Goal: Task Accomplishment & Management: Manage account settings

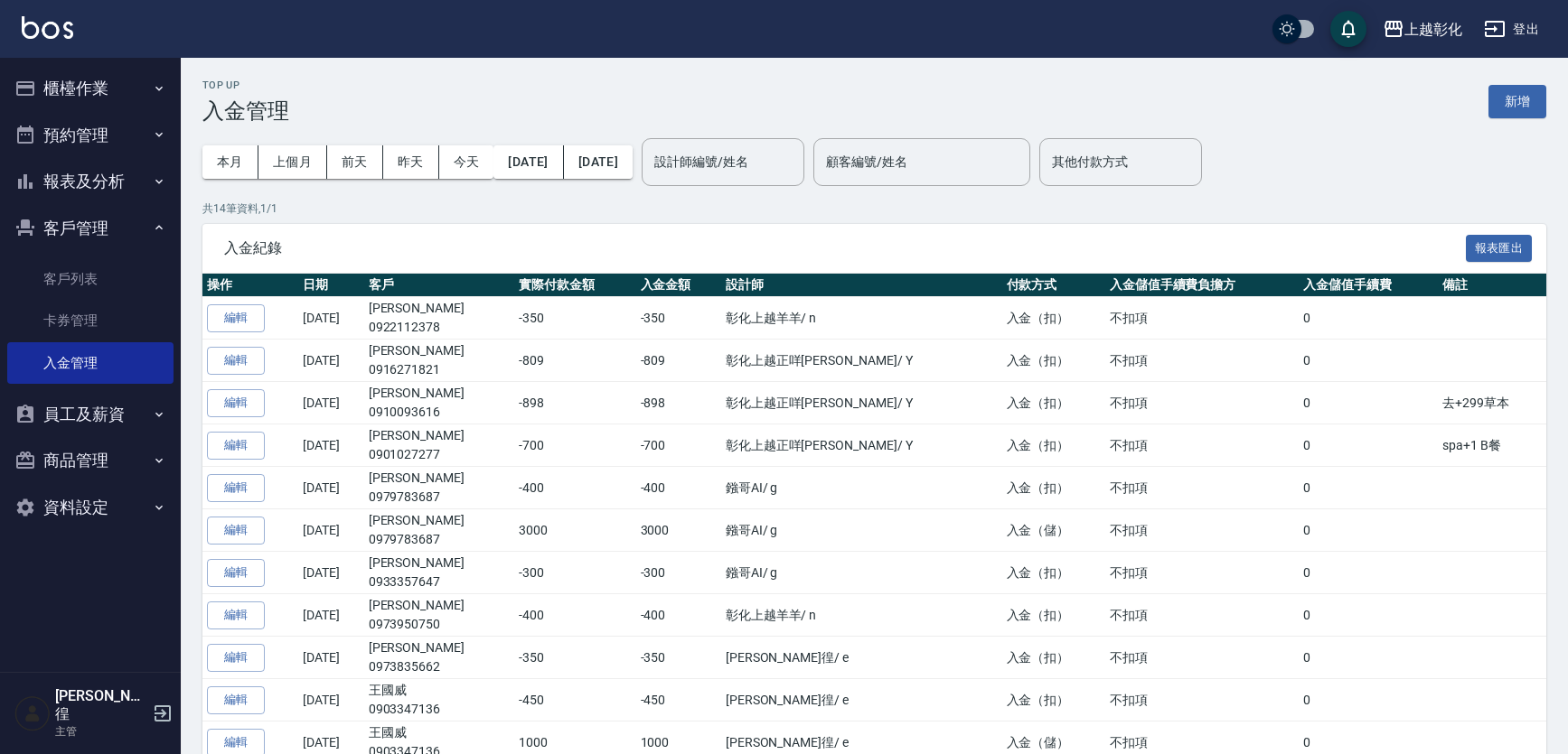
click at [53, 289] on link "客戶列表" at bounding box center [89, 279] width 166 height 42
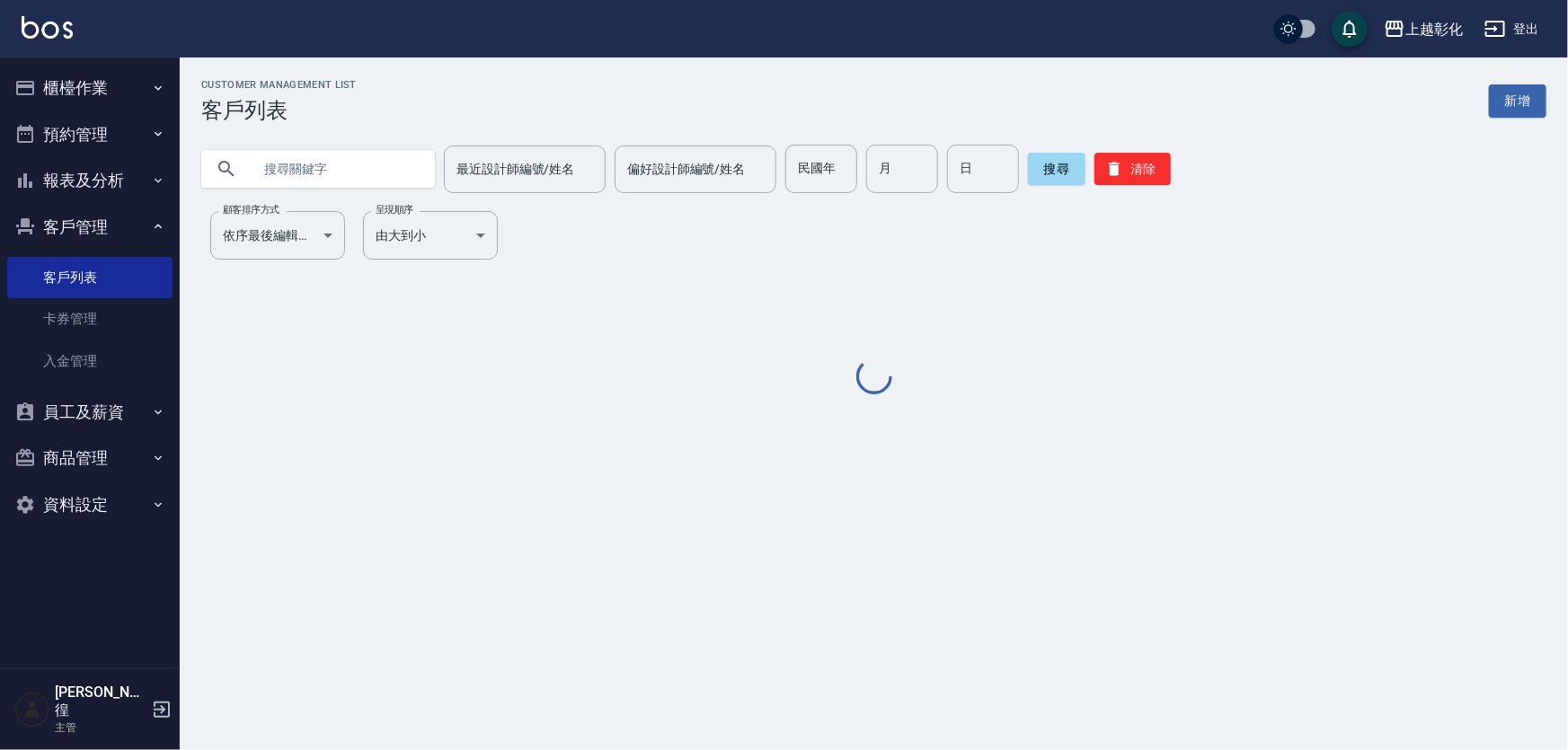
click at [265, 174] on input "text" at bounding box center [335, 169] width 169 height 48
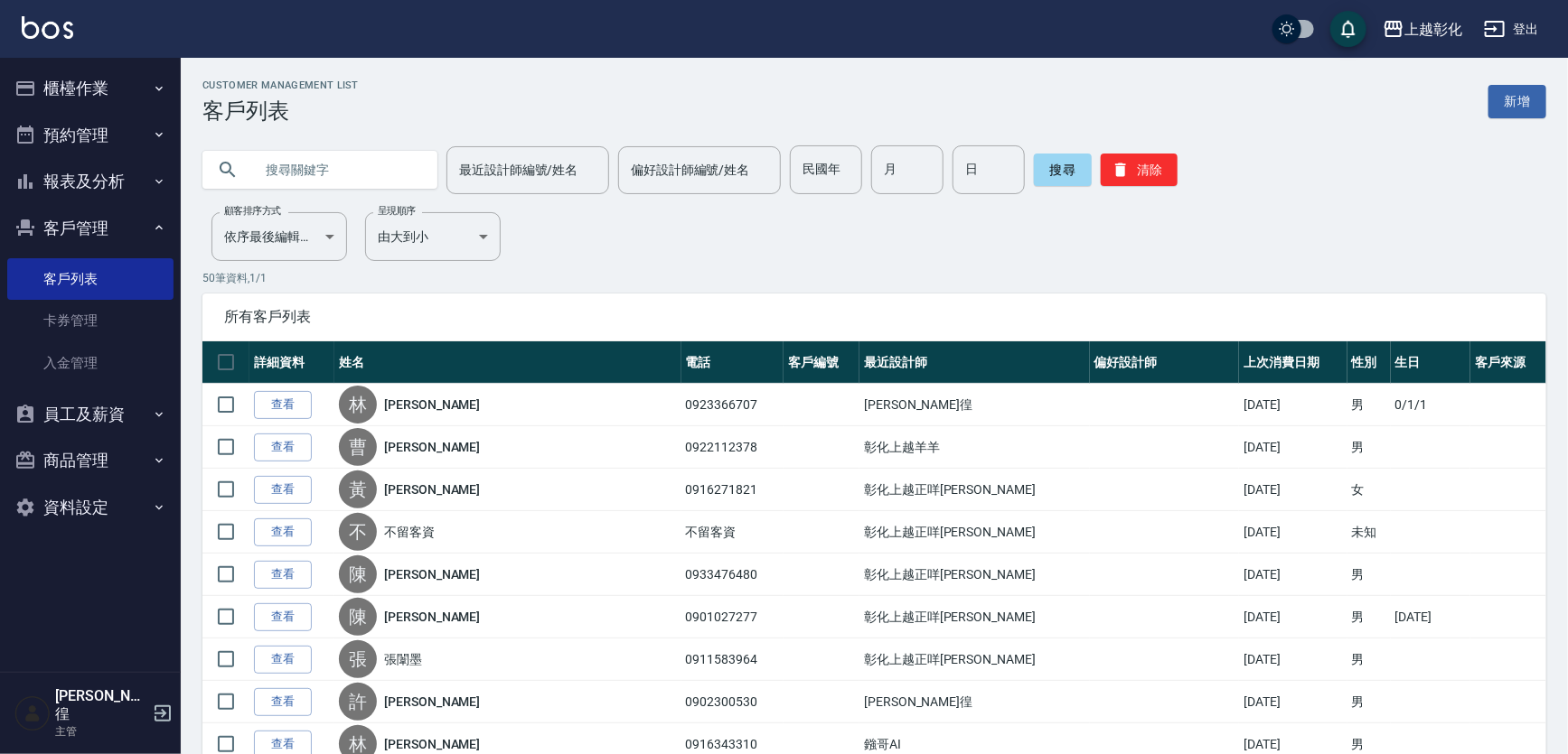
click at [302, 173] on input "text" at bounding box center [337, 170] width 170 height 49
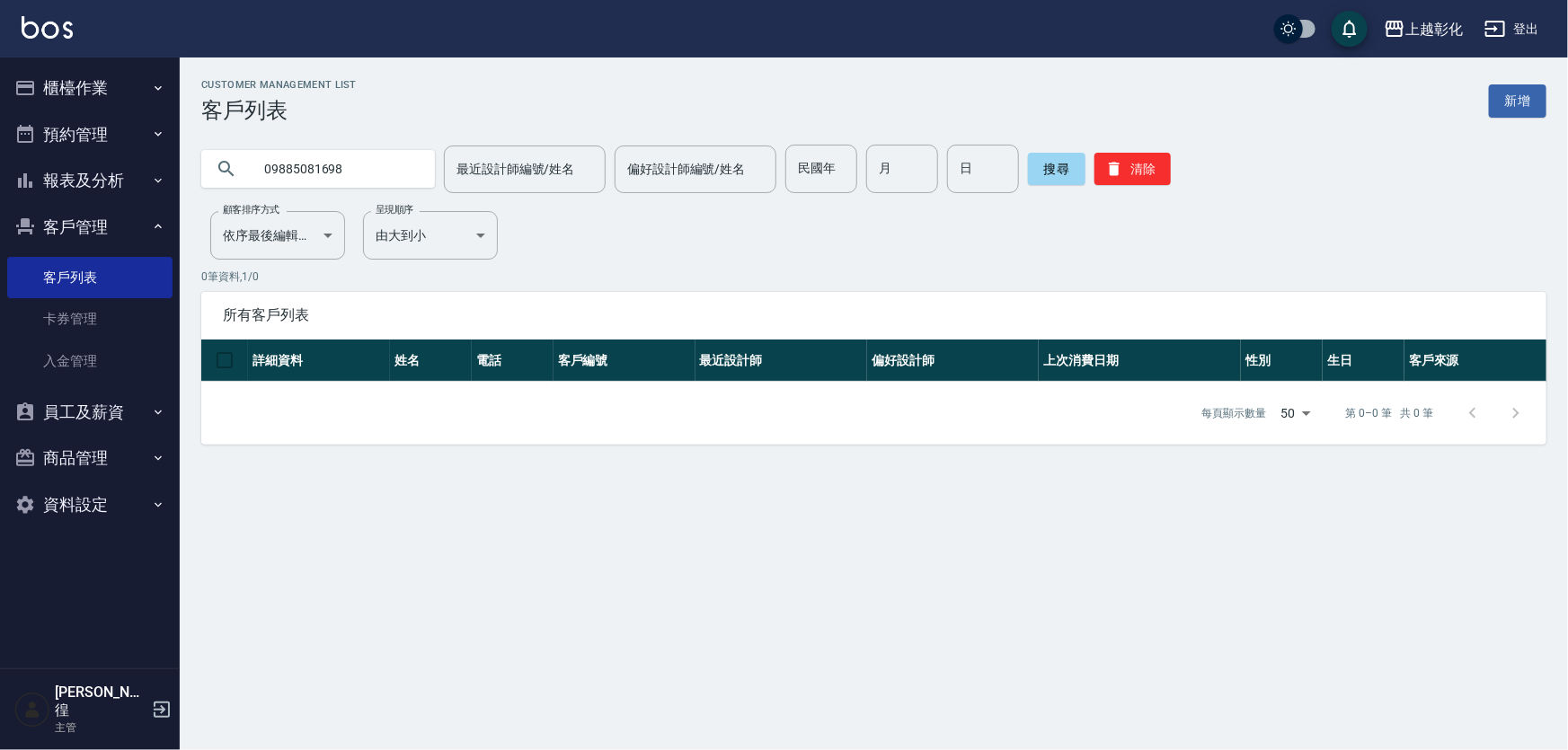
click at [300, 169] on input "09885081698" at bounding box center [335, 169] width 169 height 48
type input "0985081698"
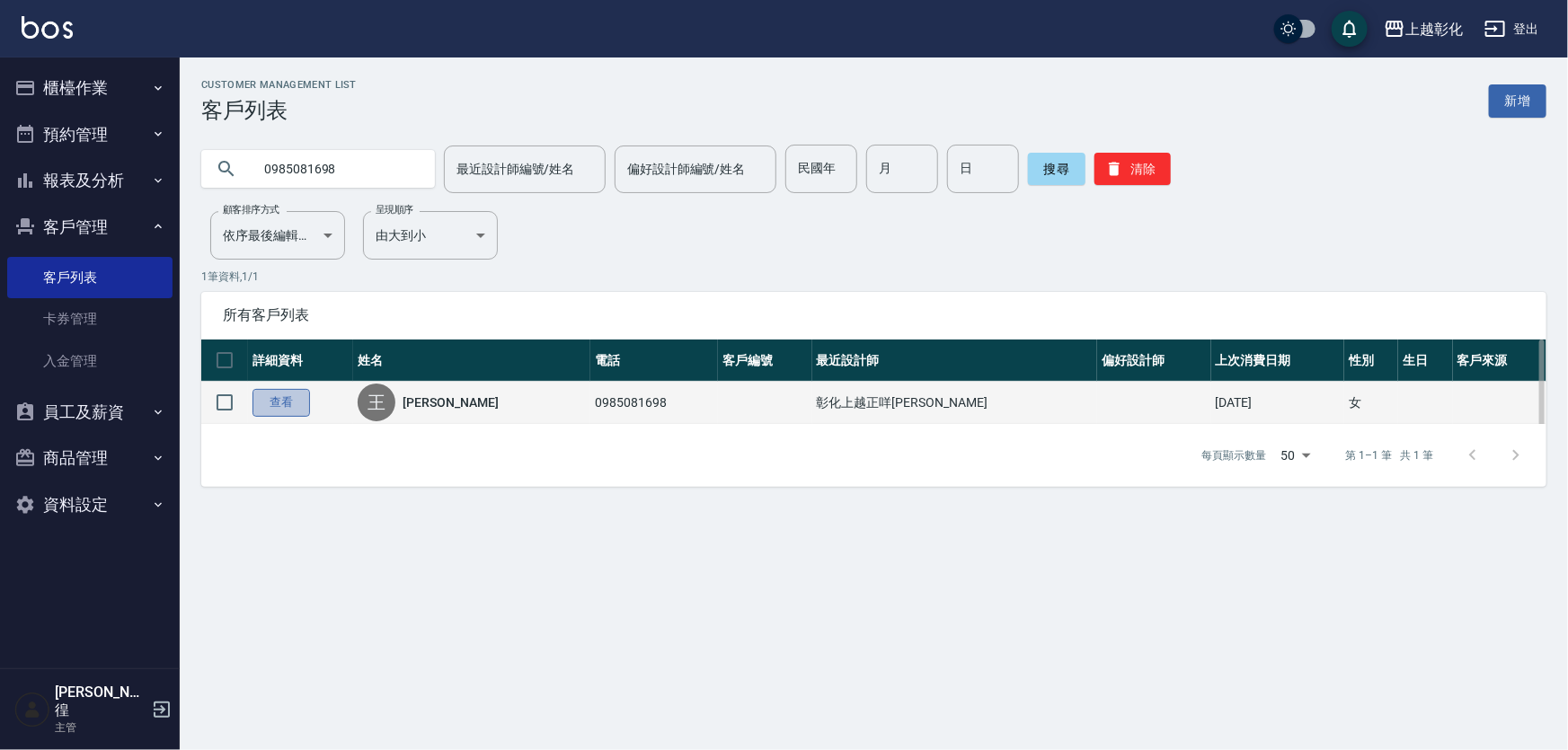
click at [288, 412] on link "查看" at bounding box center [280, 402] width 57 height 28
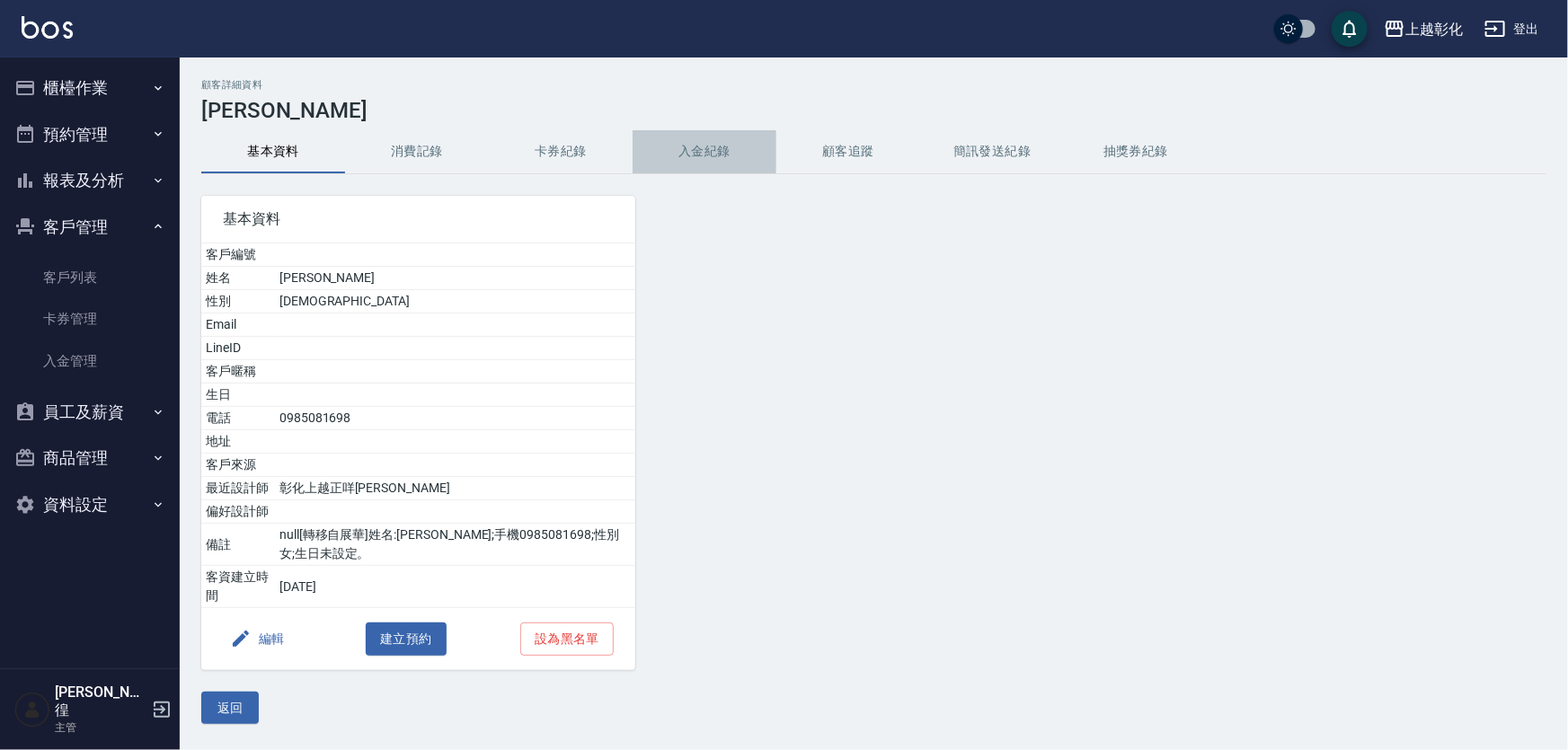
click at [714, 152] on button "入金紀錄" at bounding box center [704, 152] width 144 height 43
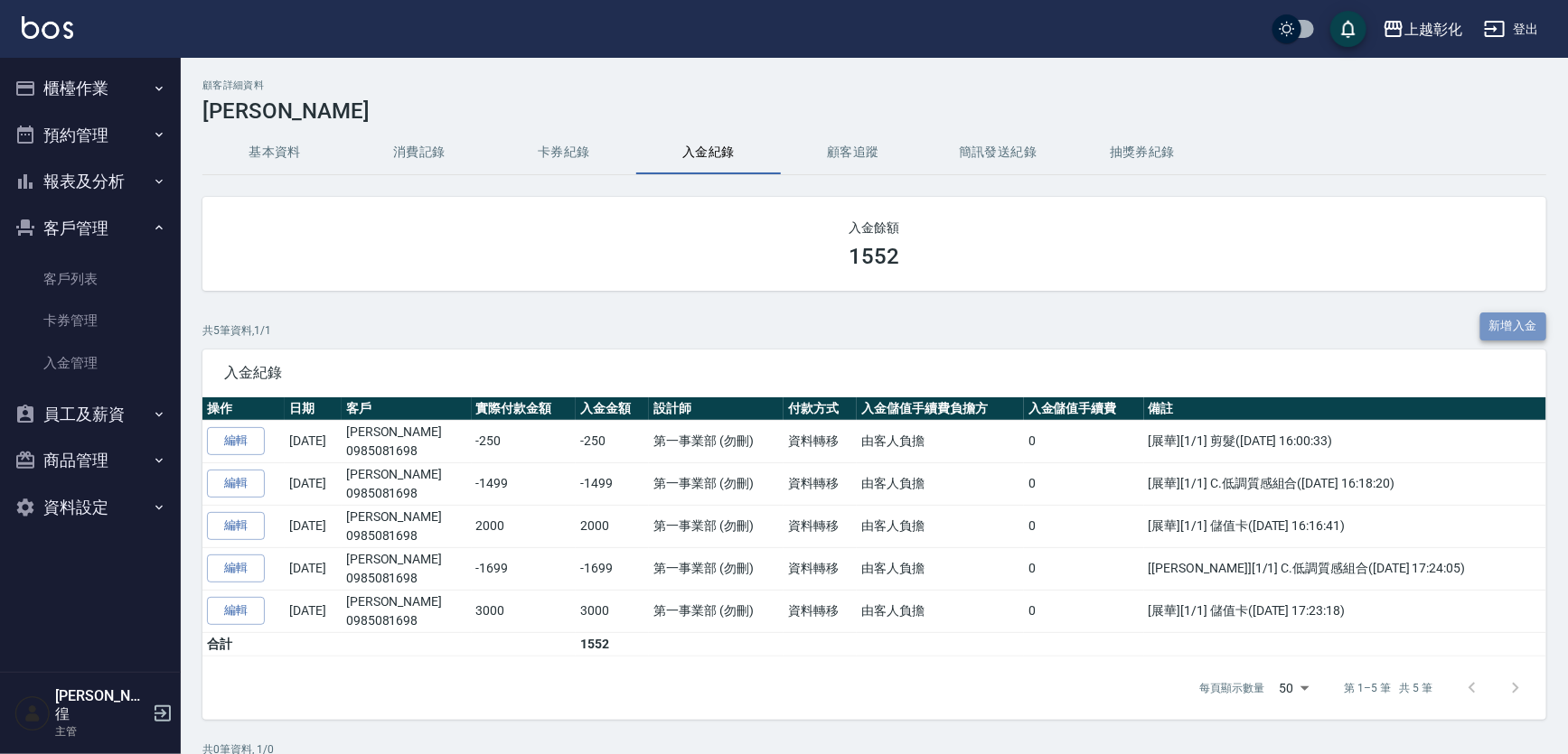
click at [1517, 326] on button "新增入金" at bounding box center [1514, 326] width 67 height 28
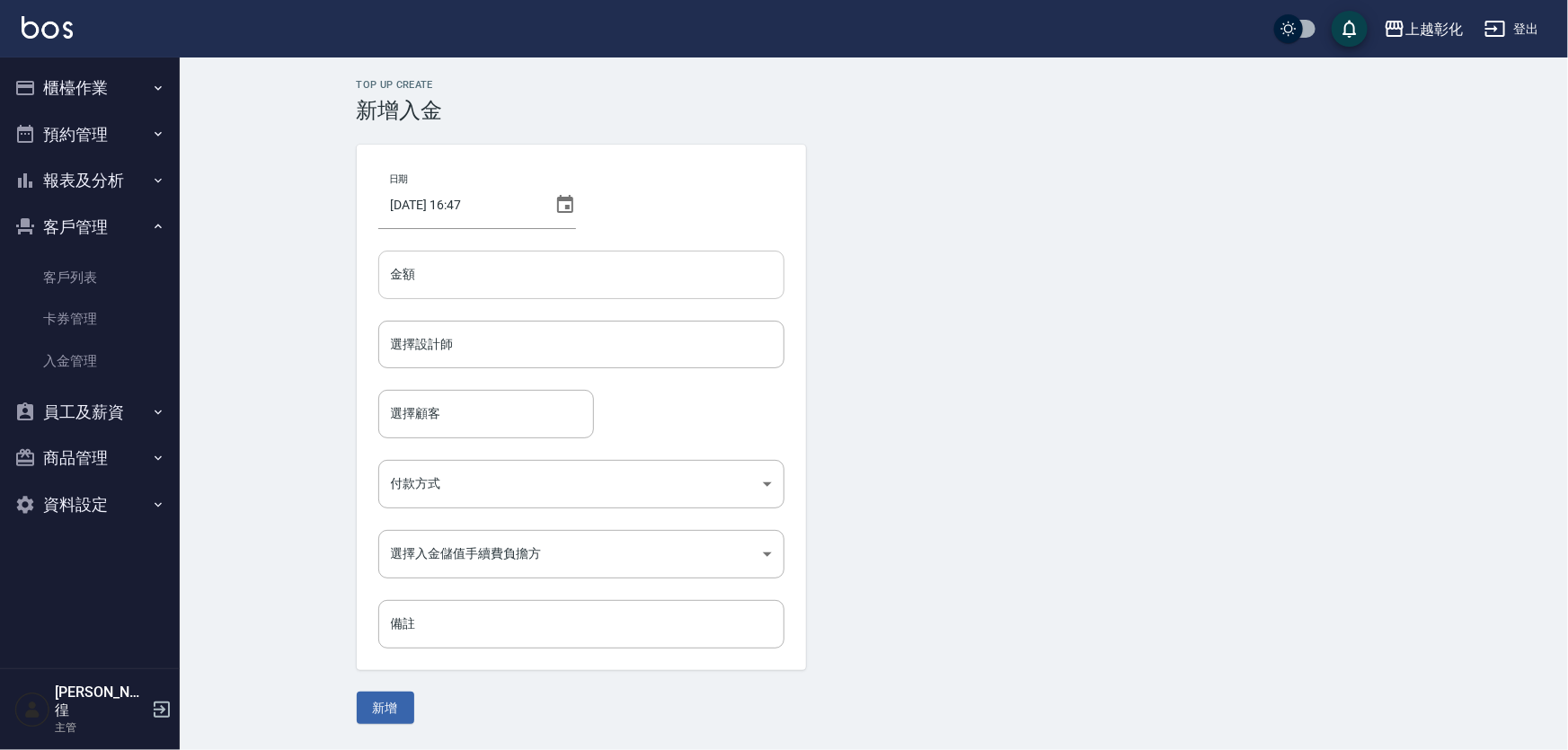
click at [453, 267] on input "金額" at bounding box center [581, 274] width 406 height 48
type input "-250"
click at [439, 347] on div "選擇設計師 選擇設計師" at bounding box center [581, 344] width 406 height 47
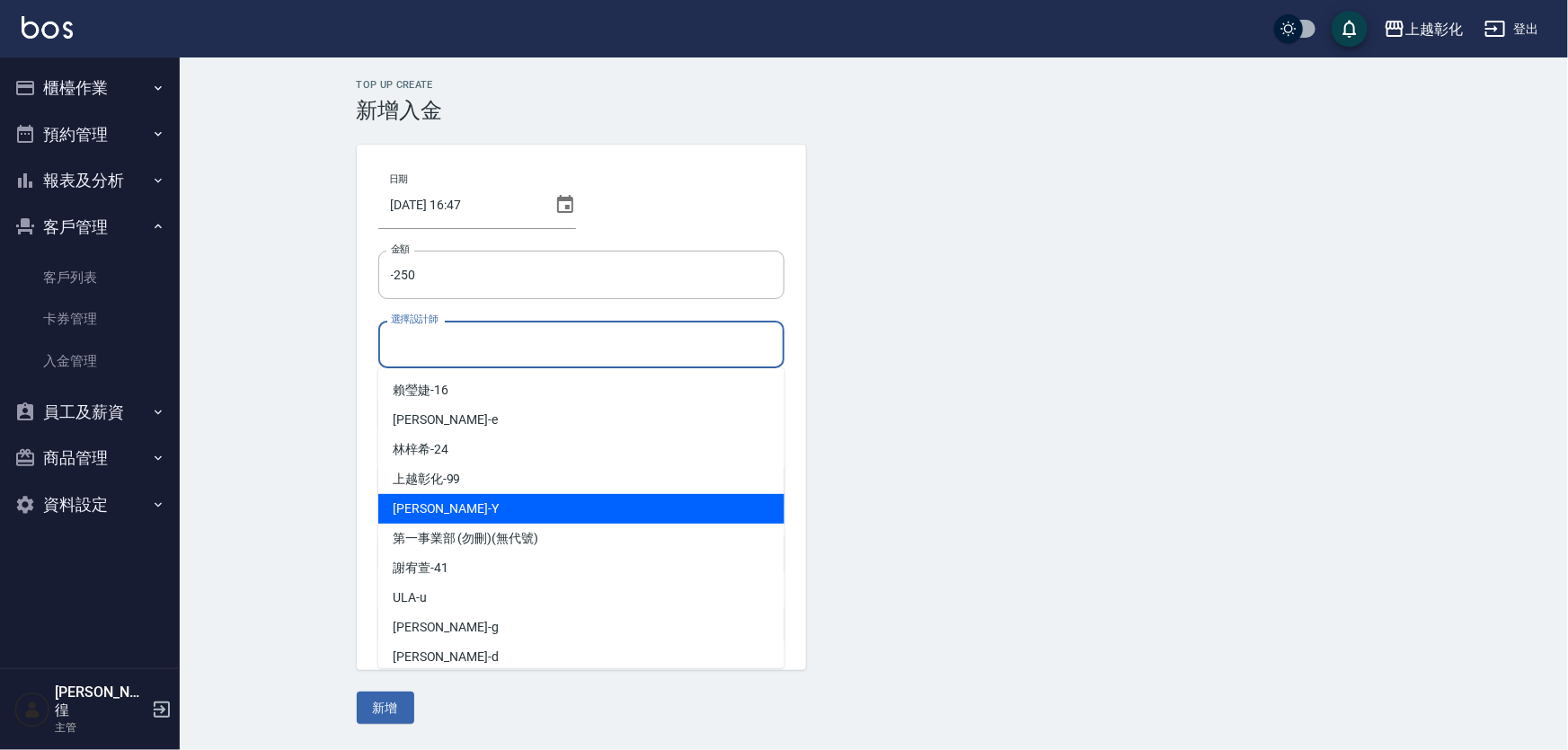
click at [462, 504] on div "YURI -Y" at bounding box center [581, 508] width 406 height 30
type input "YURI-Y"
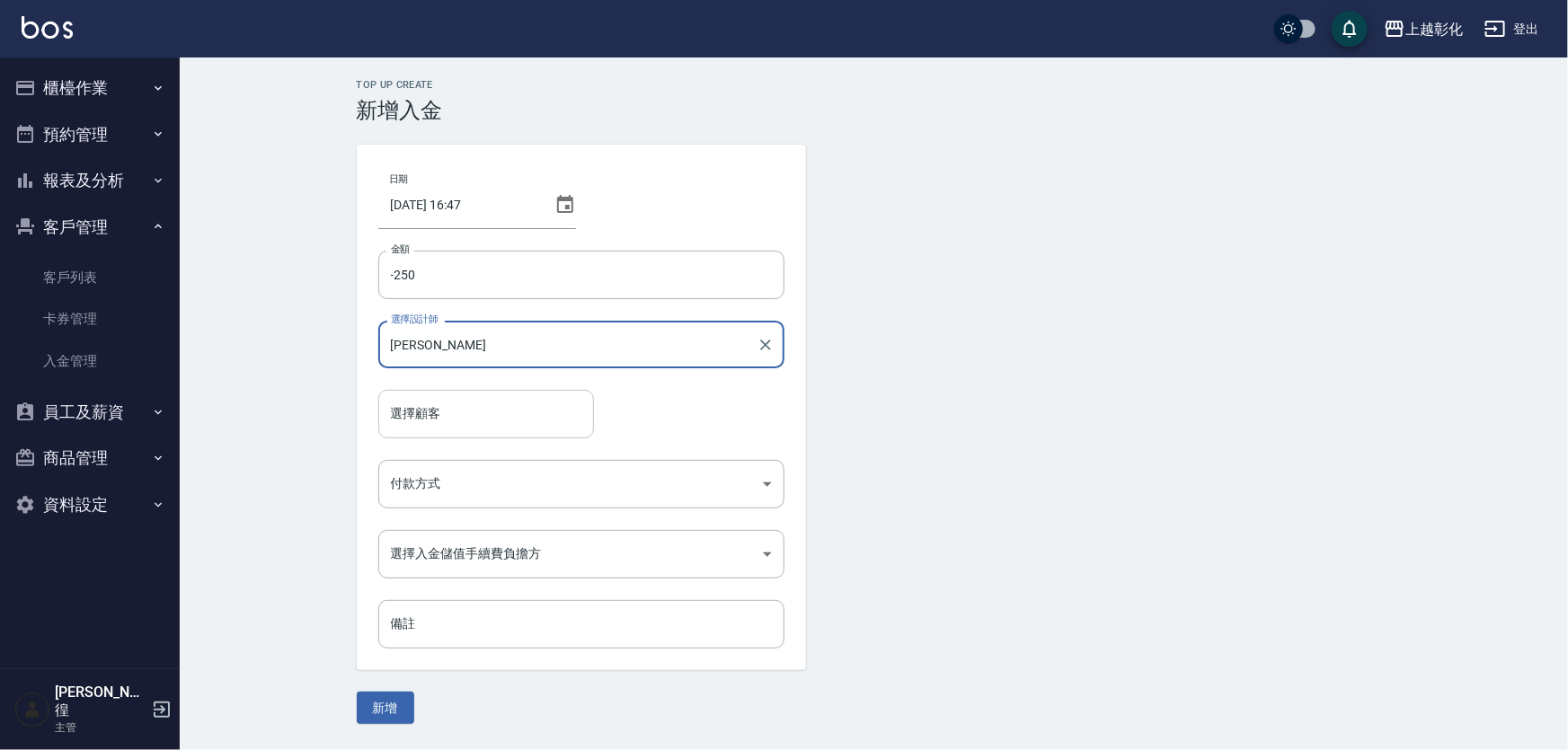
click at [470, 414] on input "選擇顧客" at bounding box center [486, 414] width 199 height 32
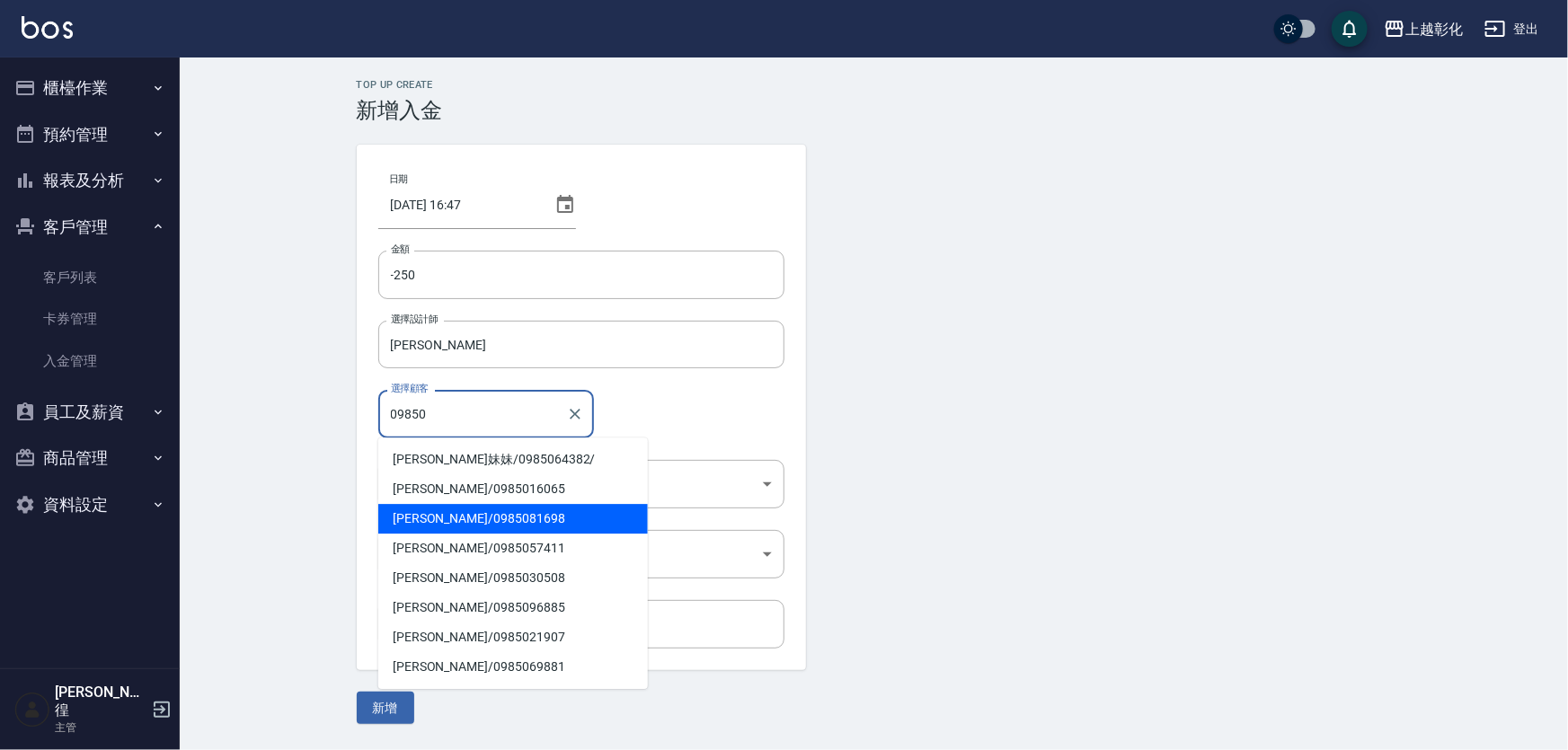
click at [490, 519] on span "王沛璇 / 0985081698" at bounding box center [512, 518] width 270 height 30
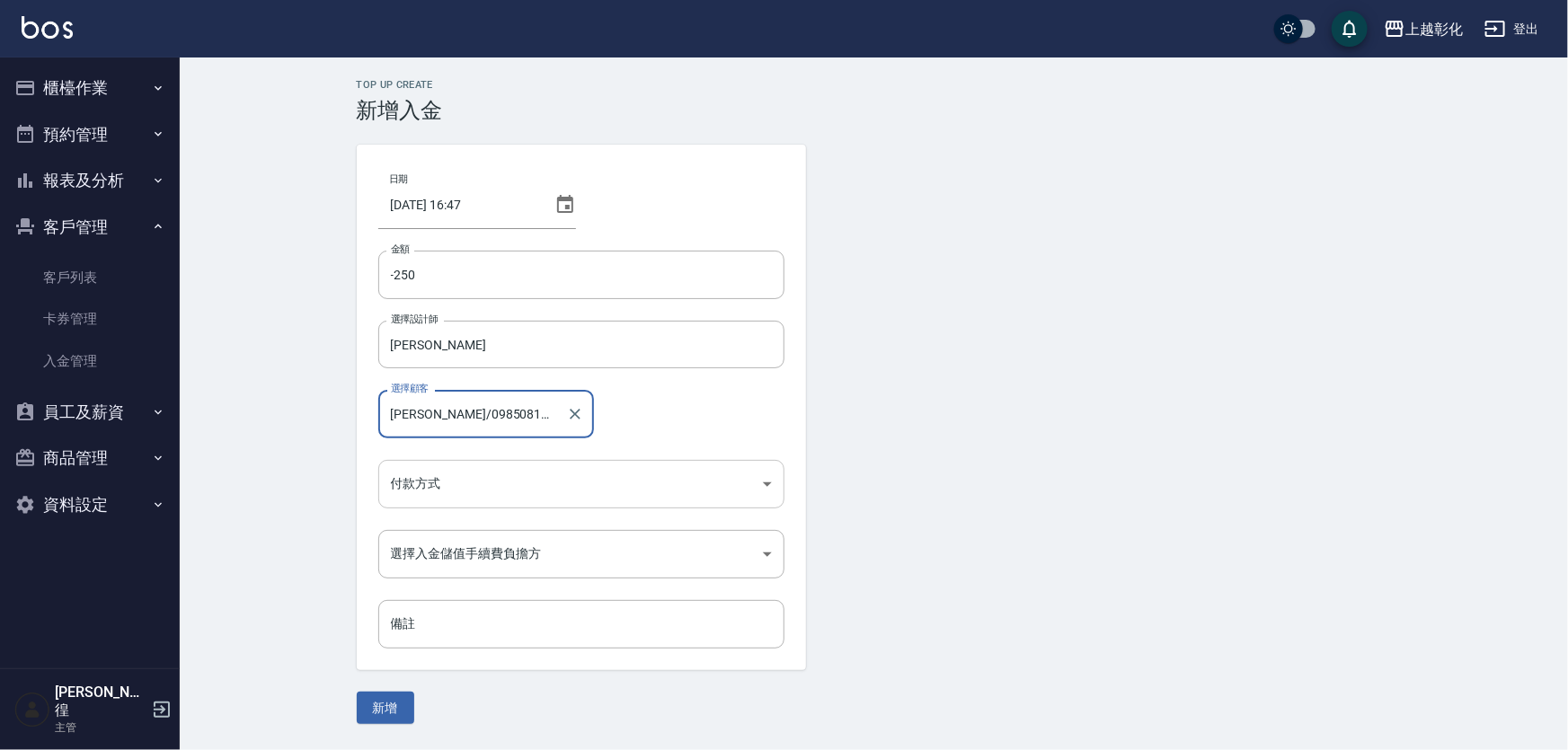
type input "王沛璇/0985081698"
click at [452, 485] on body "上越彰化 登出 櫃檯作業 打帳單 帳單列表 現金收支登錄 材料自購登錄 每日結帳 排班表 現場電腦打卡 預約管理 預約管理 單日預約紀錄 單週預約紀錄 報表及…" at bounding box center [784, 375] width 1568 height 750
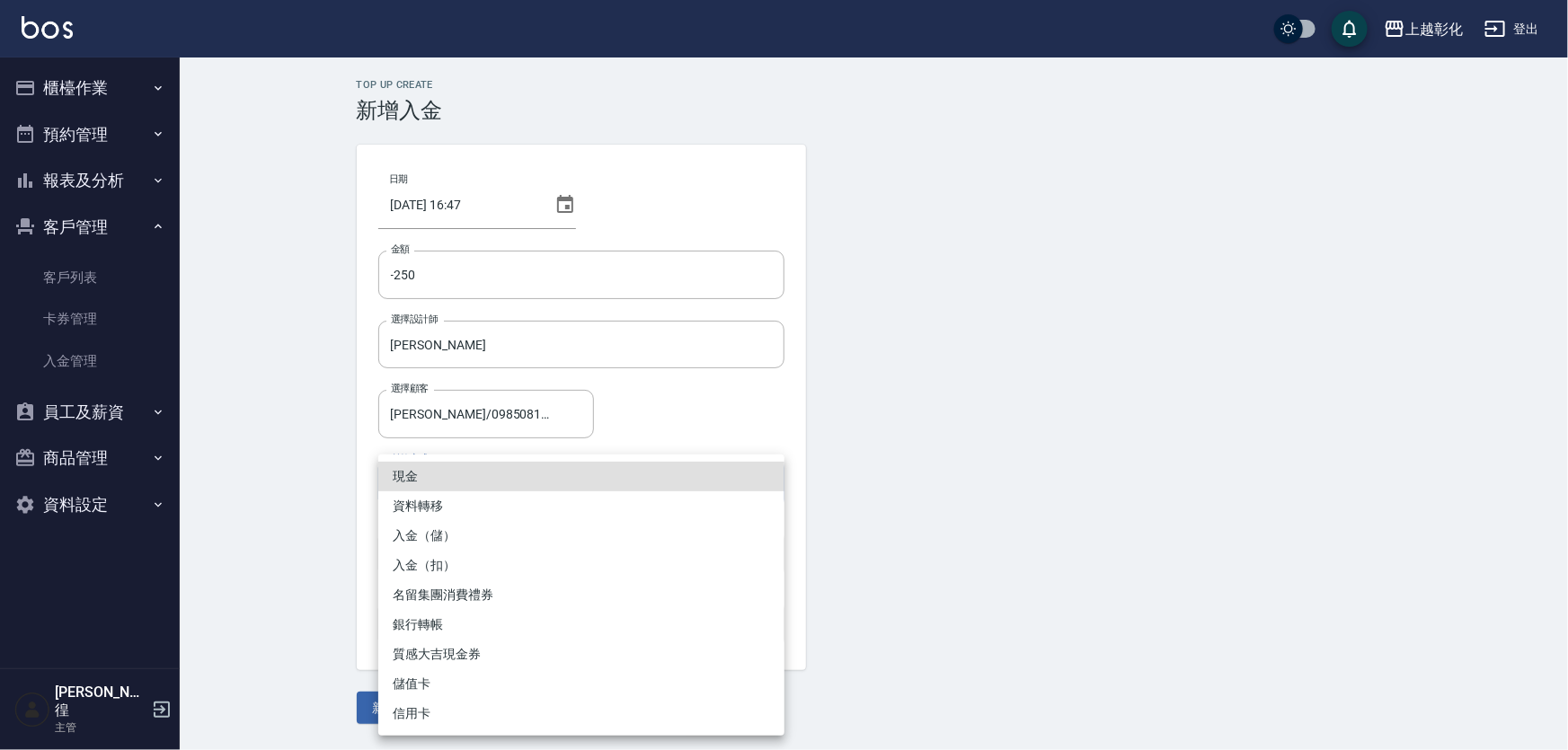
click at [435, 561] on li "入金（扣）" at bounding box center [581, 565] width 406 height 30
type input "入金（扣）"
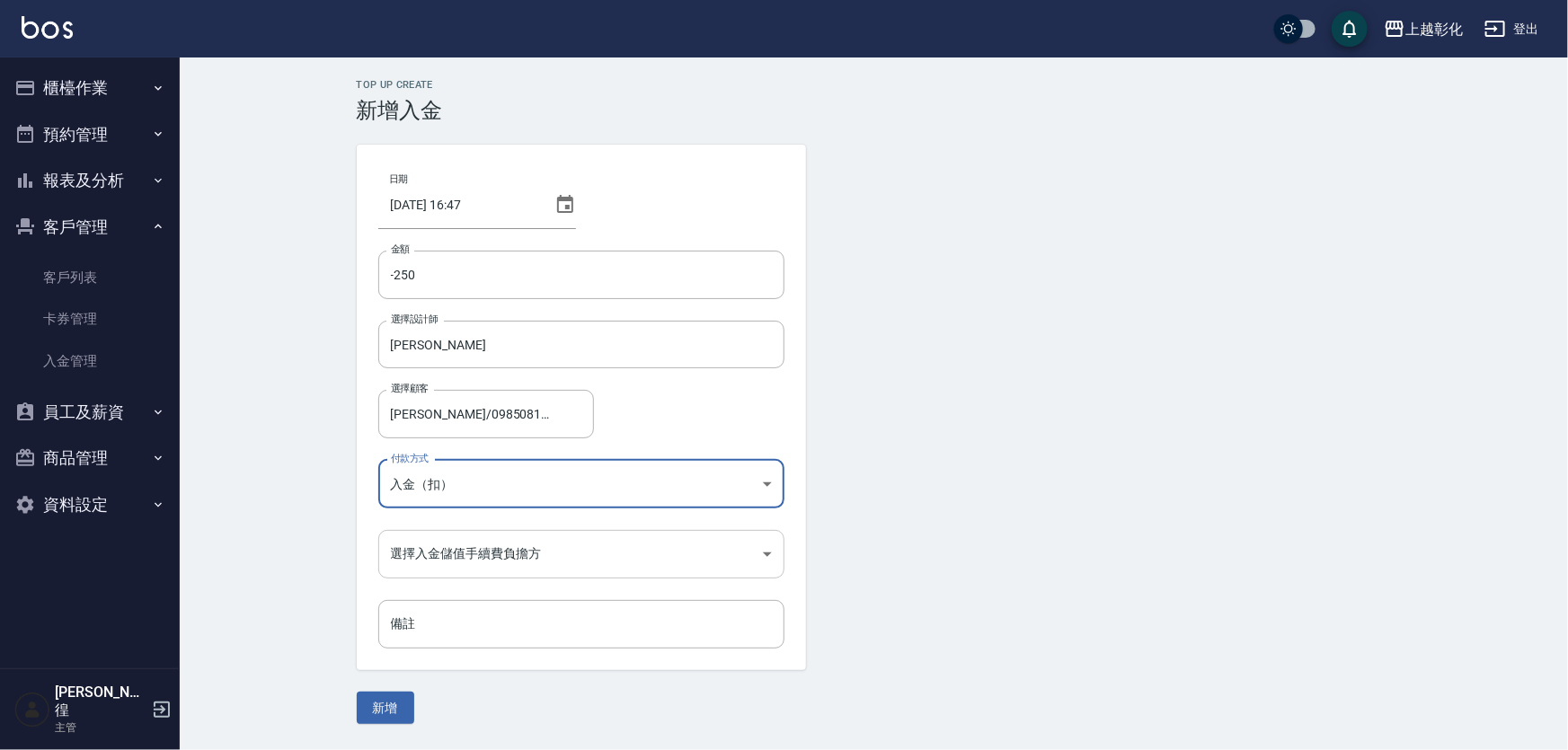
click at [459, 562] on body "上越彰化 登出 櫃檯作業 打帳單 帳單列表 現金收支登錄 材料自購登錄 每日結帳 排班表 現場電腦打卡 預約管理 預約管理 單日預約紀錄 單週預約紀錄 報表及…" at bounding box center [784, 375] width 1568 height 750
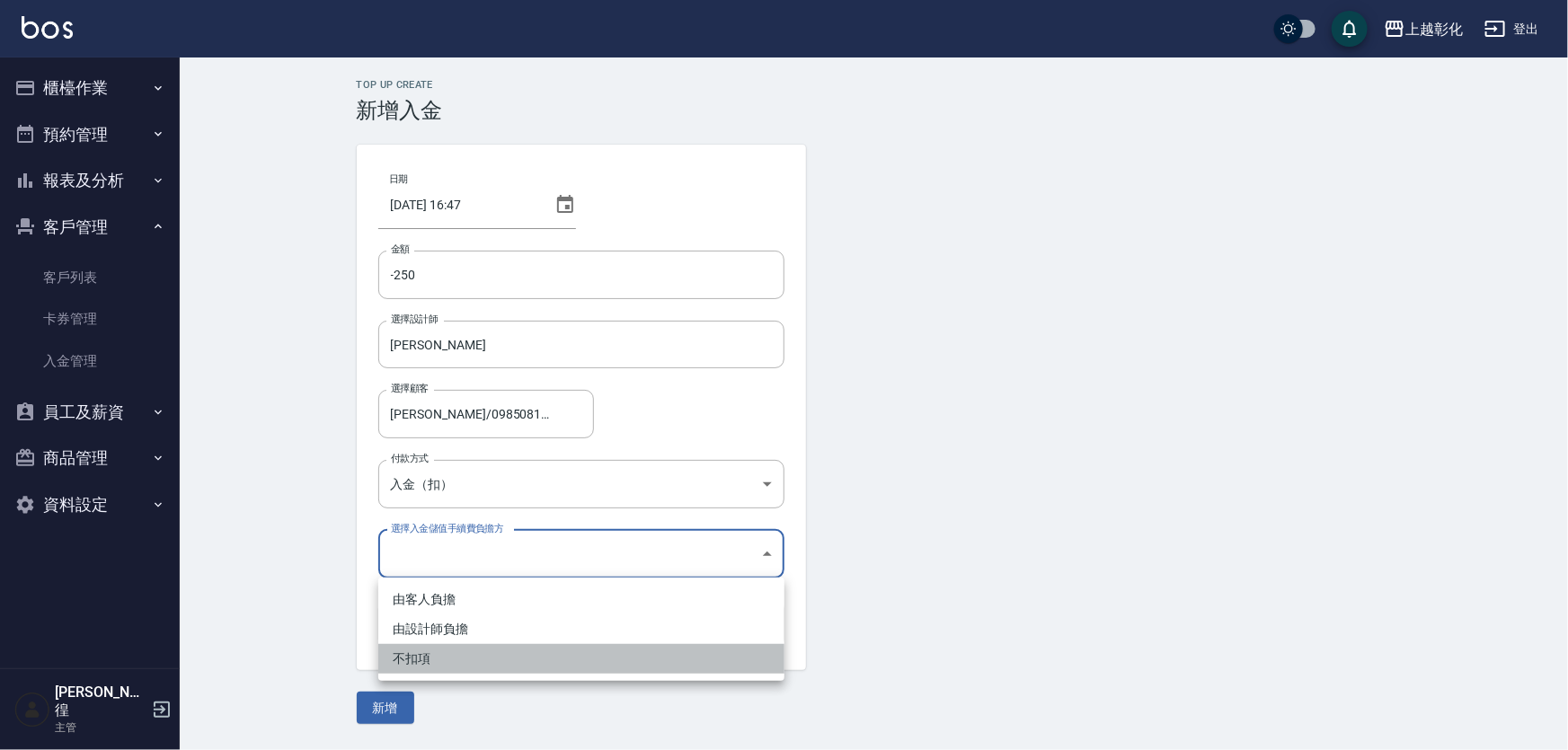
click at [440, 659] on li "不扣項" at bounding box center [581, 658] width 406 height 30
type input "WITHOUTHANDLINGFEE"
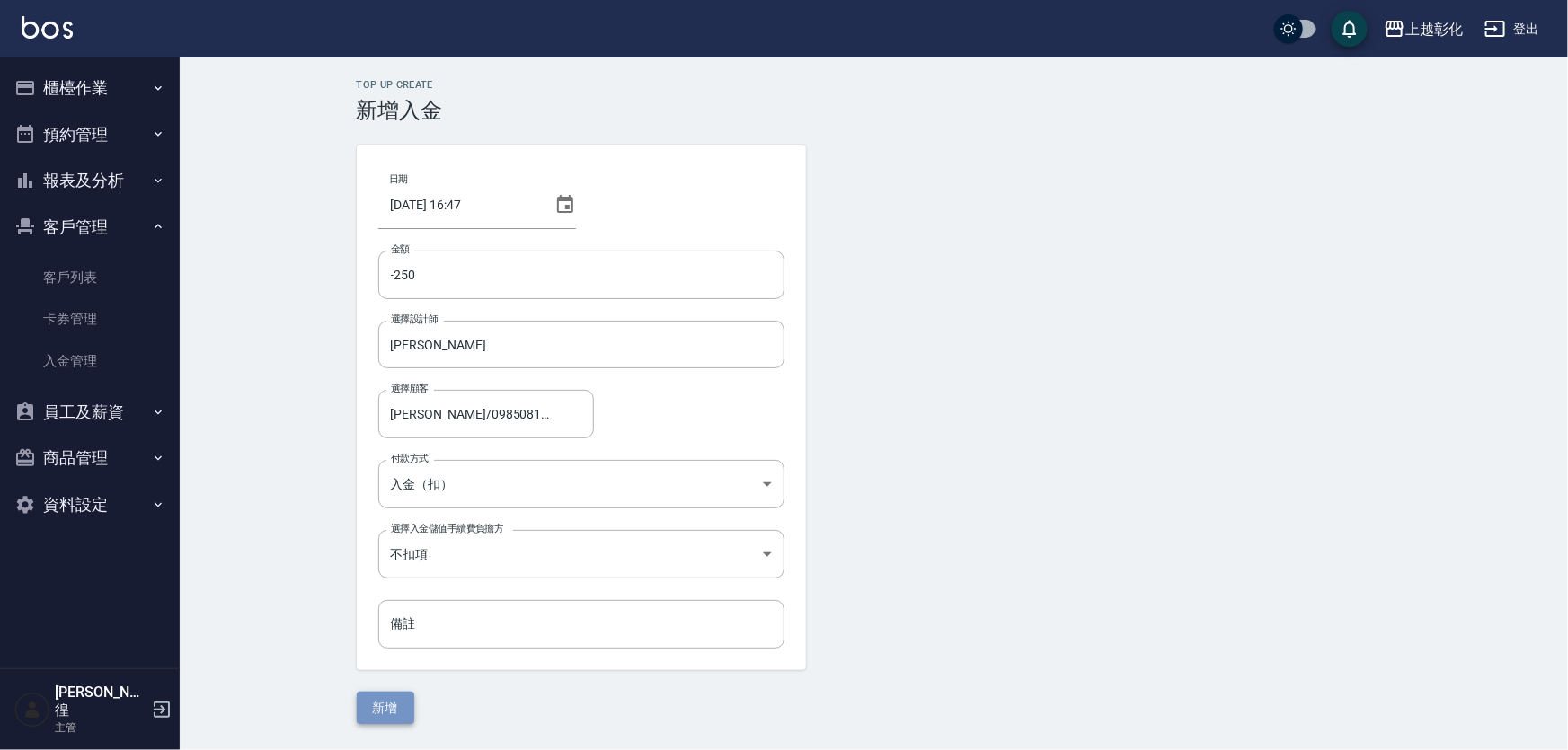
click at [391, 707] on button "新增" at bounding box center [385, 708] width 57 height 33
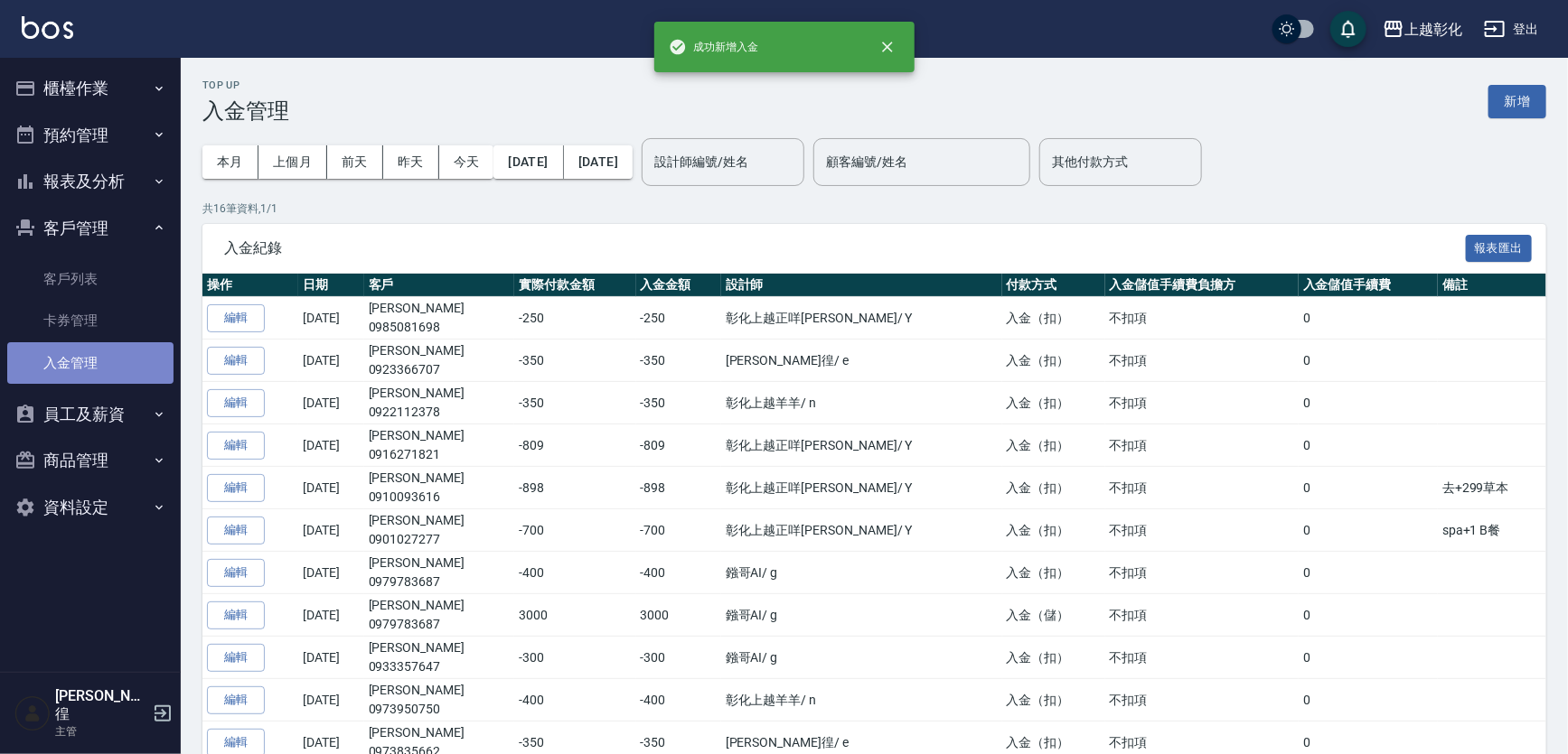
click at [79, 358] on link "入金管理" at bounding box center [89, 362] width 166 height 42
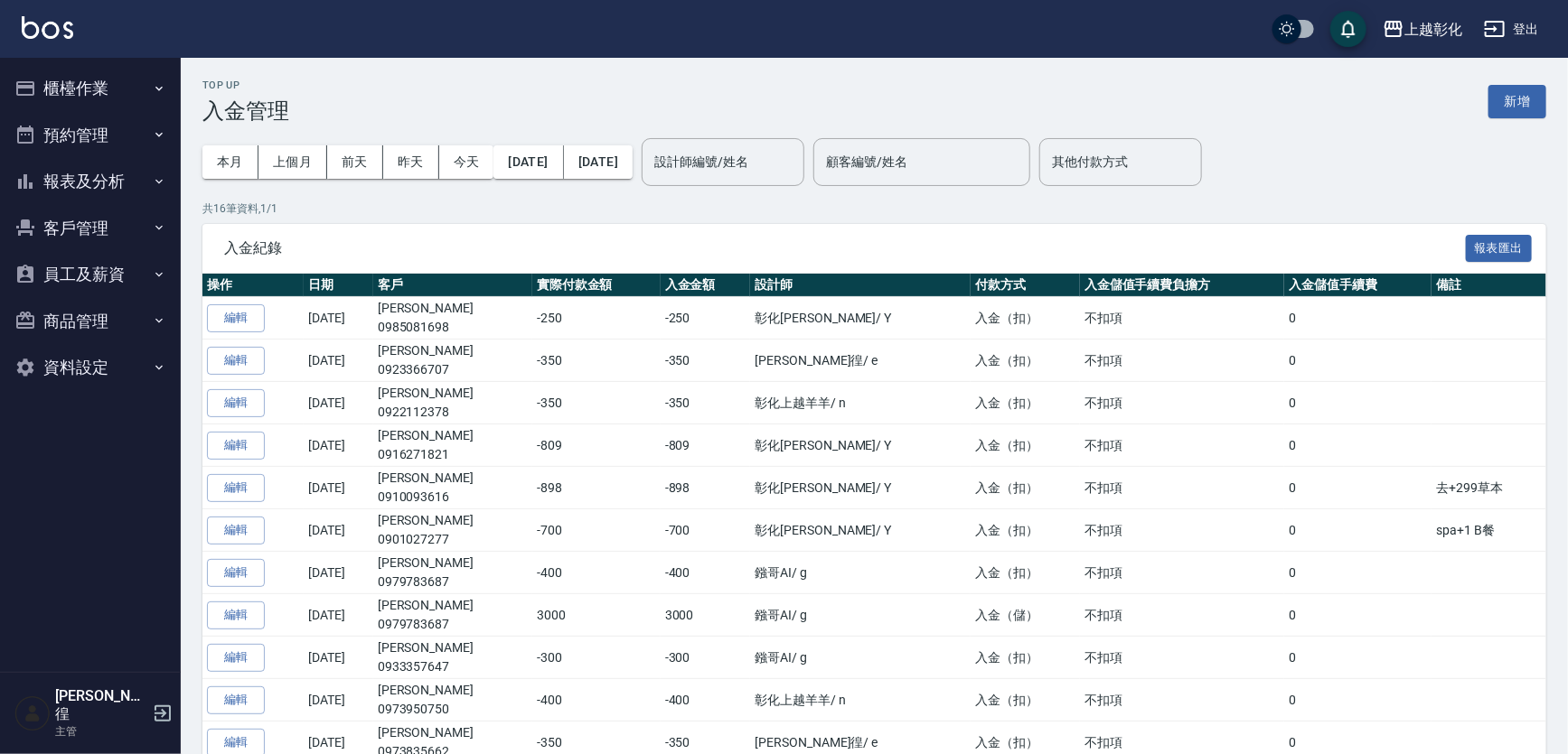
click at [72, 222] on button "客戶管理" at bounding box center [89, 228] width 166 height 47
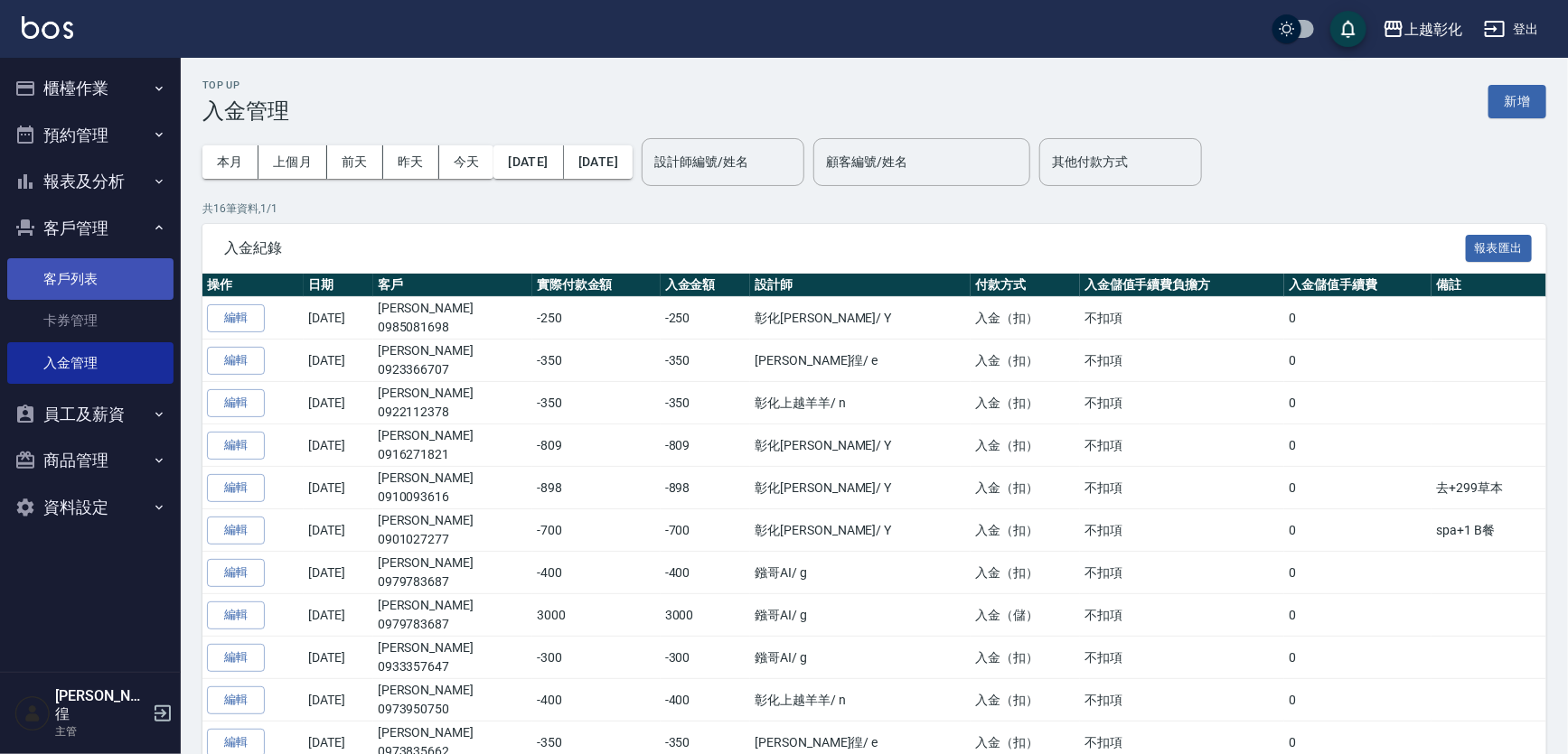
click at [52, 285] on link "客戶列表" at bounding box center [89, 279] width 166 height 42
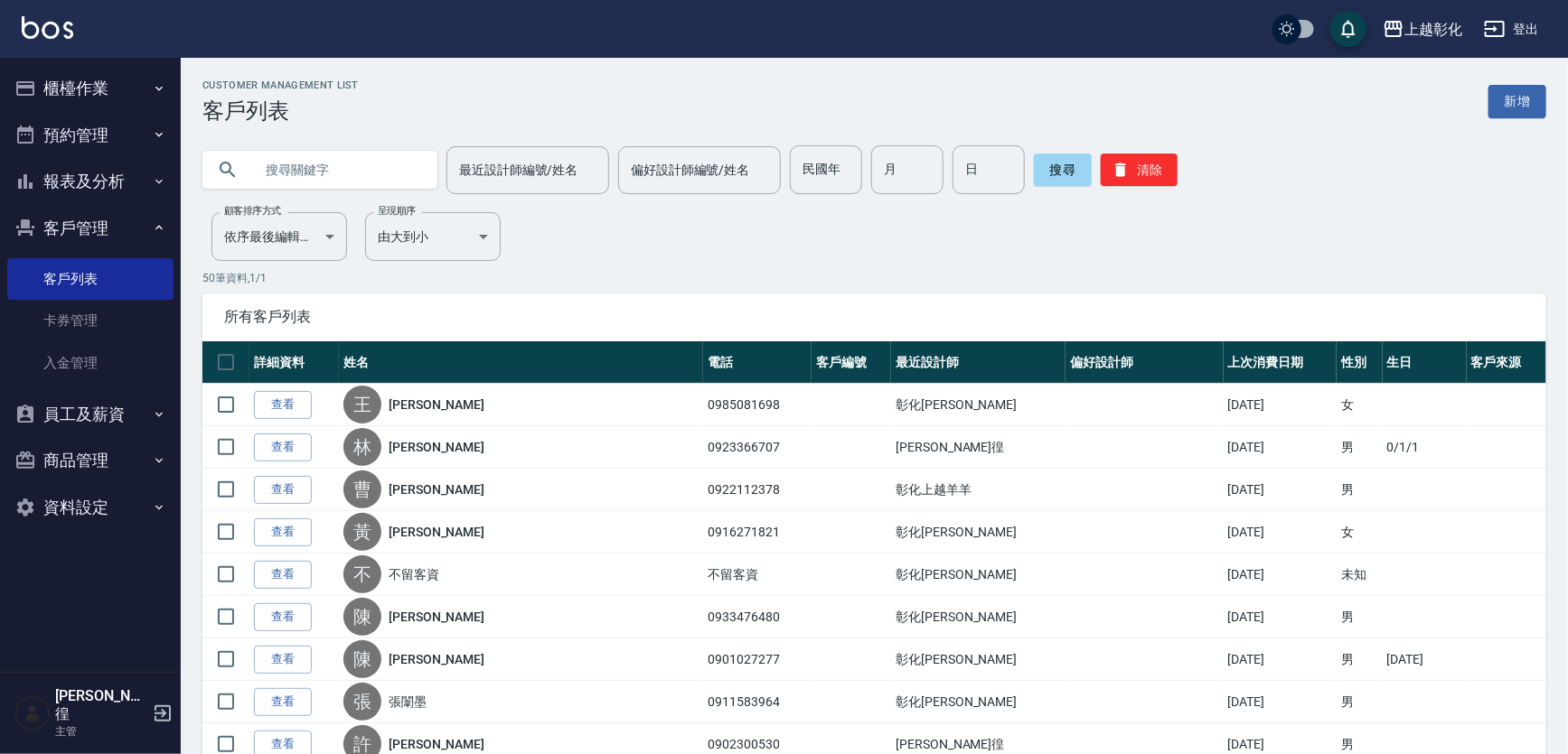
click at [339, 165] on input "text" at bounding box center [337, 170] width 170 height 49
type input "5"
type input "[PERSON_NAME]"
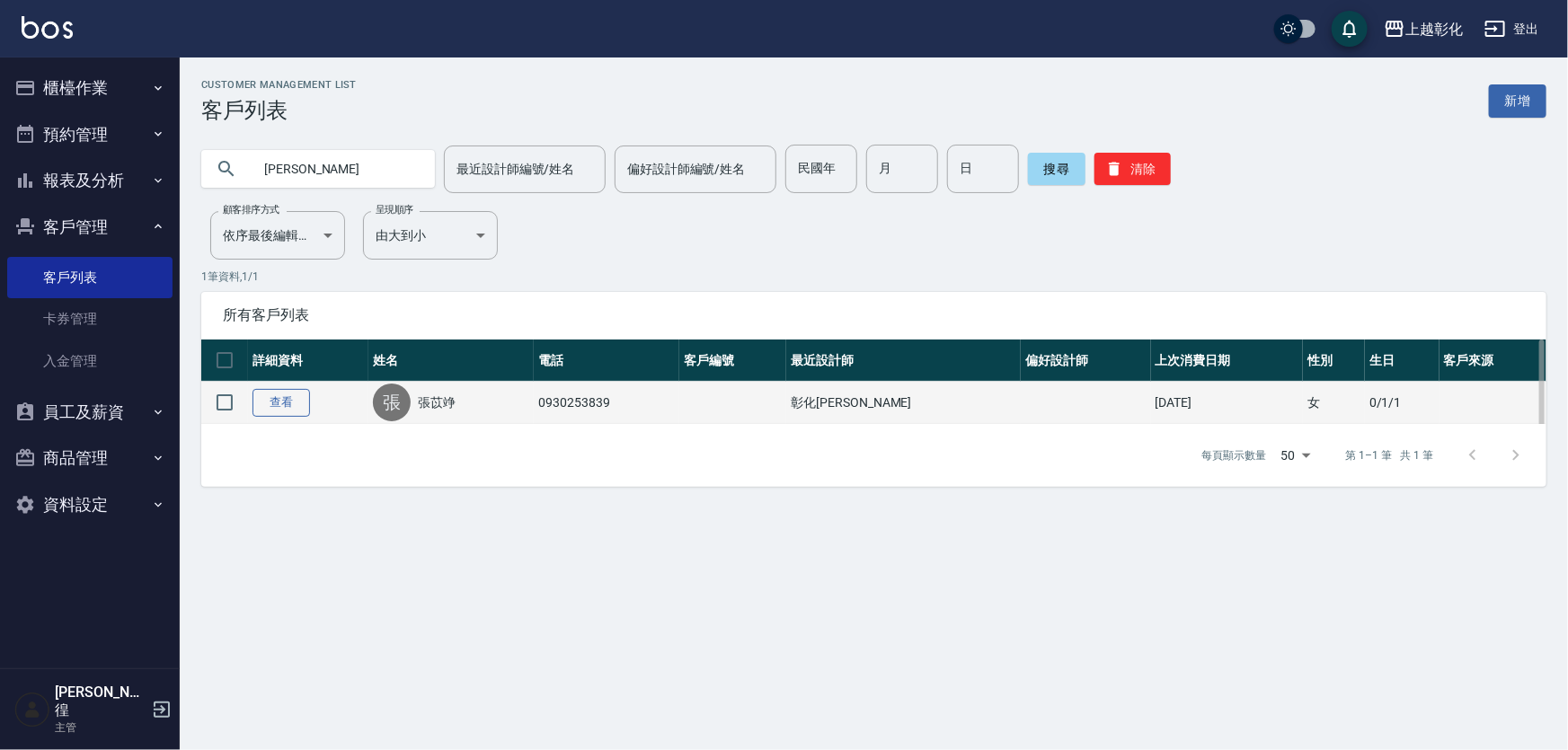
click at [280, 417] on link "查看" at bounding box center [280, 402] width 57 height 28
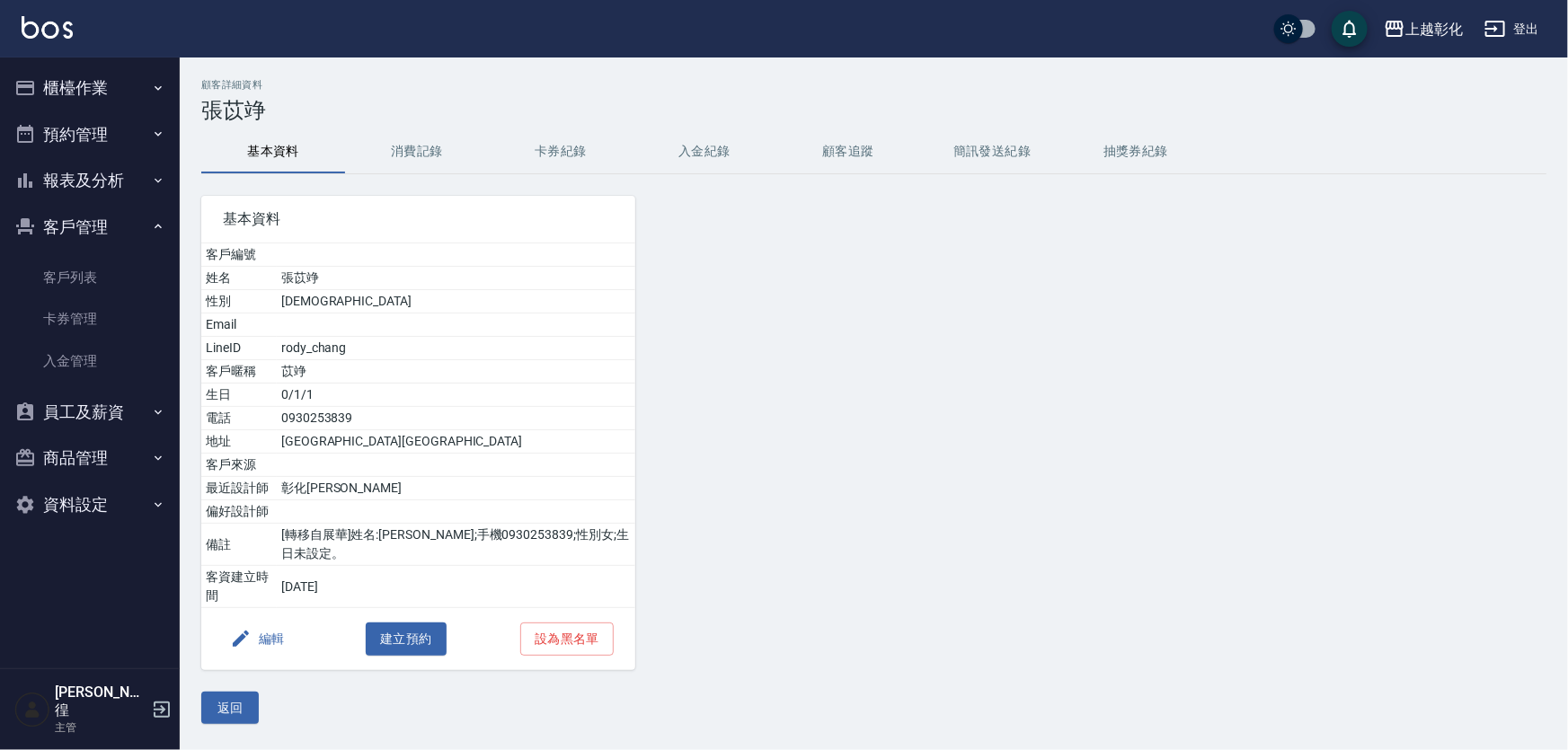
click at [413, 149] on button "消費記錄" at bounding box center [417, 152] width 144 height 43
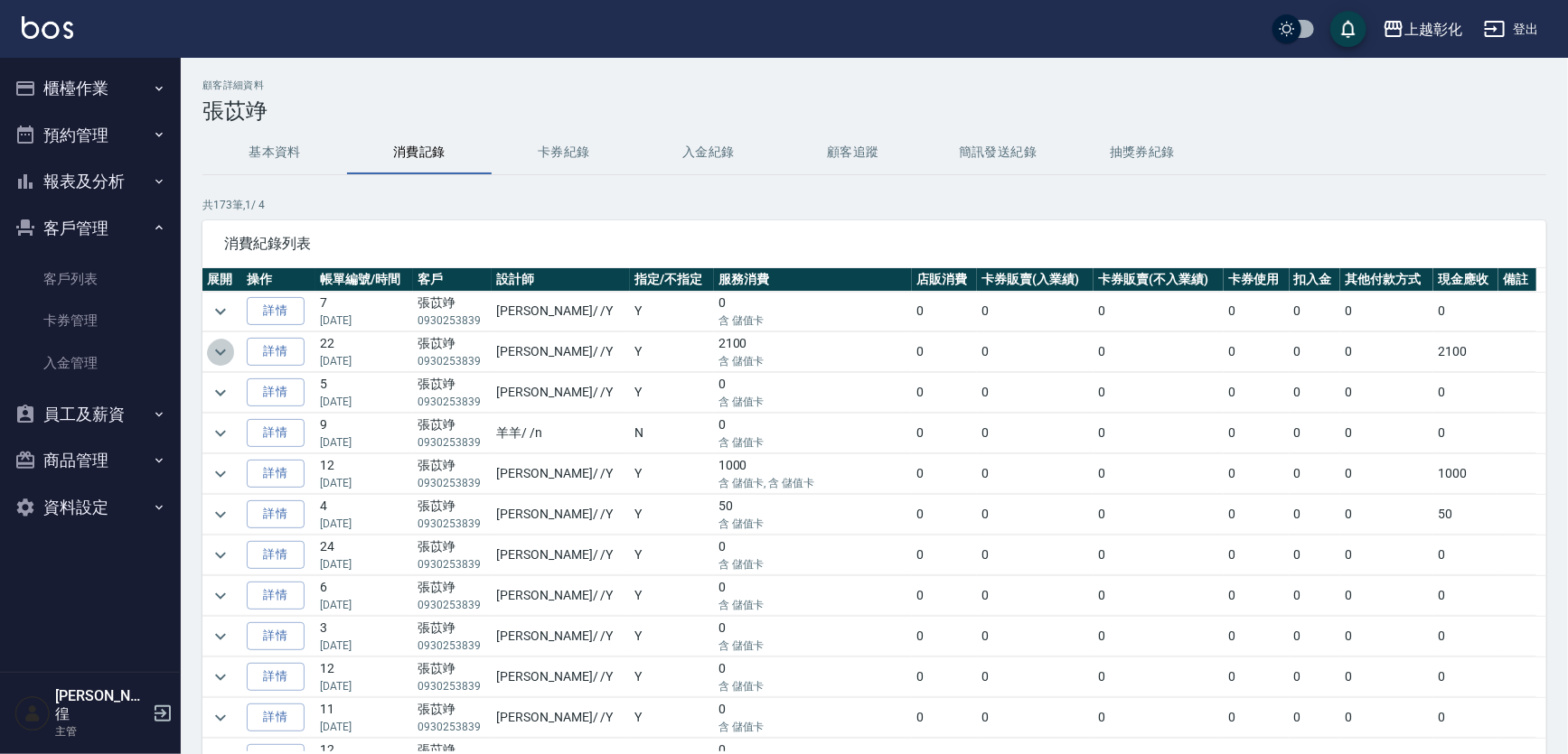
click at [221, 353] on icon "expand row" at bounding box center [220, 352] width 11 height 7
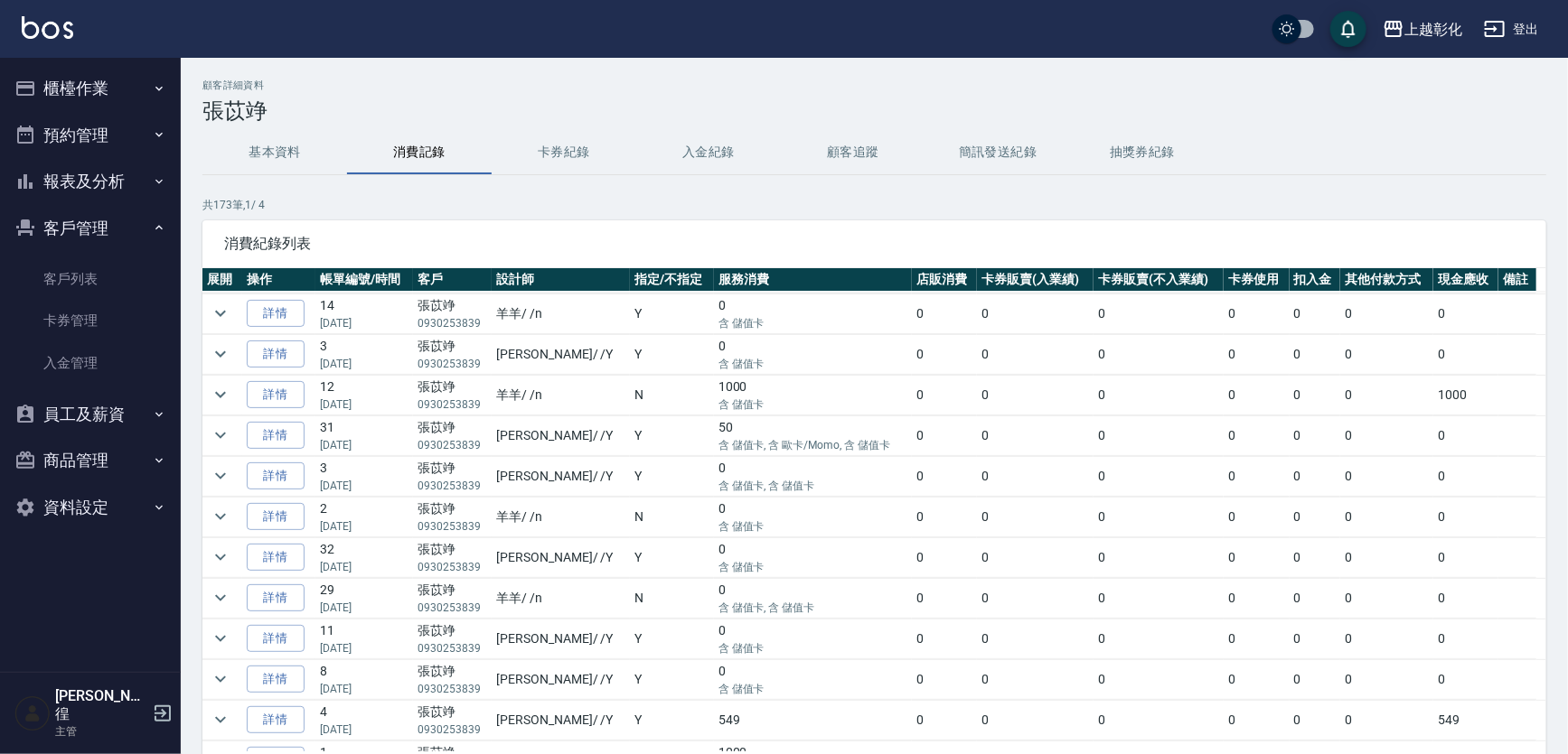
scroll to position [1559, 0]
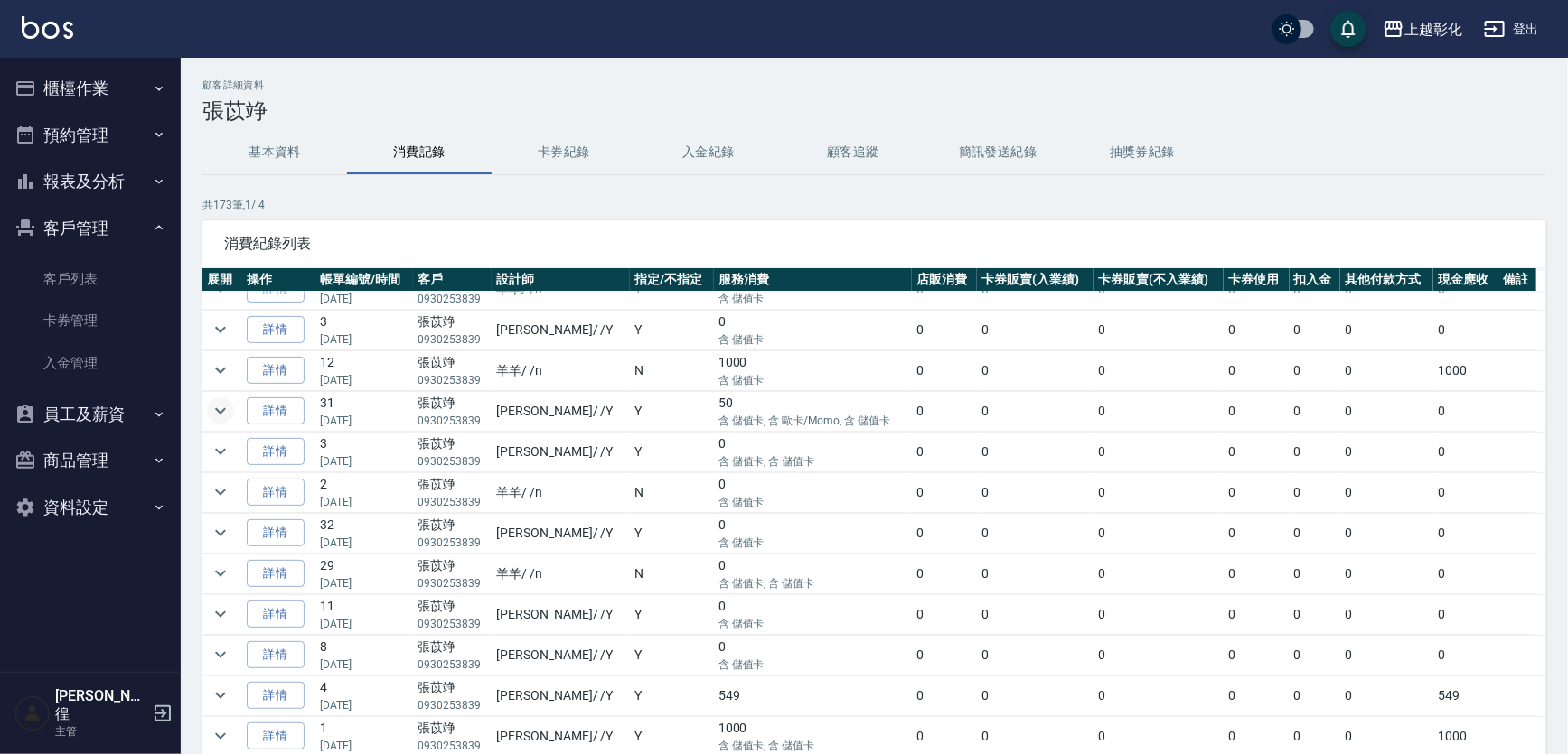
click at [225, 408] on icon "expand row" at bounding box center [220, 411] width 11 height 7
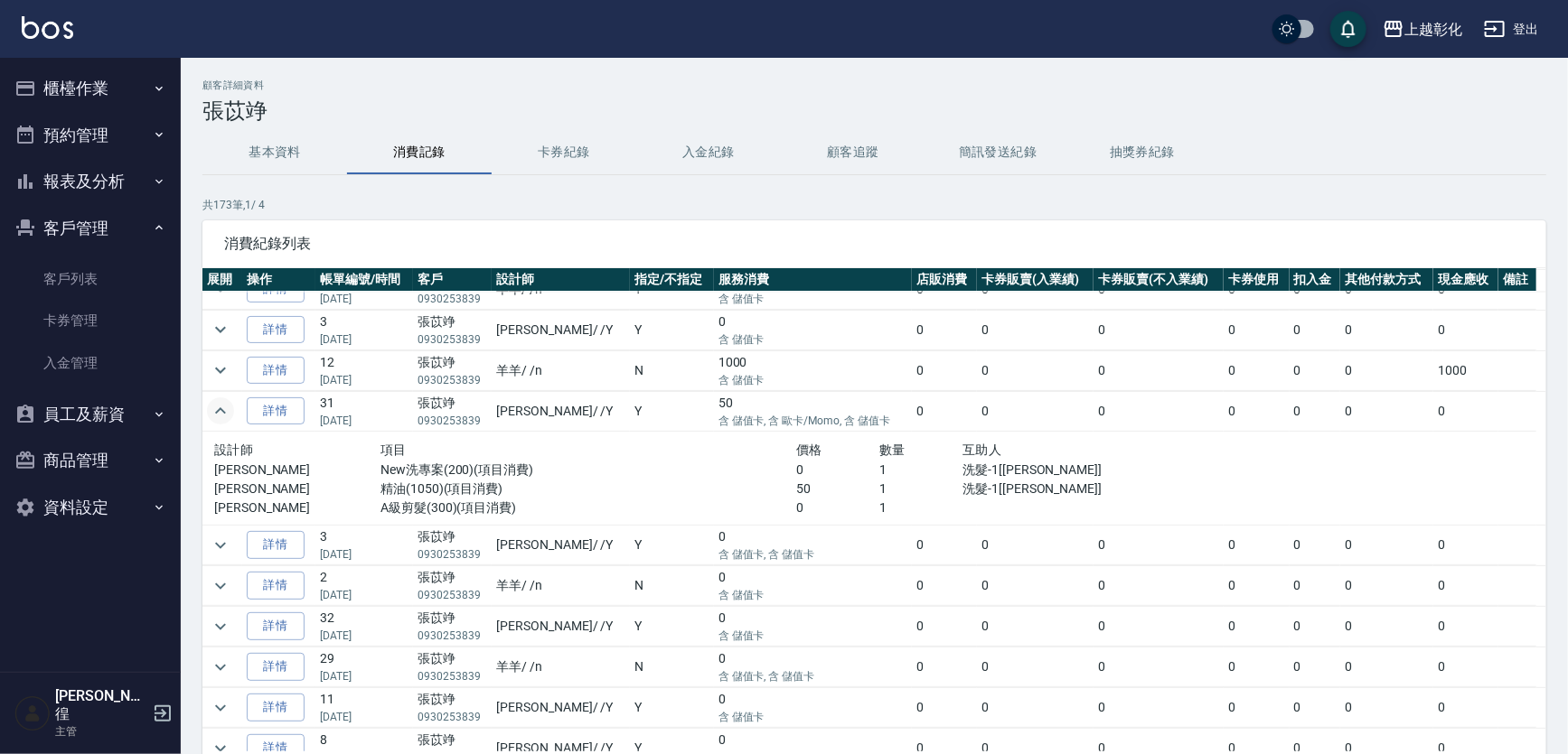
click at [225, 403] on icon "expand row" at bounding box center [221, 411] width 21 height 21
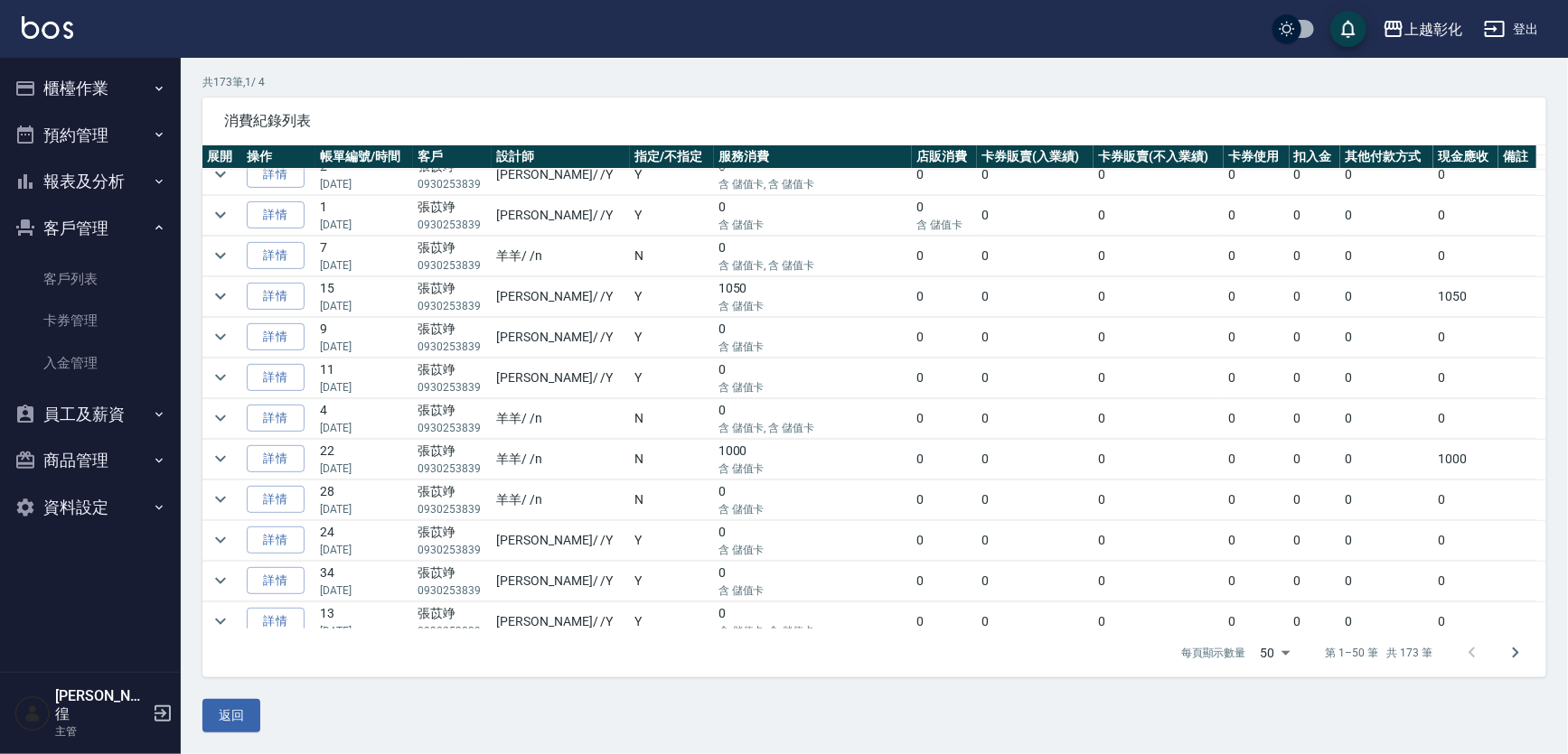
scroll to position [734, 0]
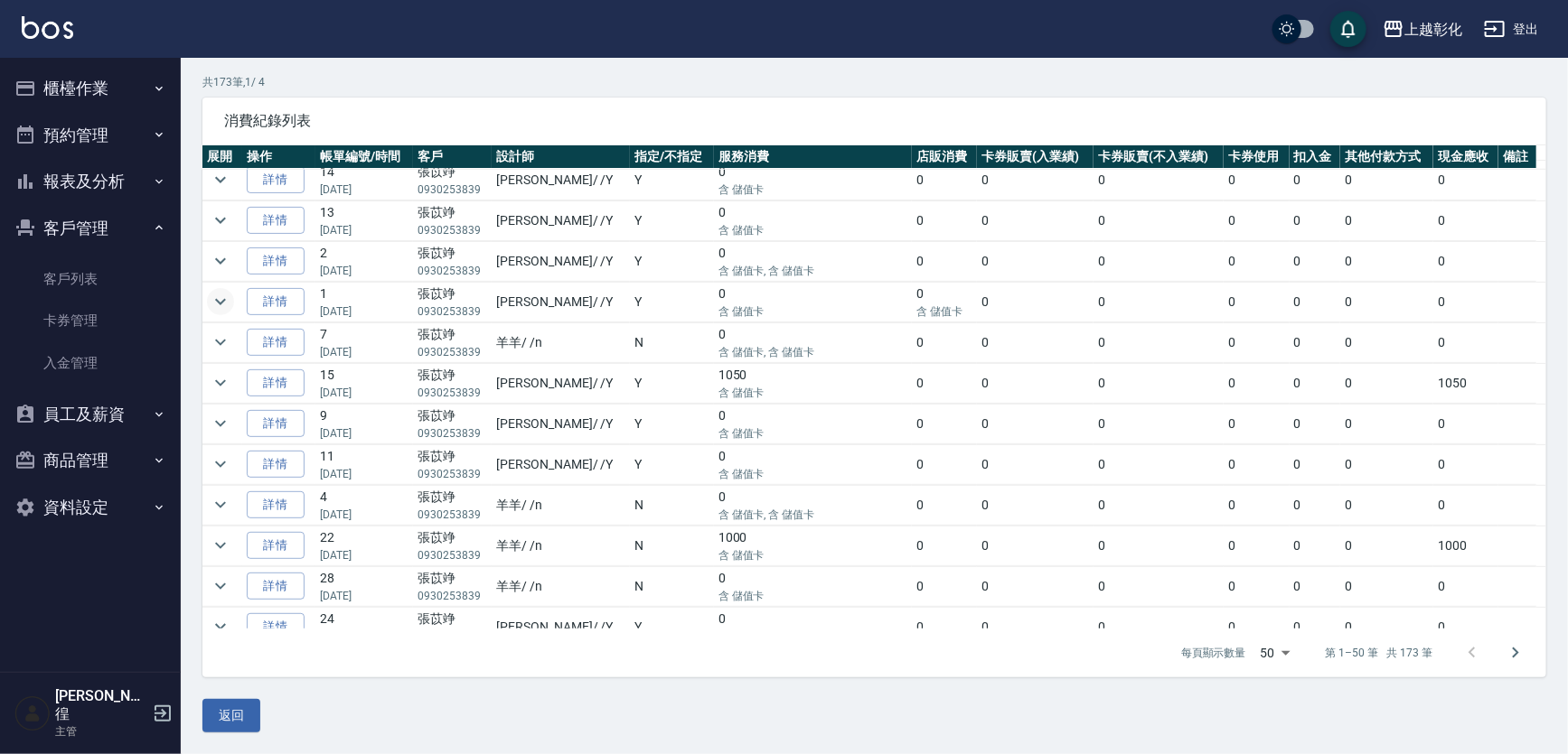
click at [216, 295] on icon "expand row" at bounding box center [221, 301] width 21 height 21
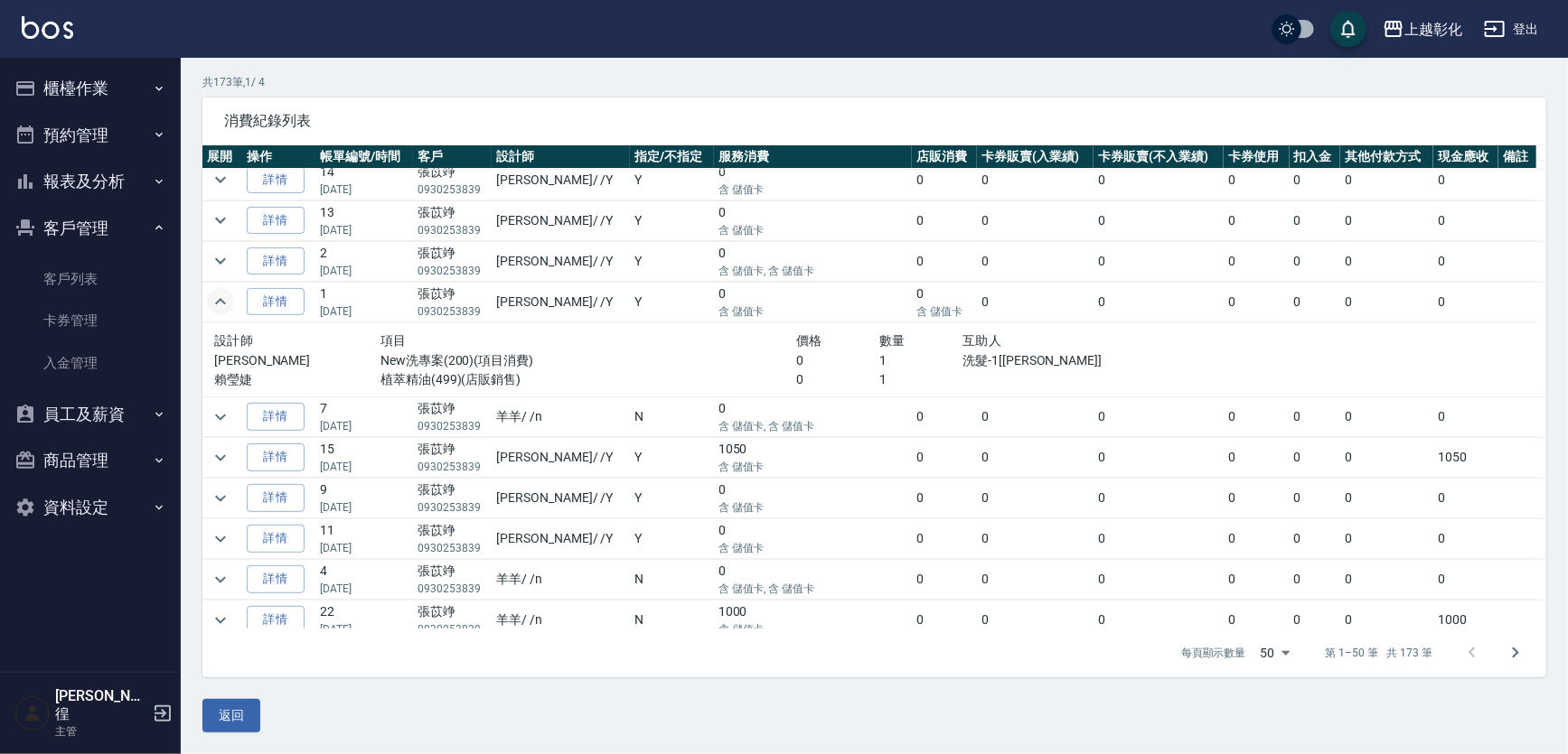
click at [216, 298] on icon "expand row" at bounding box center [220, 301] width 11 height 7
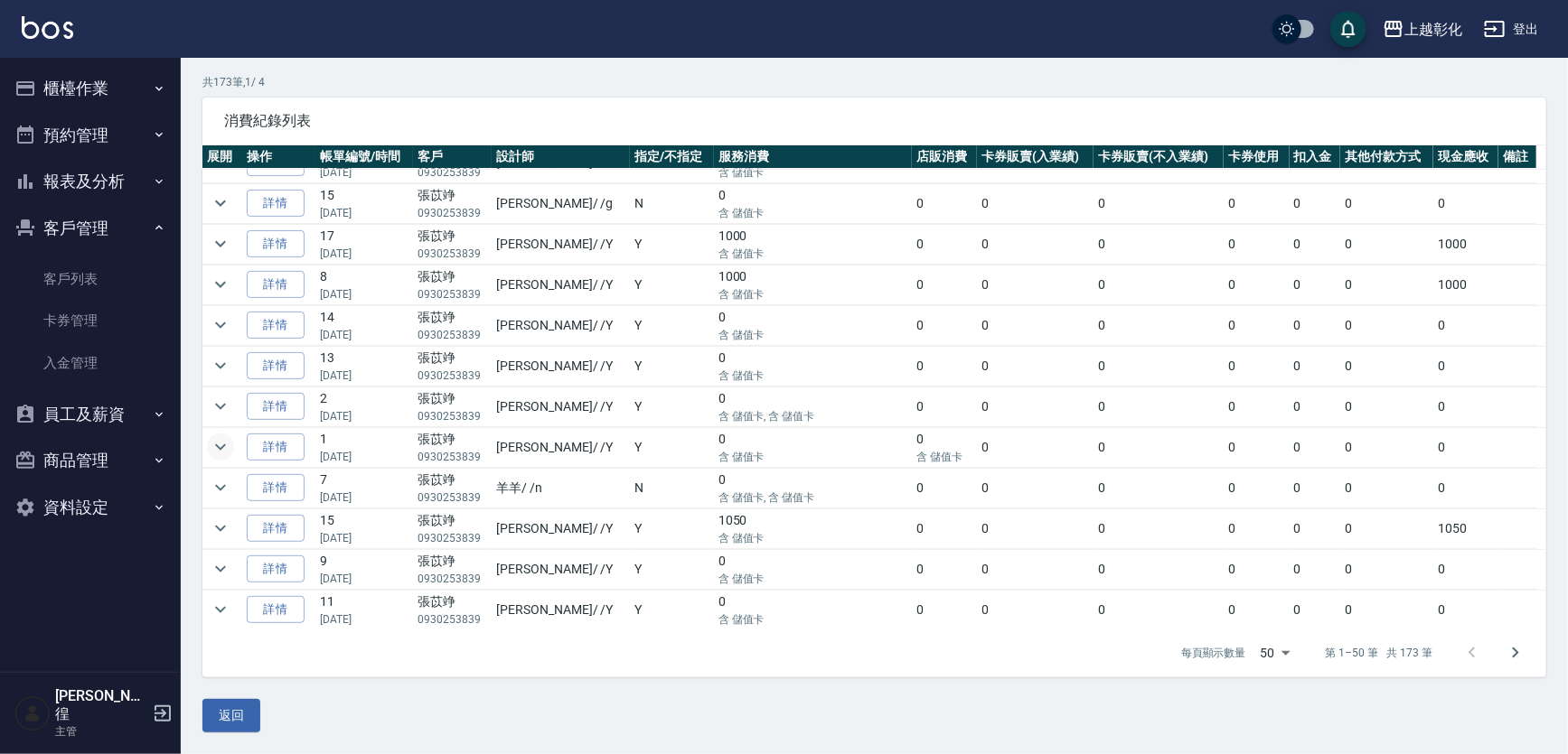
scroll to position [569, 0]
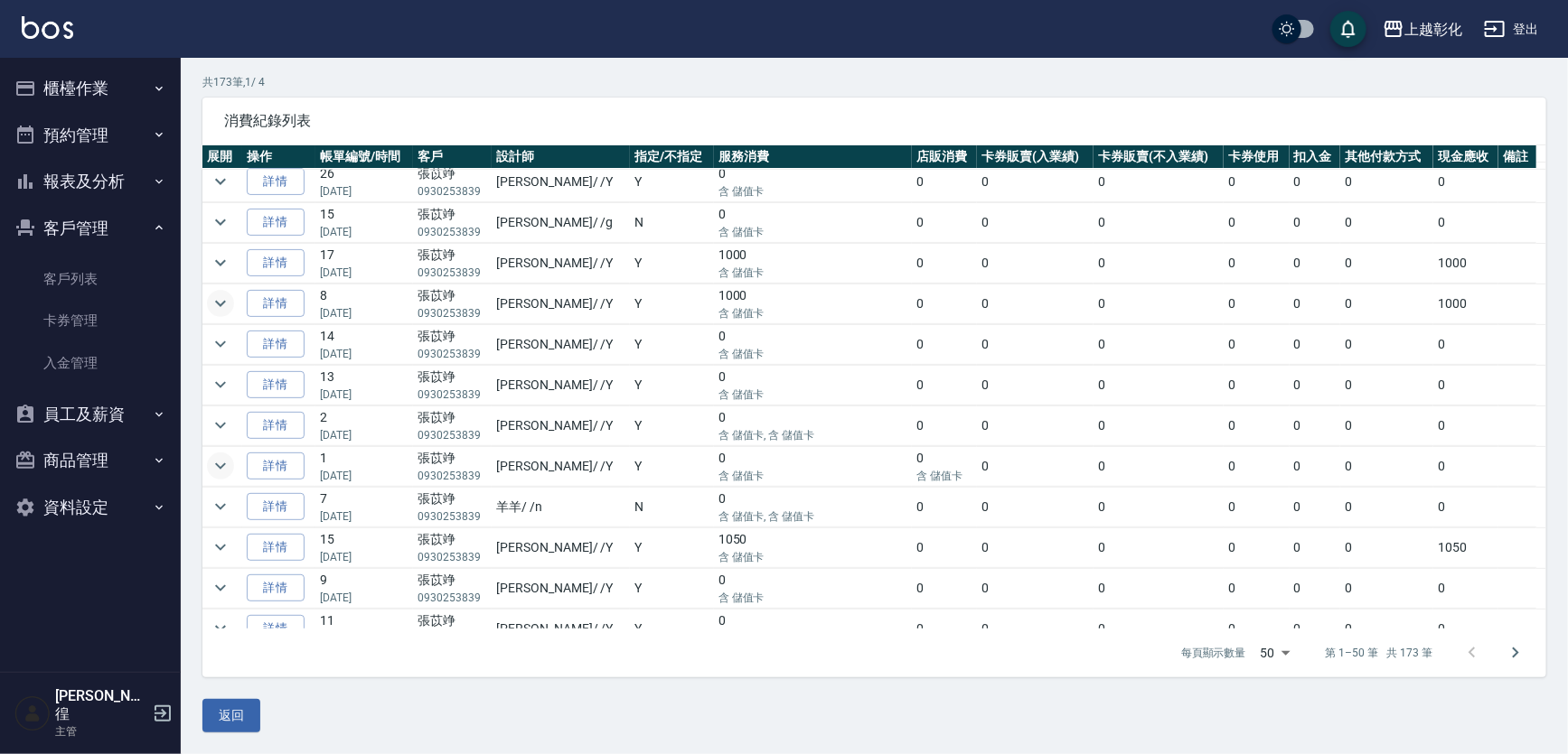
click at [230, 292] on icon "expand row" at bounding box center [221, 303] width 21 height 21
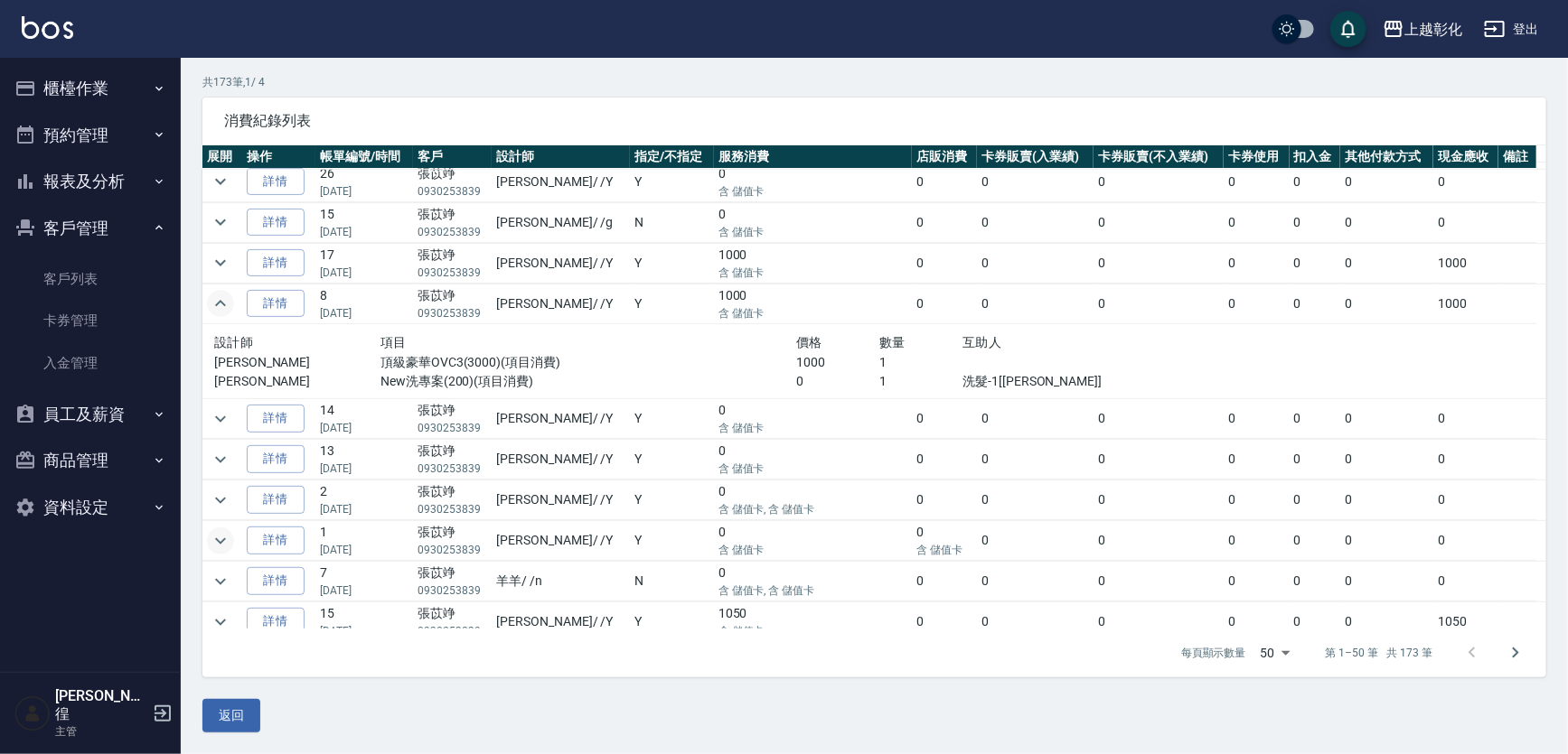
click at [230, 292] on icon "expand row" at bounding box center [221, 303] width 21 height 21
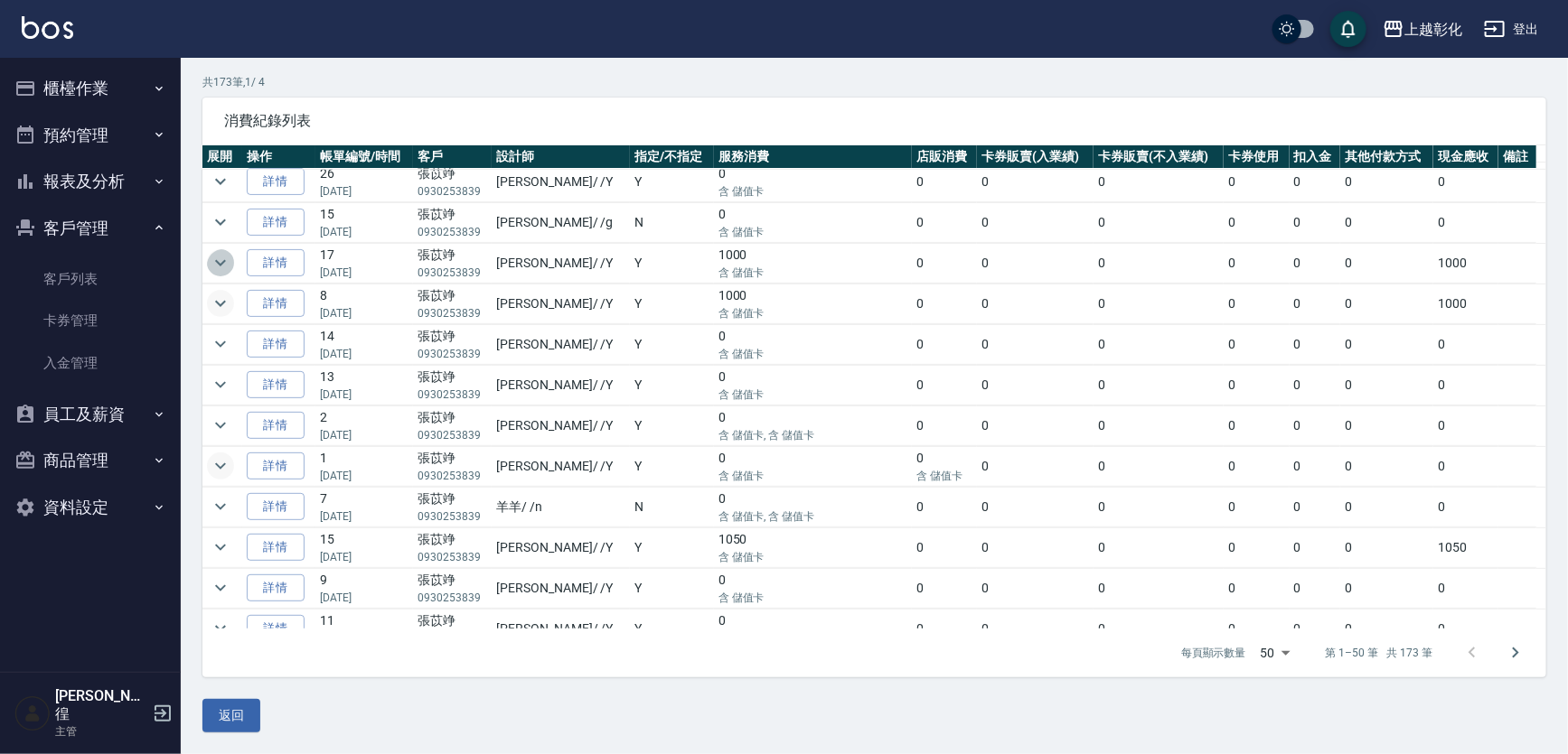
click at [221, 253] on icon "expand row" at bounding box center [221, 262] width 21 height 21
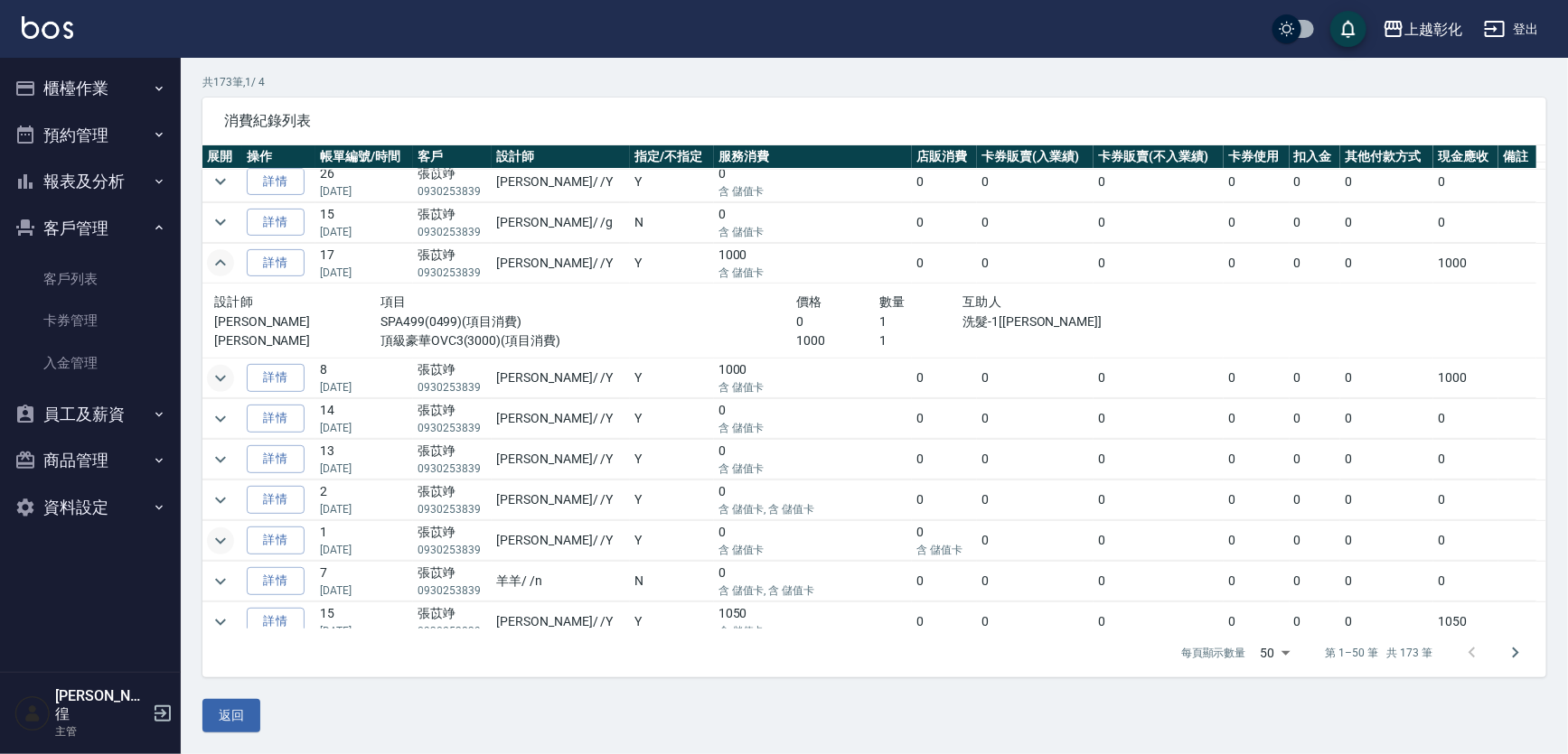
click at [221, 253] on icon "expand row" at bounding box center [221, 262] width 21 height 21
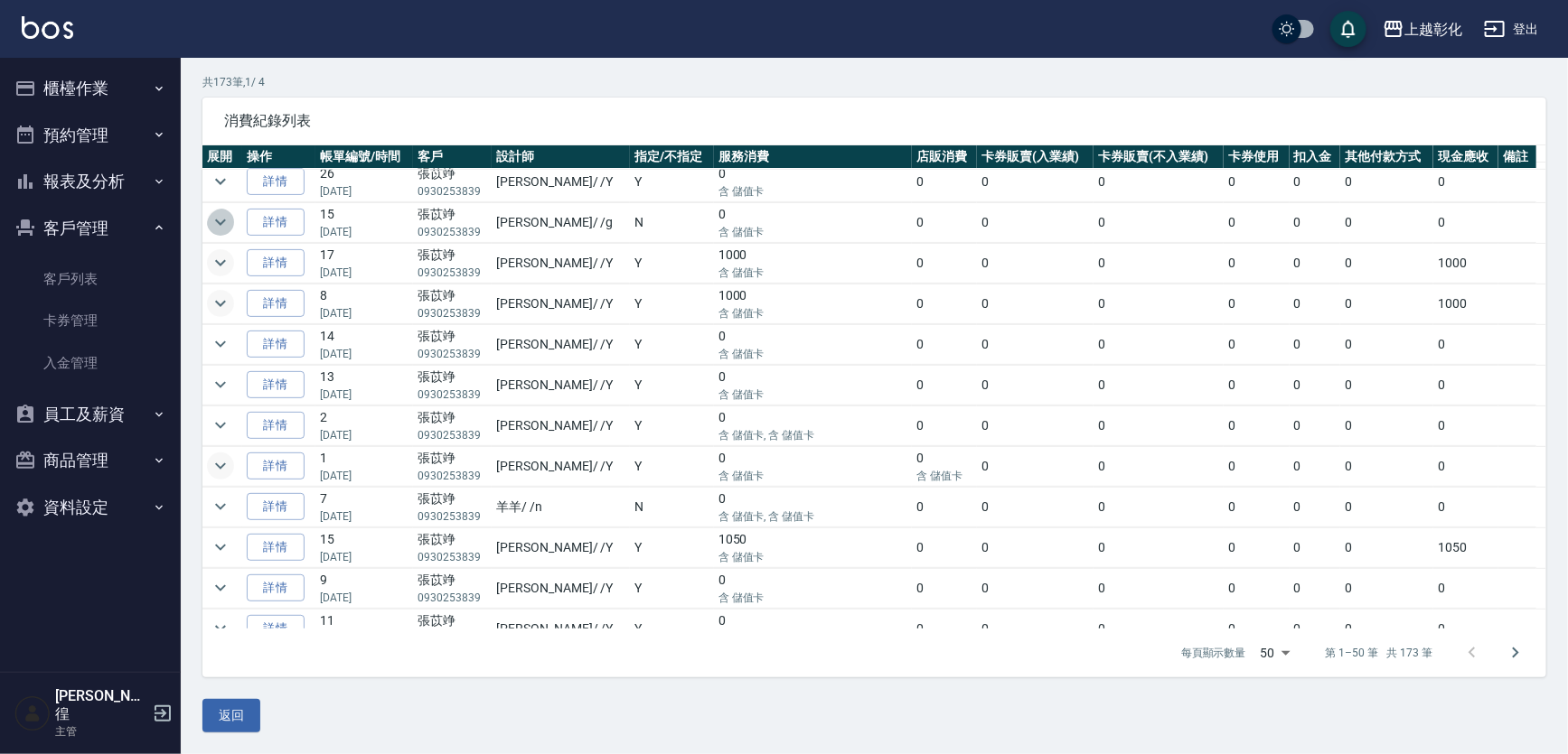
click at [230, 212] on icon "expand row" at bounding box center [221, 223] width 21 height 21
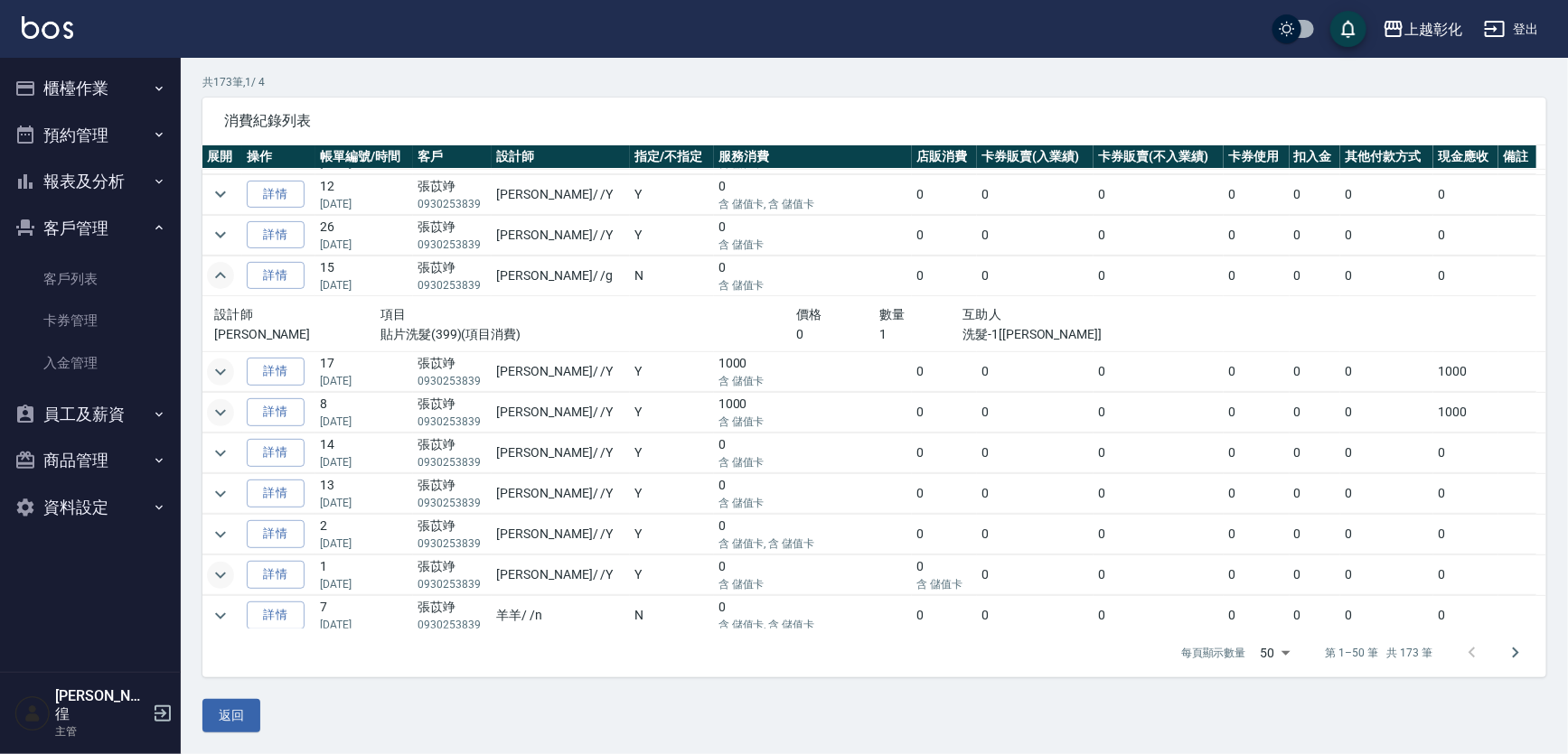
scroll to position [488, 0]
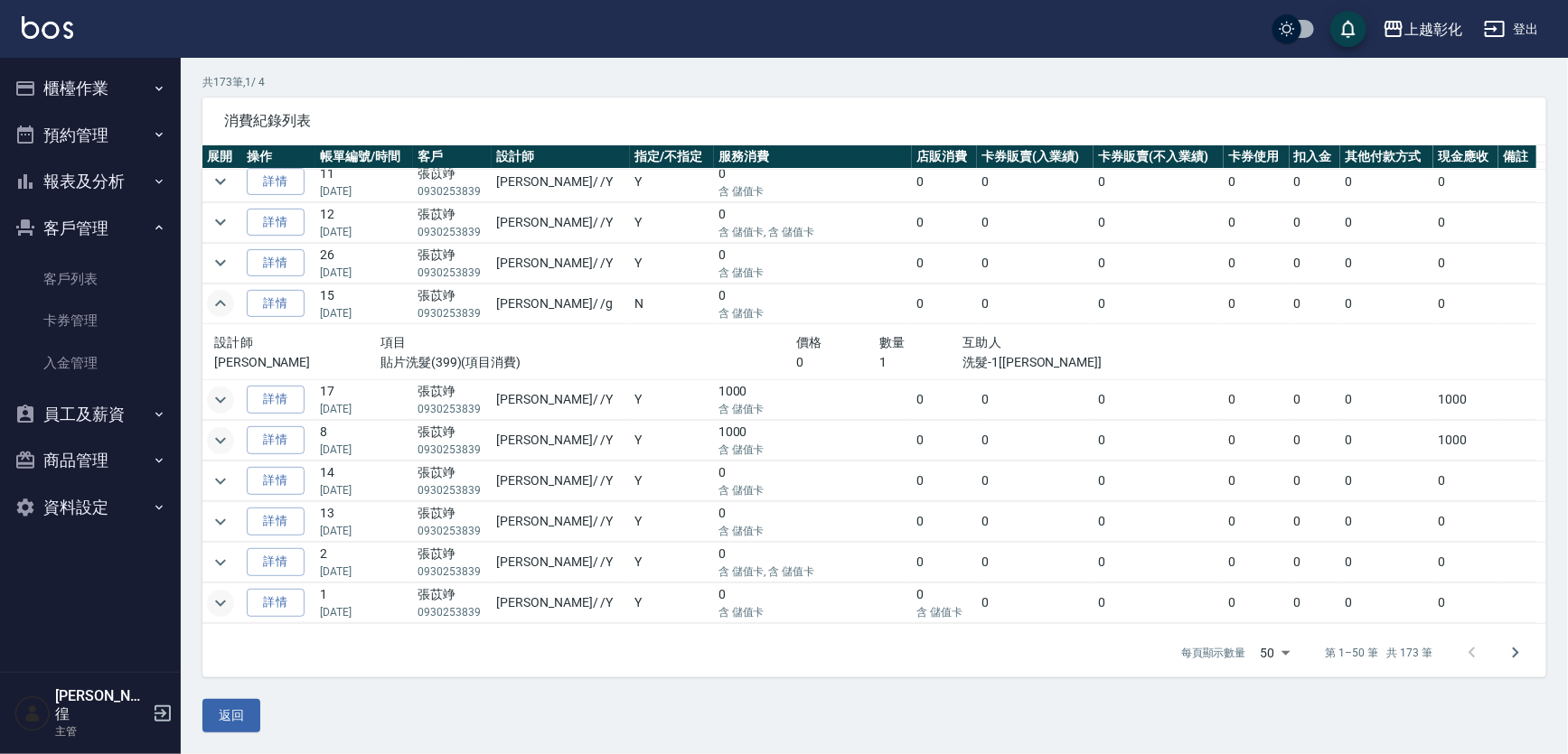
click at [231, 299] on icon "expand row" at bounding box center [221, 303] width 21 height 21
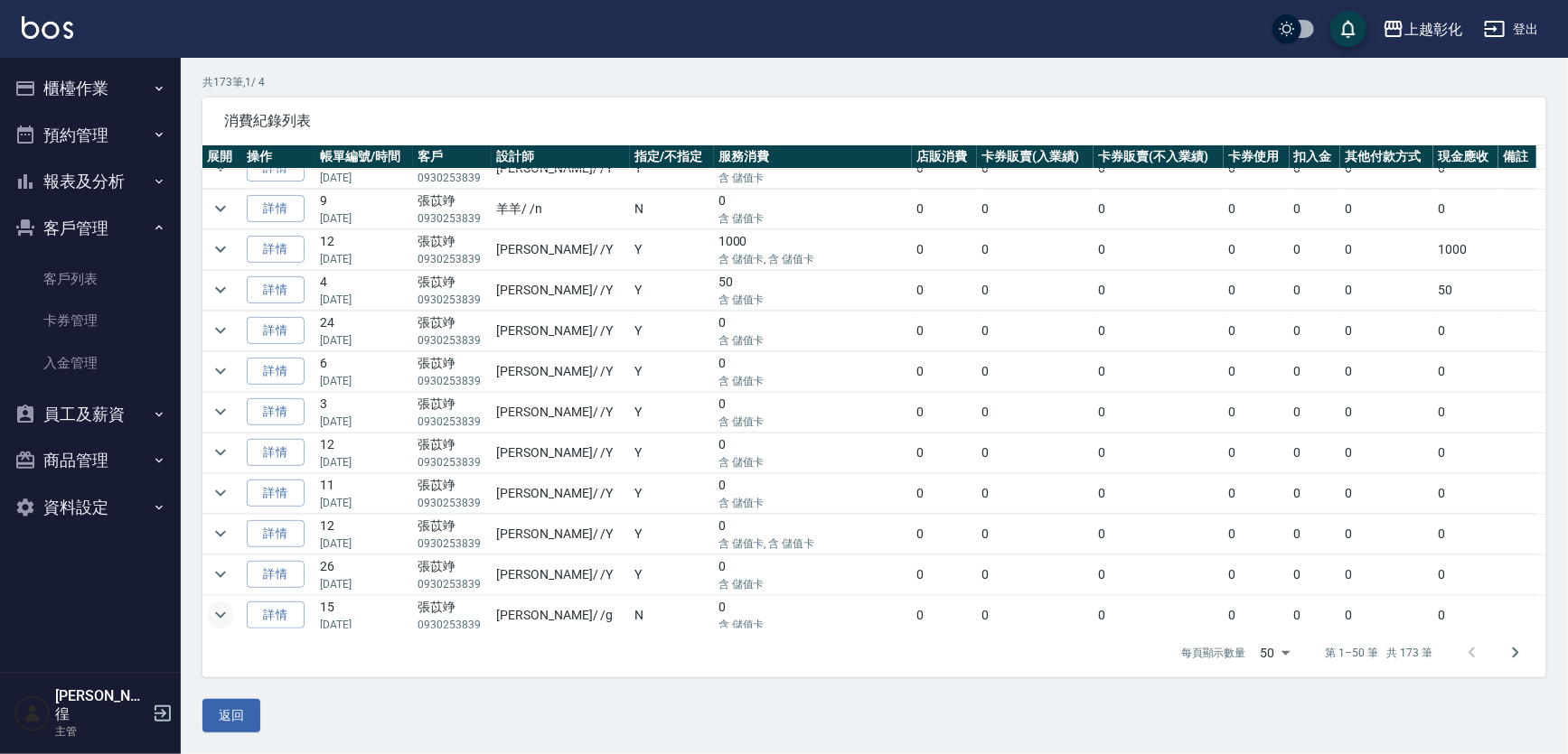
scroll to position [246, 0]
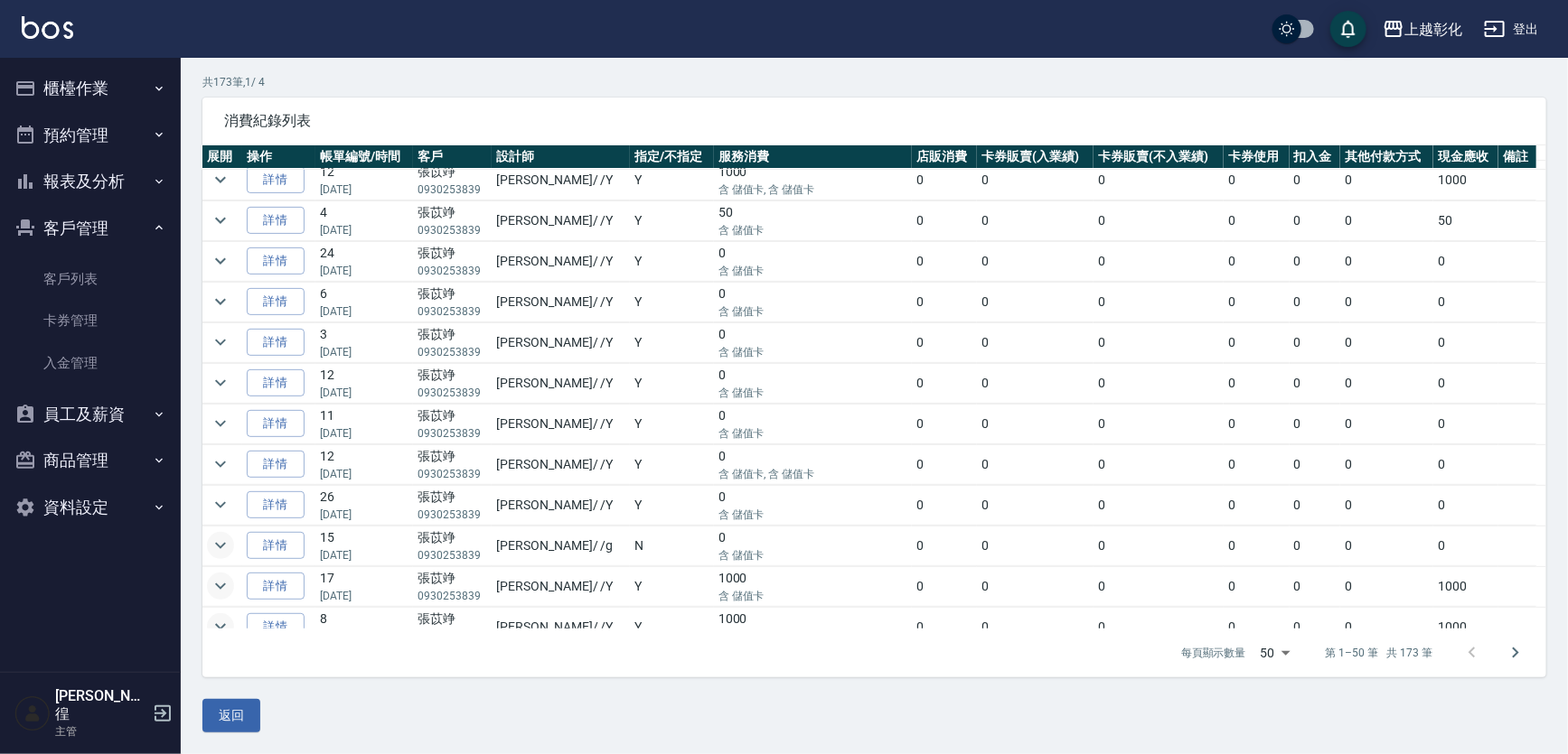
click at [222, 543] on icon "expand row" at bounding box center [220, 546] width 11 height 7
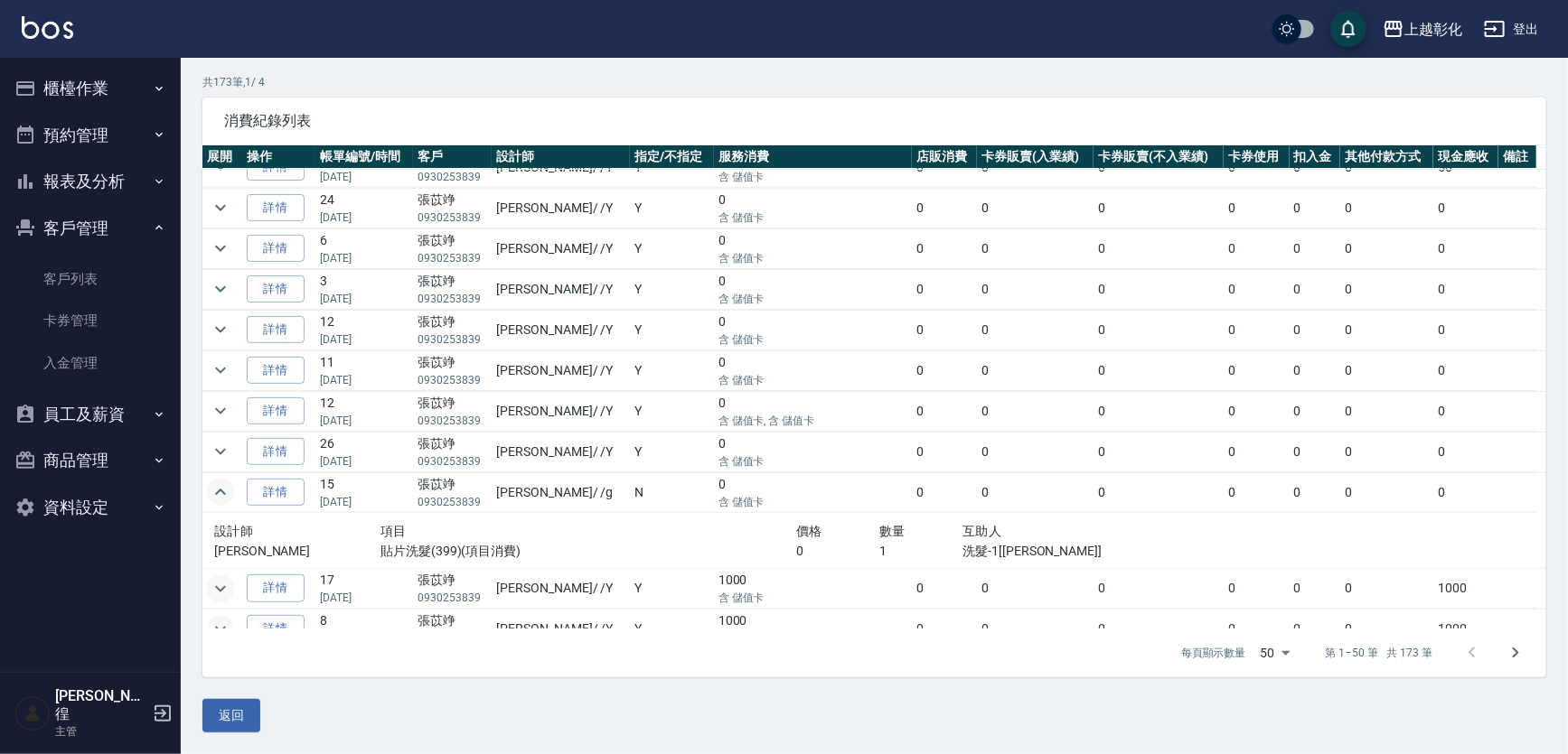
scroll to position [327, 0]
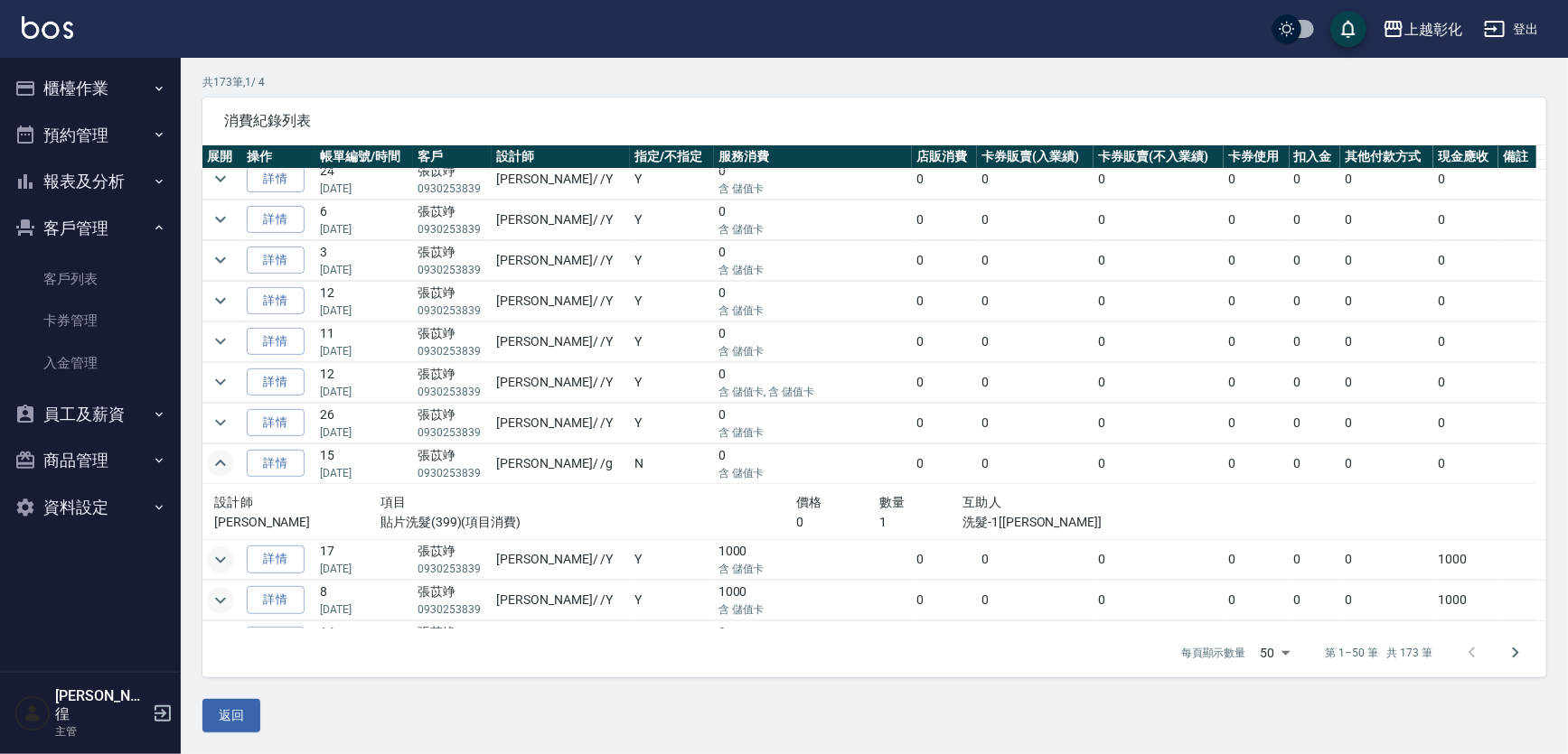
click at [222, 453] on icon "expand row" at bounding box center [221, 463] width 21 height 21
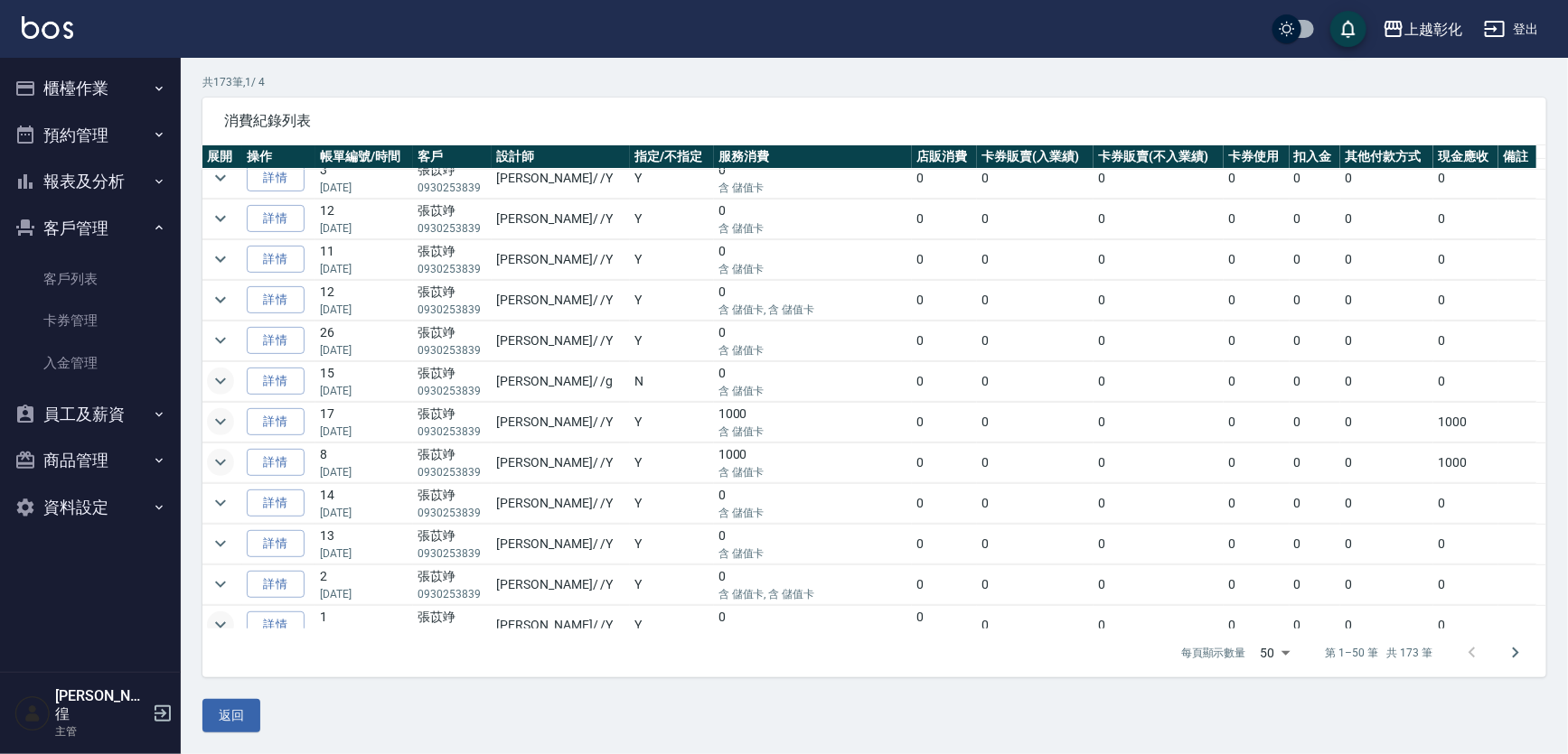
scroll to position [493, 0]
click at [217, 381] on icon "expand row" at bounding box center [221, 380] width 21 height 21
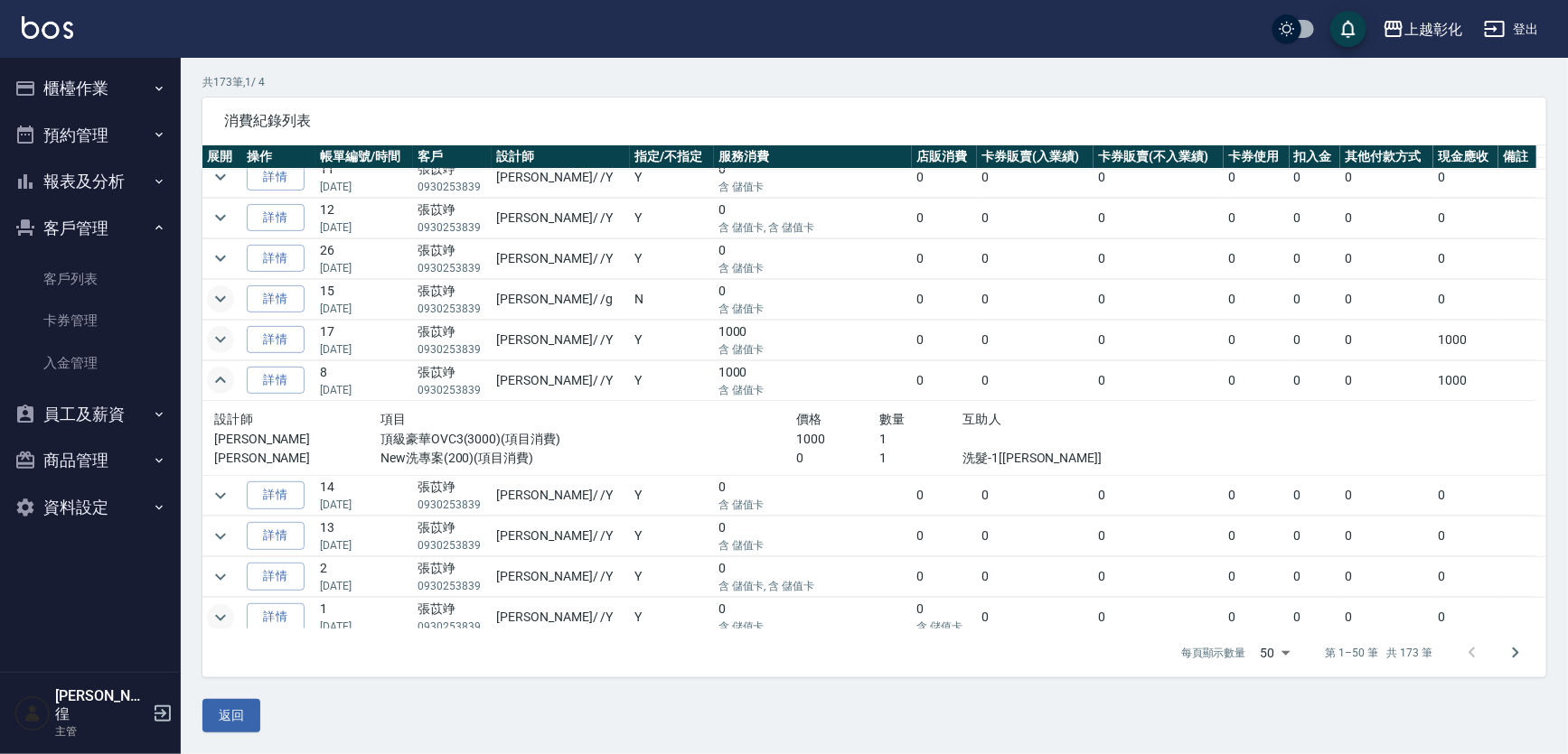
click at [217, 381] on icon "expand row" at bounding box center [221, 380] width 21 height 21
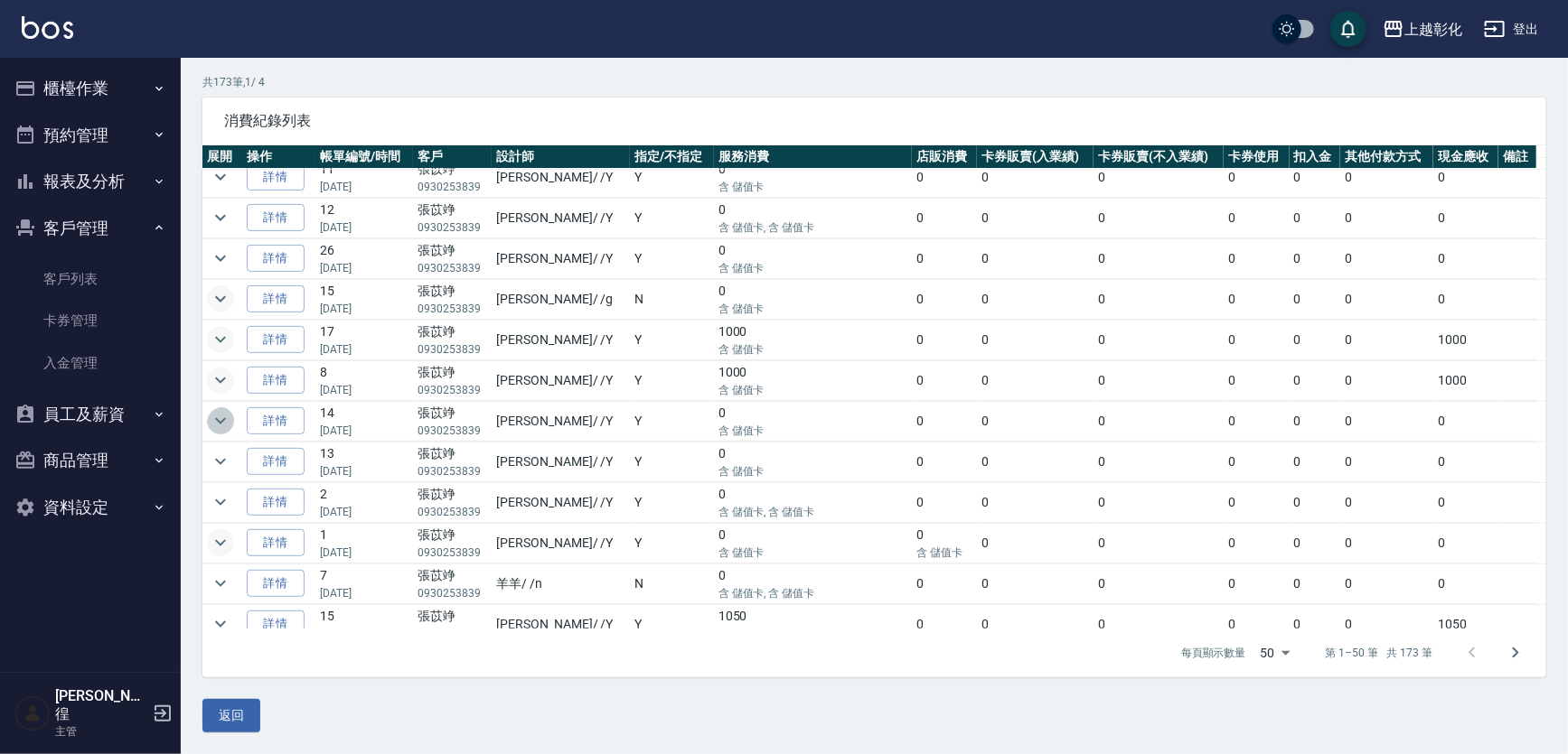
click at [231, 413] on icon "expand row" at bounding box center [221, 421] width 21 height 21
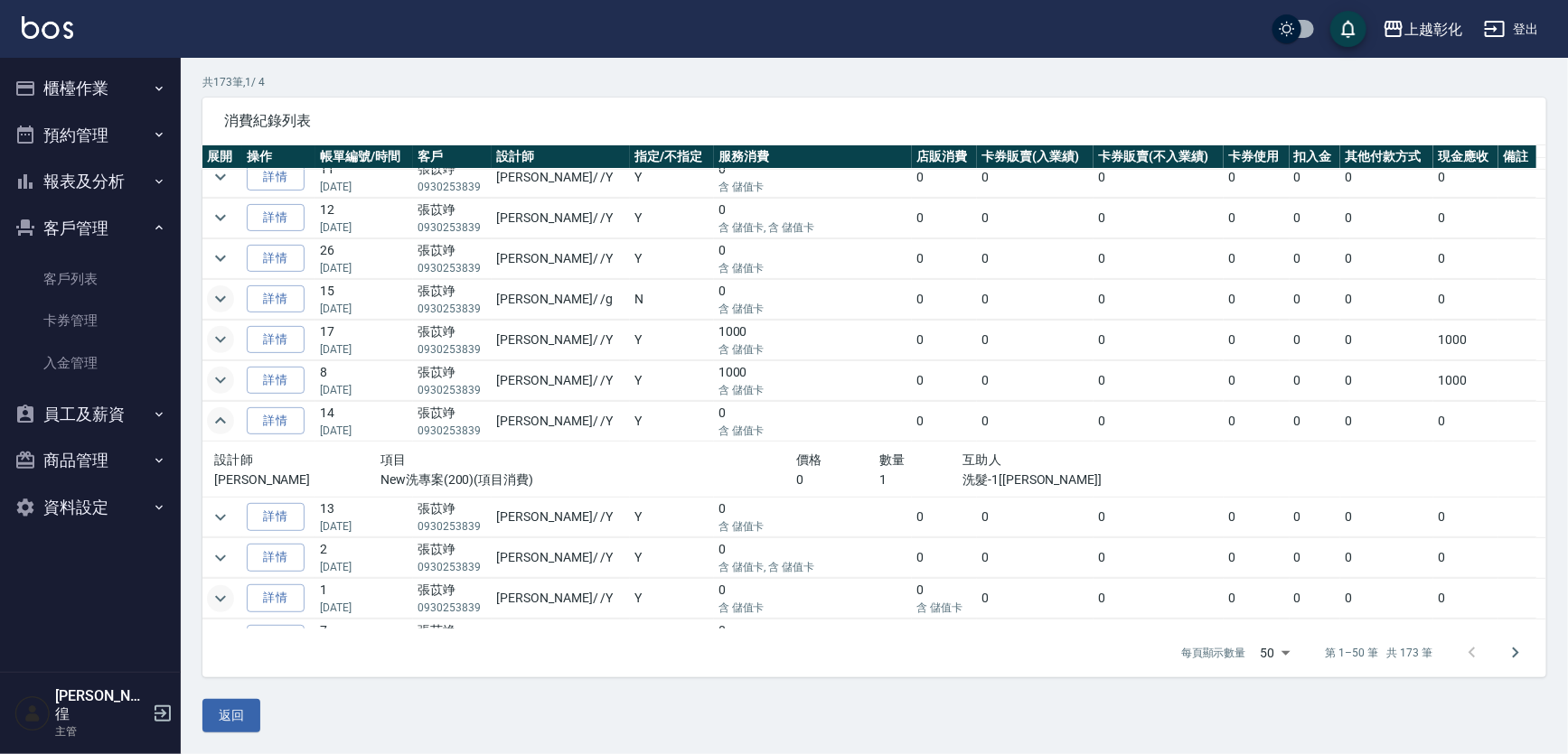
click at [231, 413] on icon "expand row" at bounding box center [221, 421] width 21 height 21
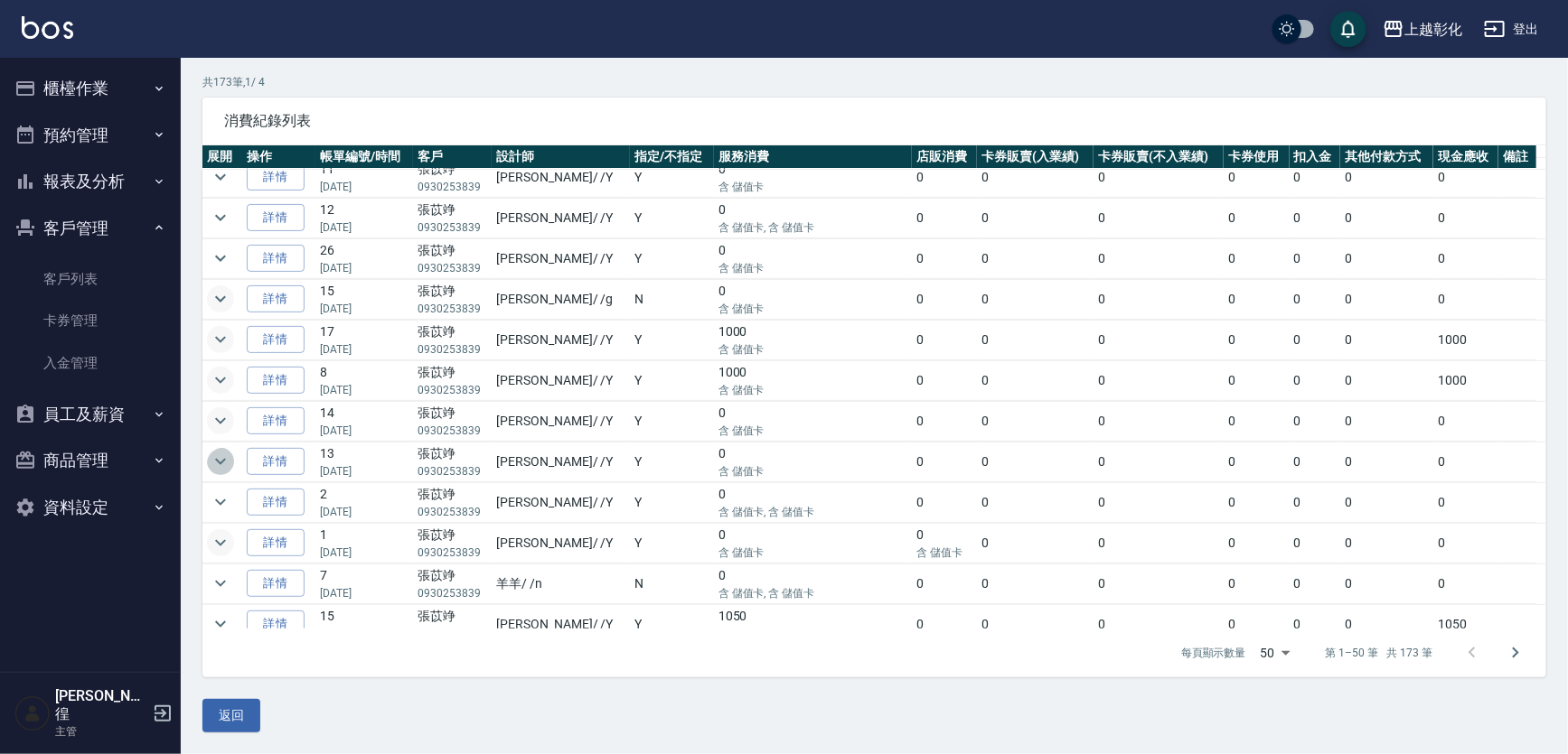
click at [225, 451] on icon "expand row" at bounding box center [221, 462] width 21 height 21
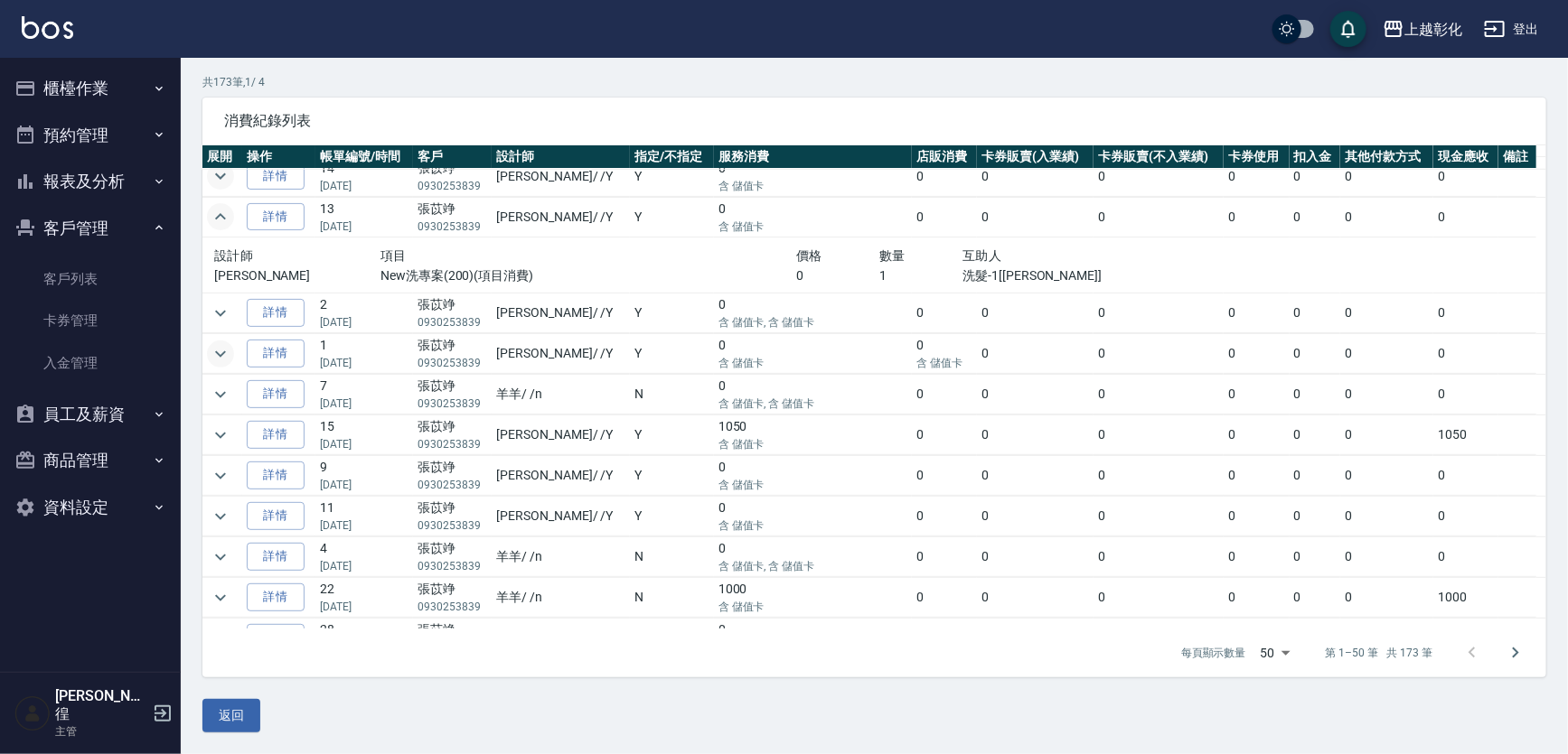
scroll to position [738, 0]
click at [225, 312] on icon "expand row" at bounding box center [221, 312] width 21 height 21
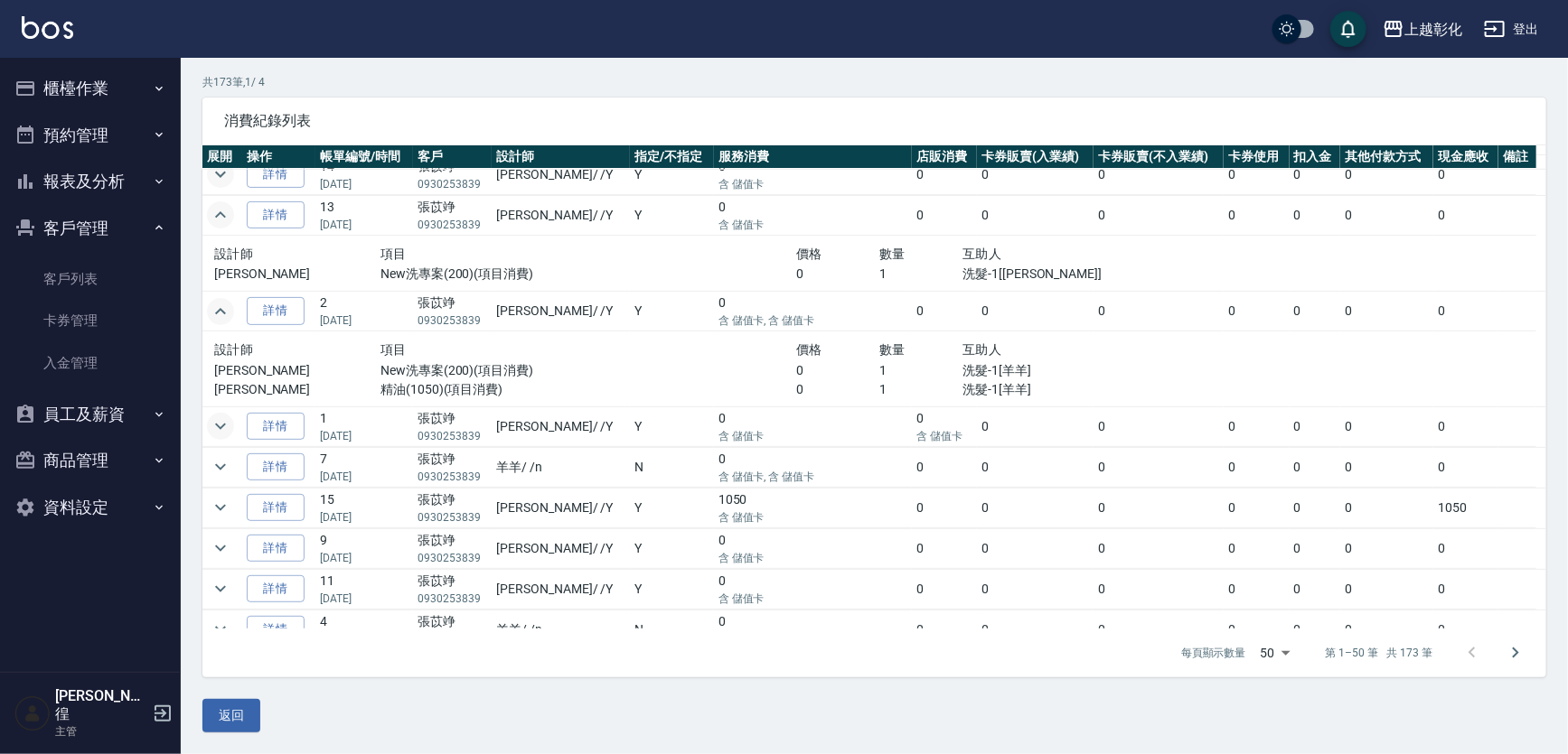
click at [213, 307] on icon "expand row" at bounding box center [221, 312] width 21 height 21
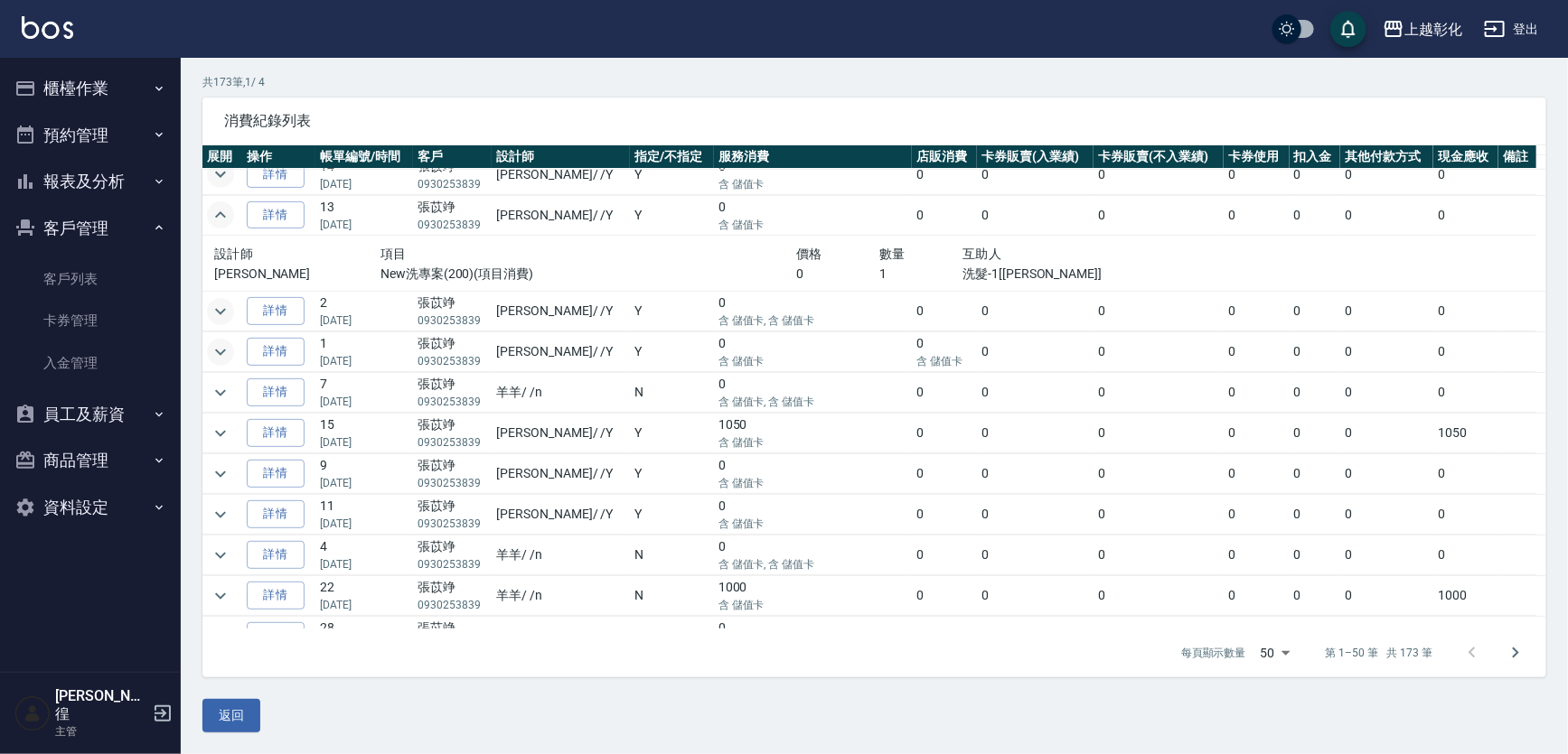
click at [223, 212] on icon "expand row" at bounding box center [220, 215] width 11 height 7
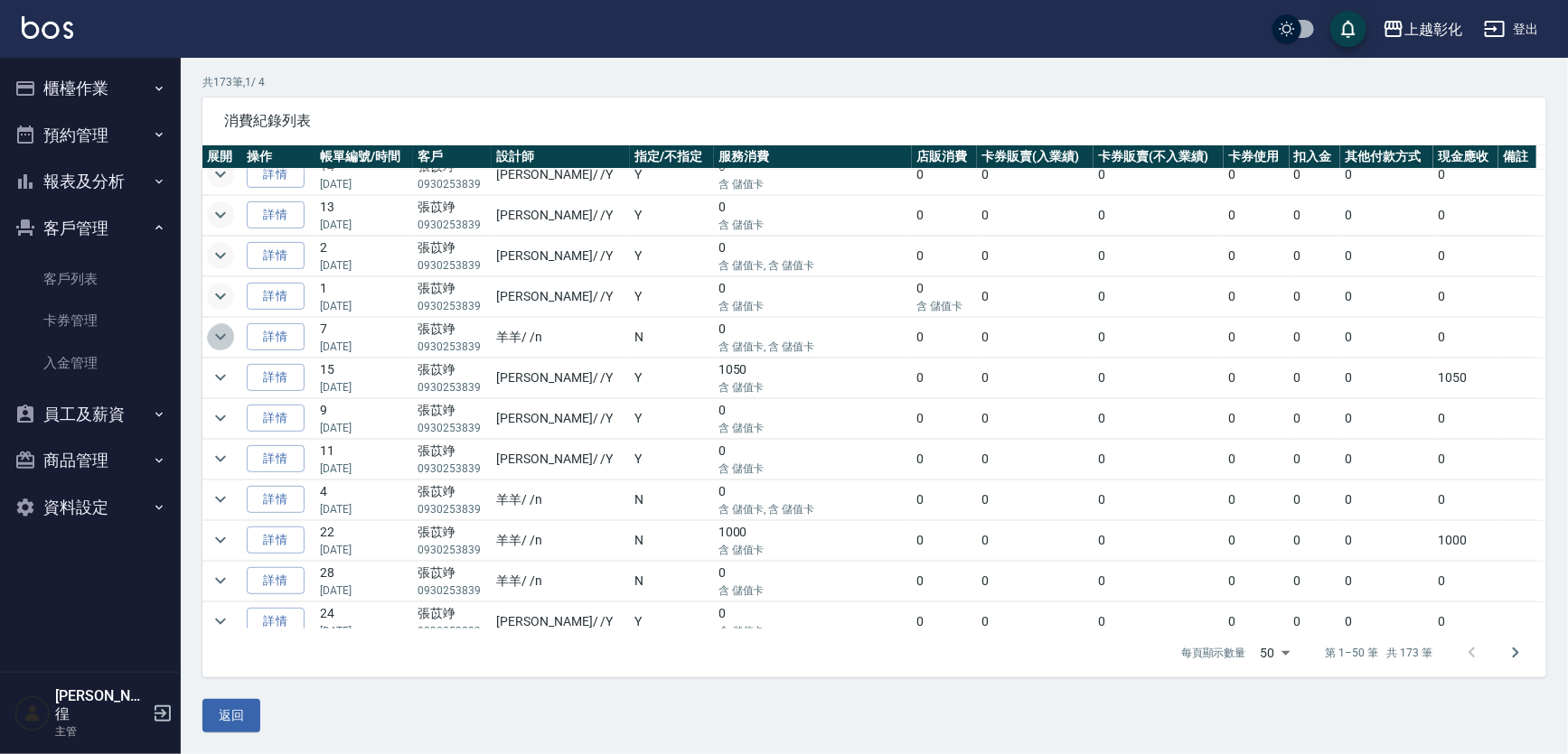
click at [220, 326] on icon "expand row" at bounding box center [221, 337] width 21 height 21
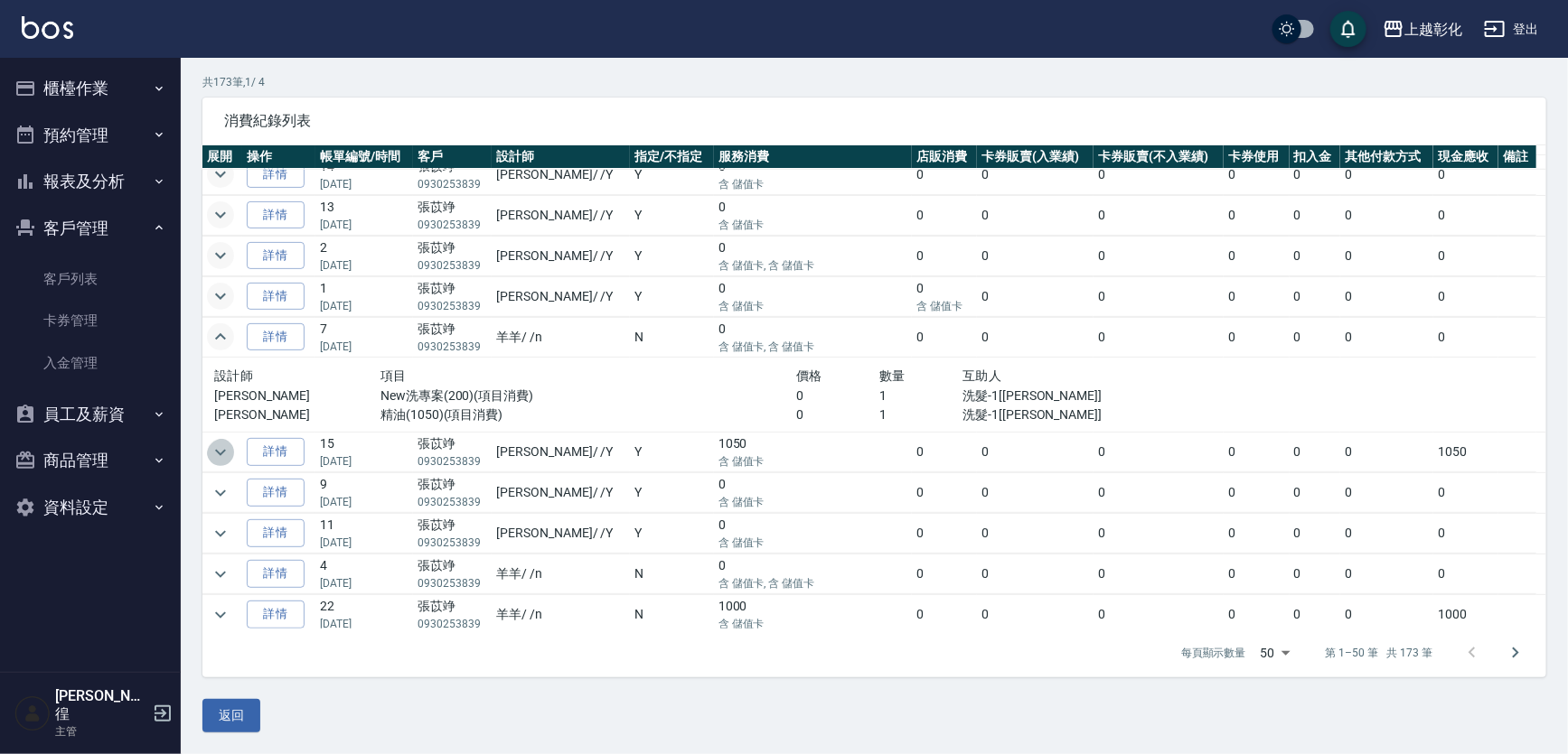
click at [223, 442] on icon "expand row" at bounding box center [221, 453] width 21 height 21
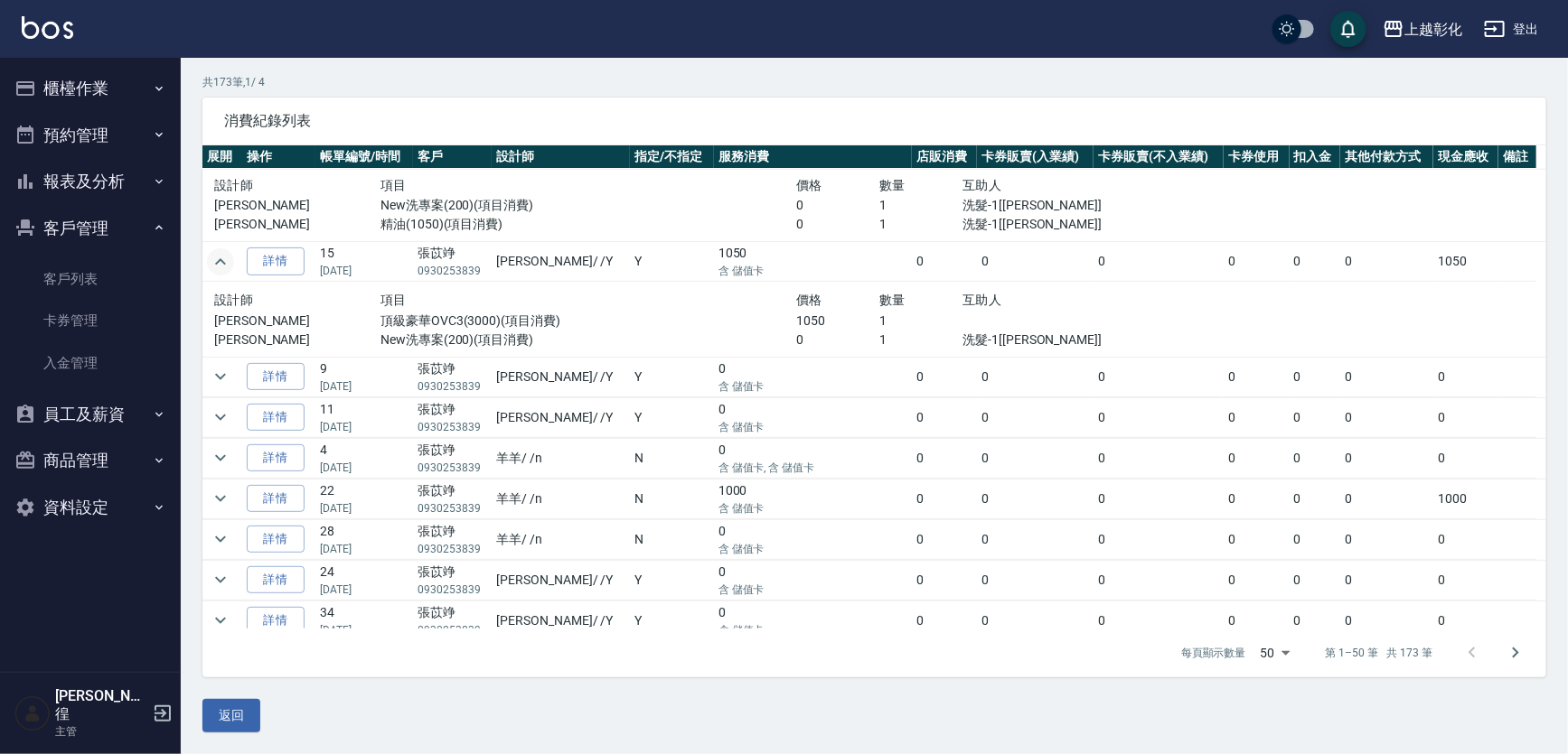
scroll to position [984, 0]
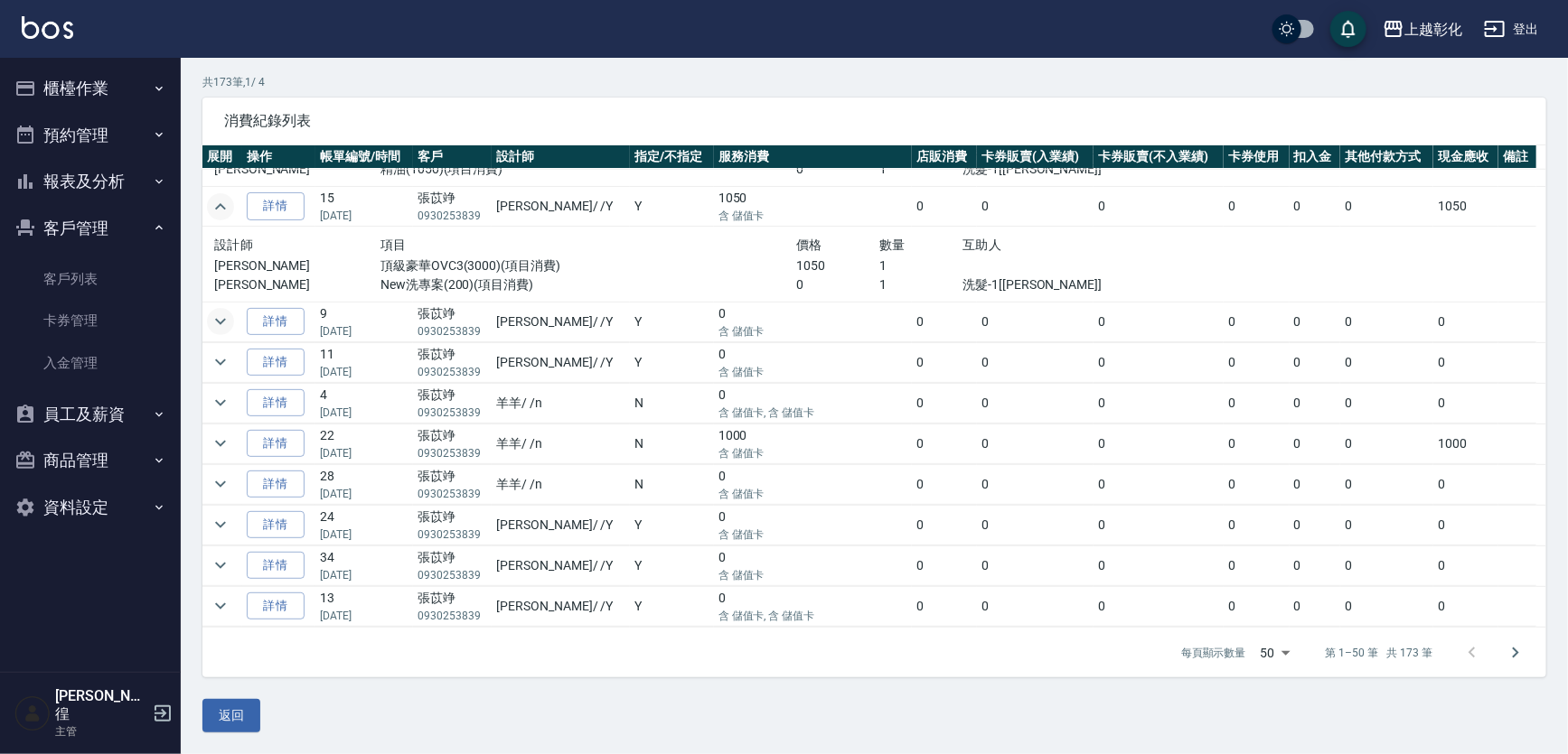
click at [221, 311] on icon "expand row" at bounding box center [221, 322] width 21 height 21
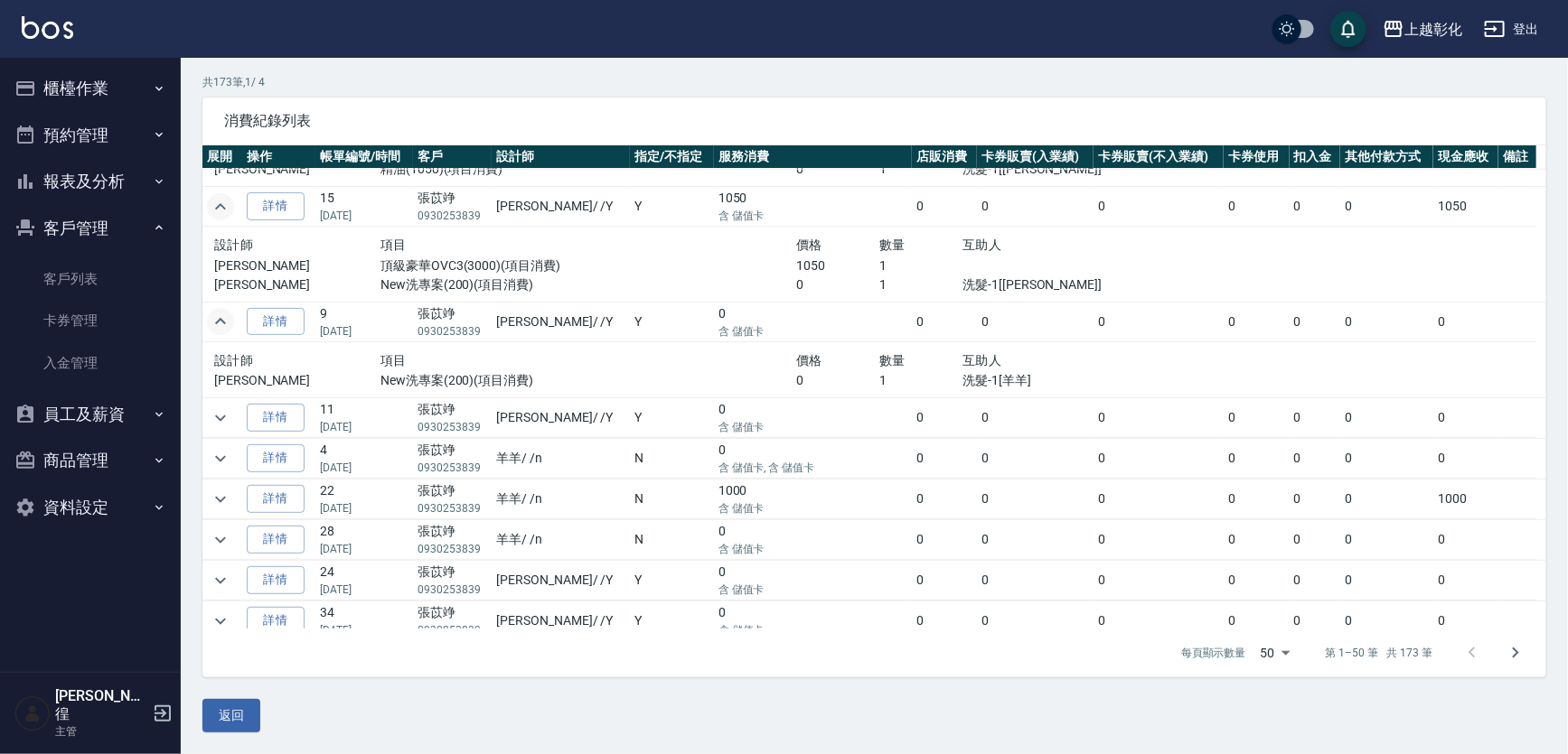
click at [234, 398] on td at bounding box center [222, 418] width 40 height 40
click at [223, 489] on icon "expand row" at bounding box center [221, 499] width 21 height 21
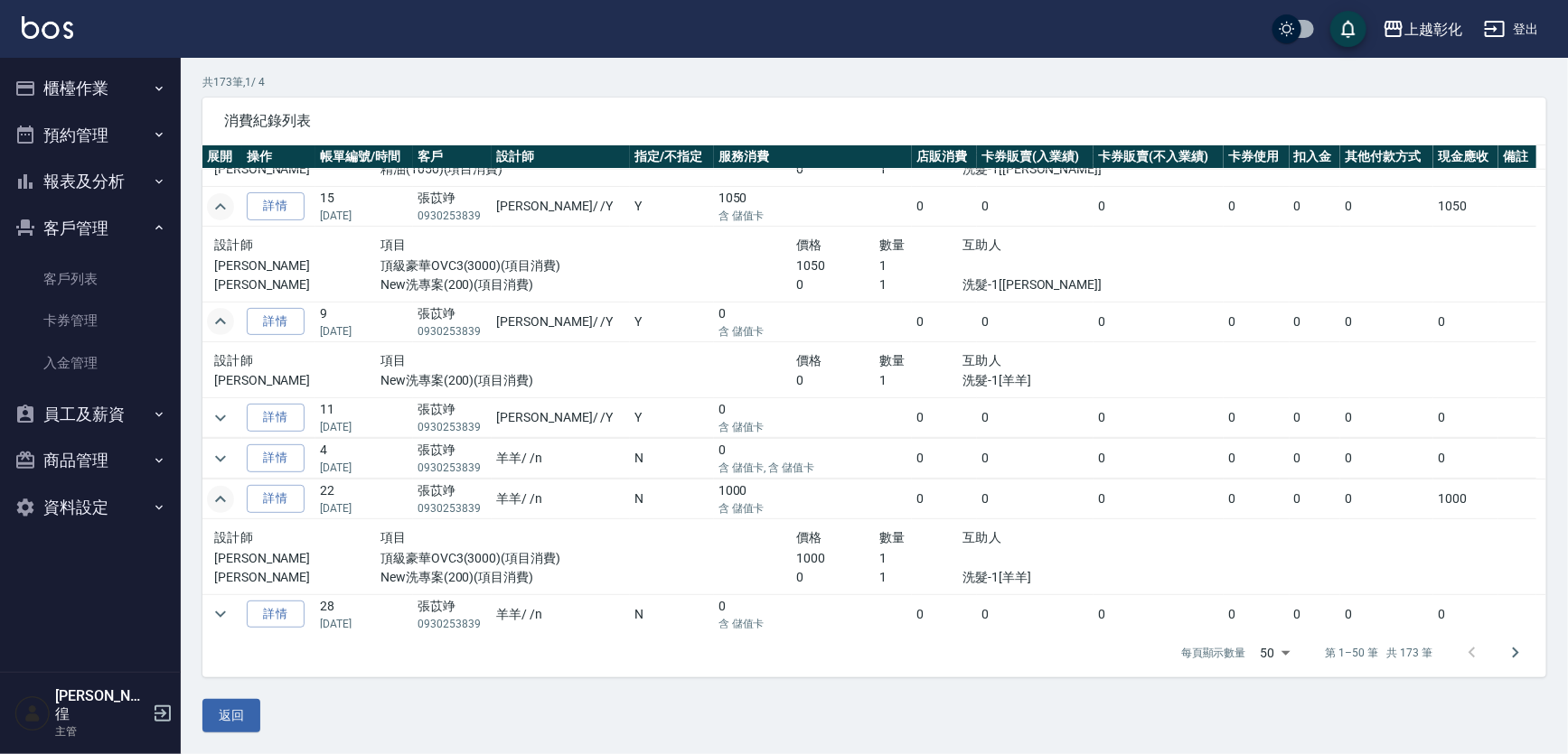
click at [226, 489] on icon "expand row" at bounding box center [221, 499] width 21 height 21
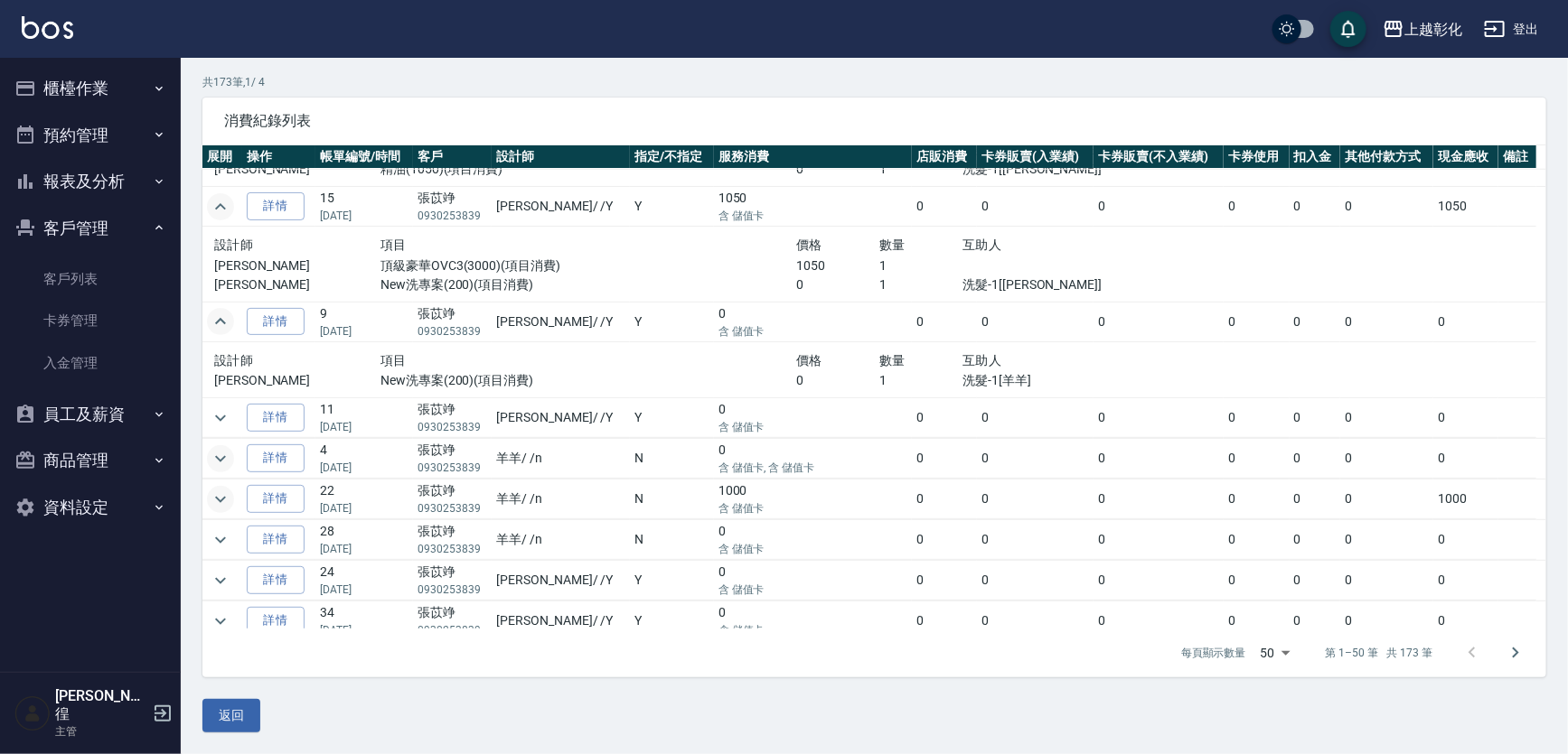
click at [226, 455] on icon "expand row" at bounding box center [220, 458] width 11 height 7
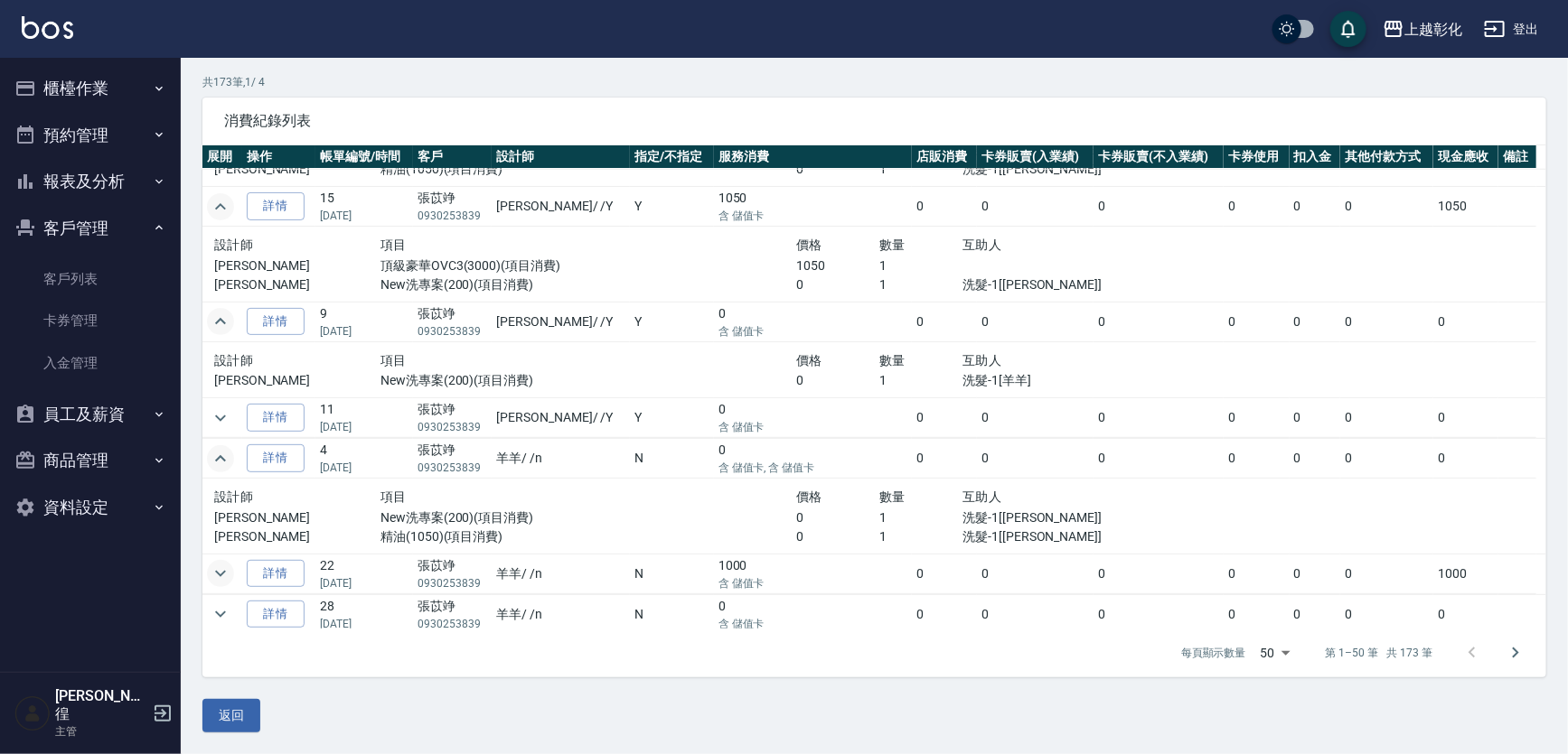
click at [227, 448] on icon "expand row" at bounding box center [221, 459] width 21 height 21
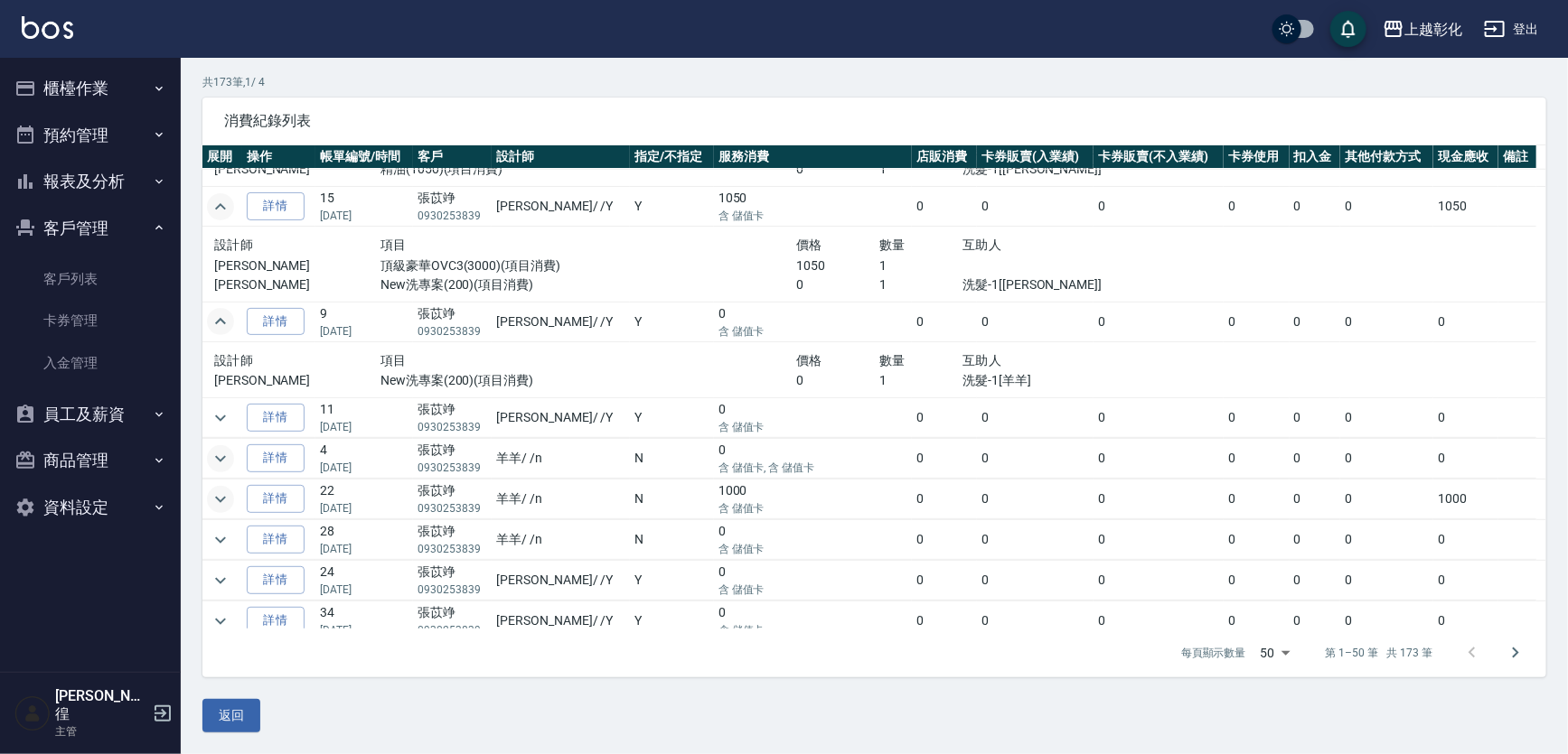
click at [215, 320] on icon "expand row" at bounding box center [221, 322] width 21 height 21
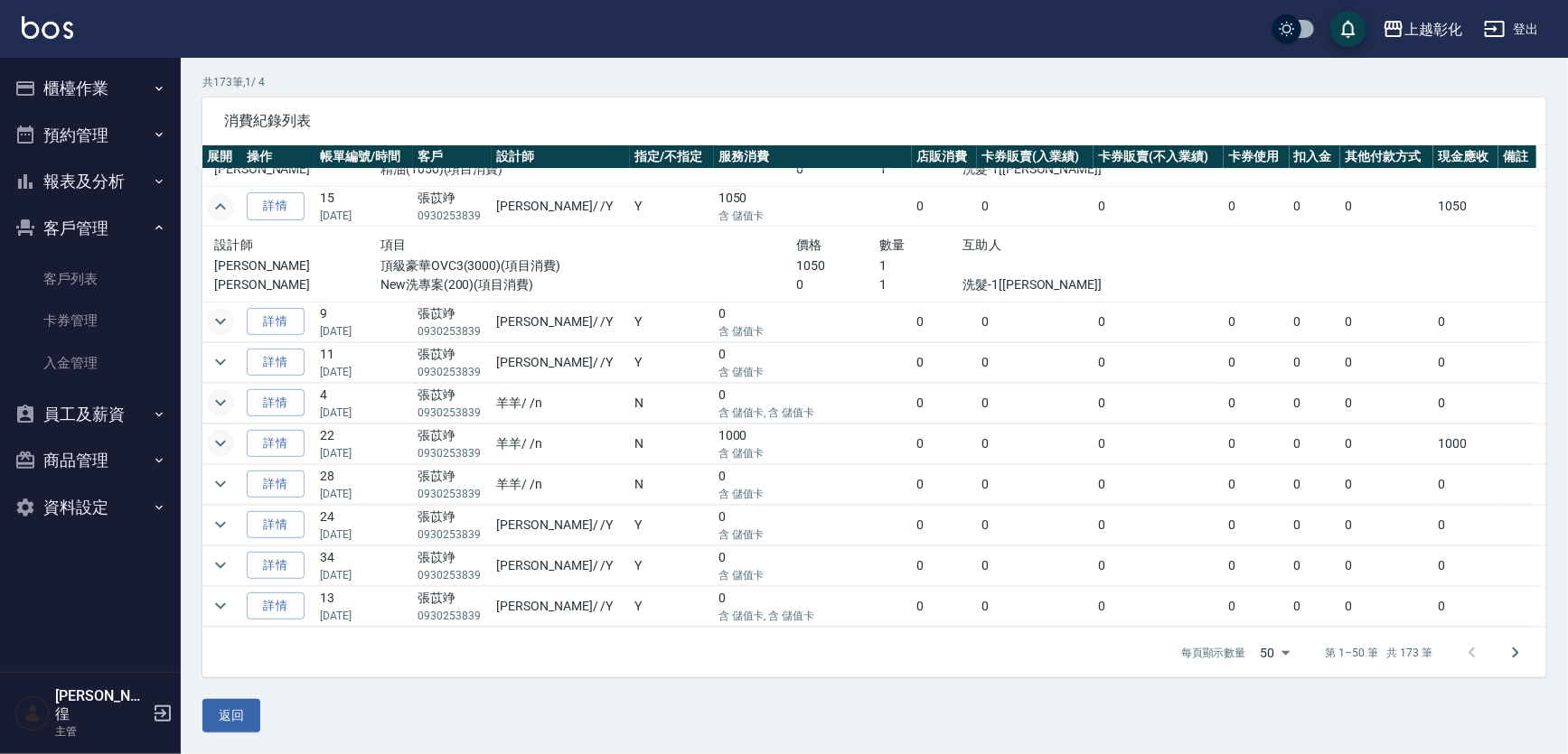
click at [225, 196] on icon "expand row" at bounding box center [221, 207] width 21 height 21
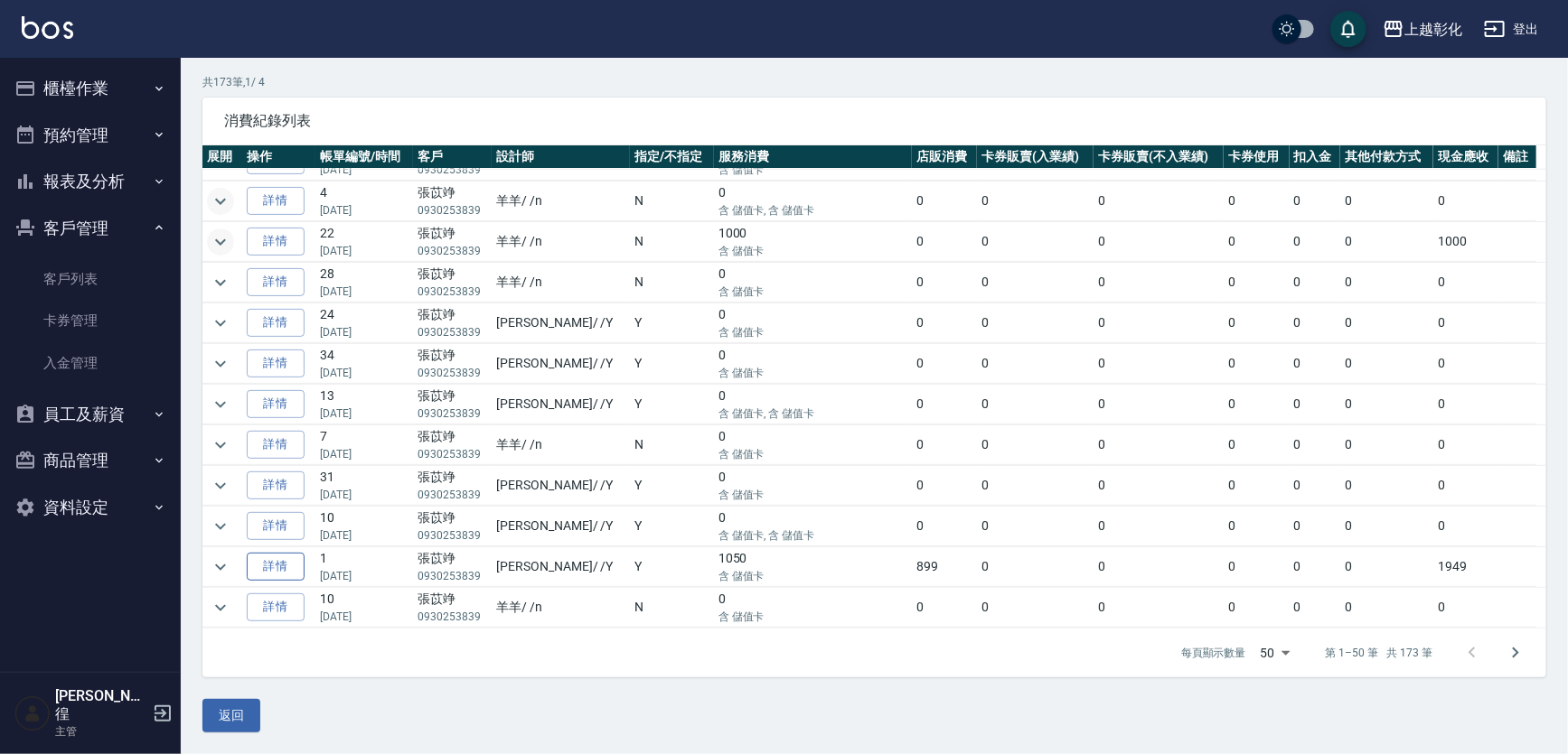
scroll to position [1148, 0]
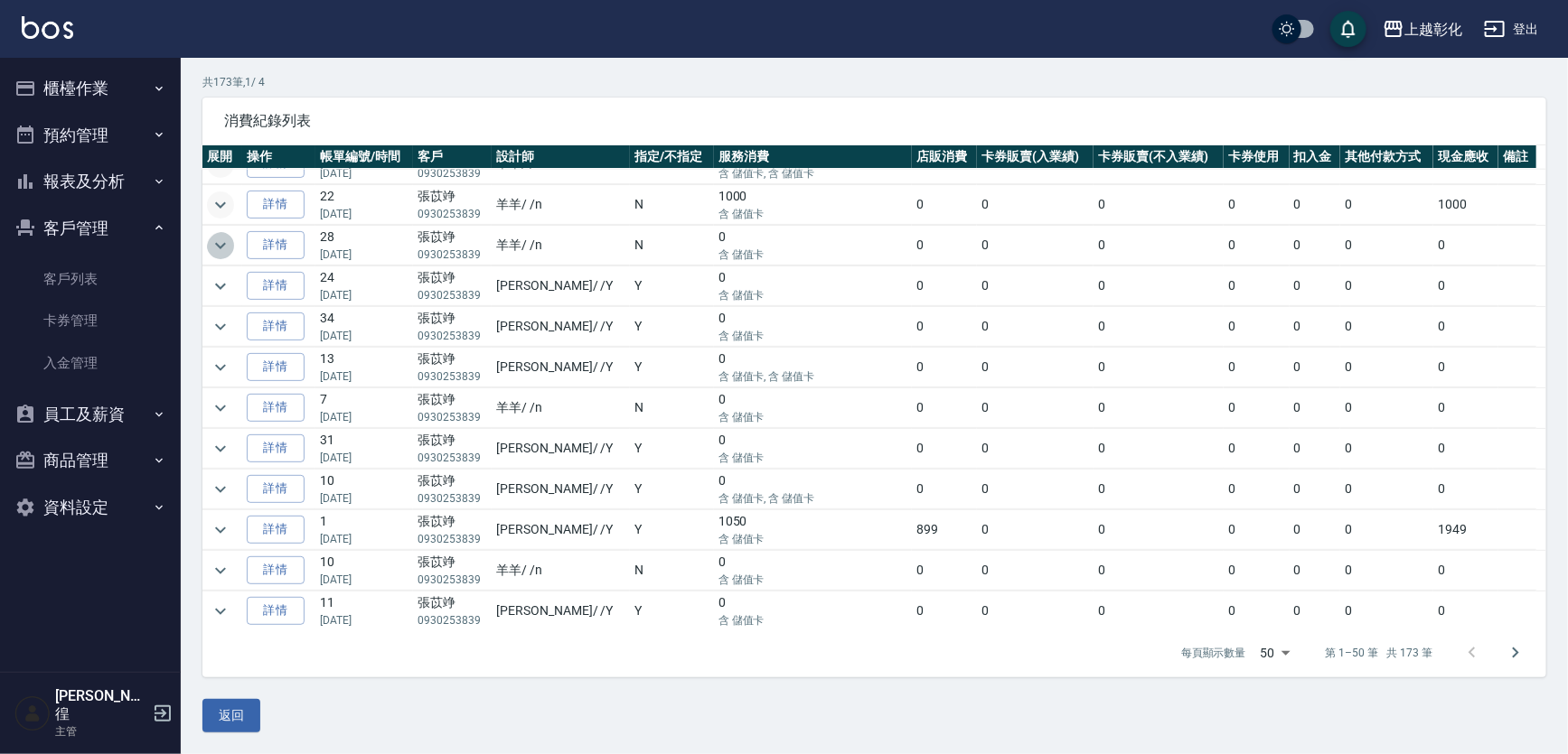
click at [218, 248] on icon "expand row" at bounding box center [221, 246] width 21 height 21
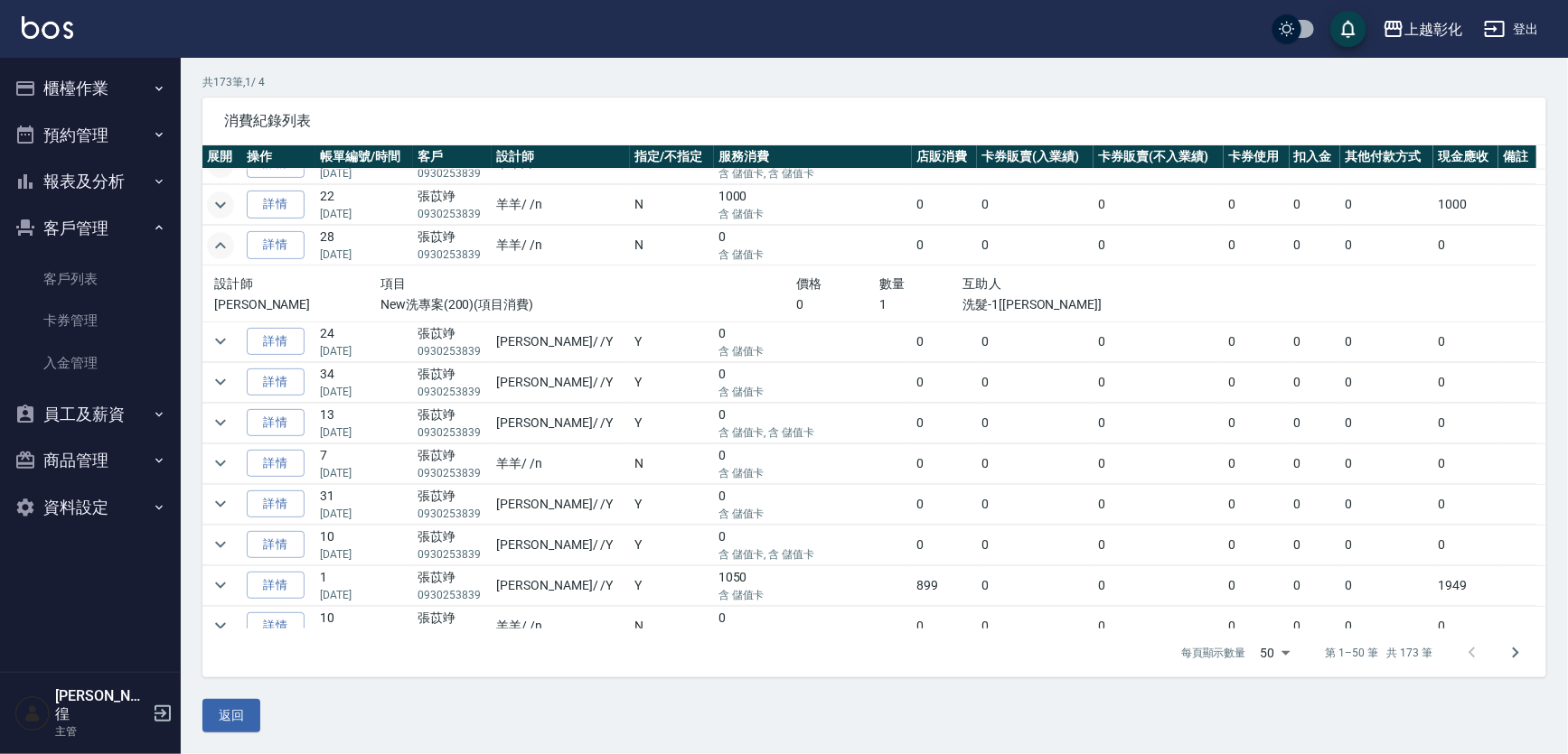
click at [218, 248] on icon "expand row" at bounding box center [221, 246] width 21 height 21
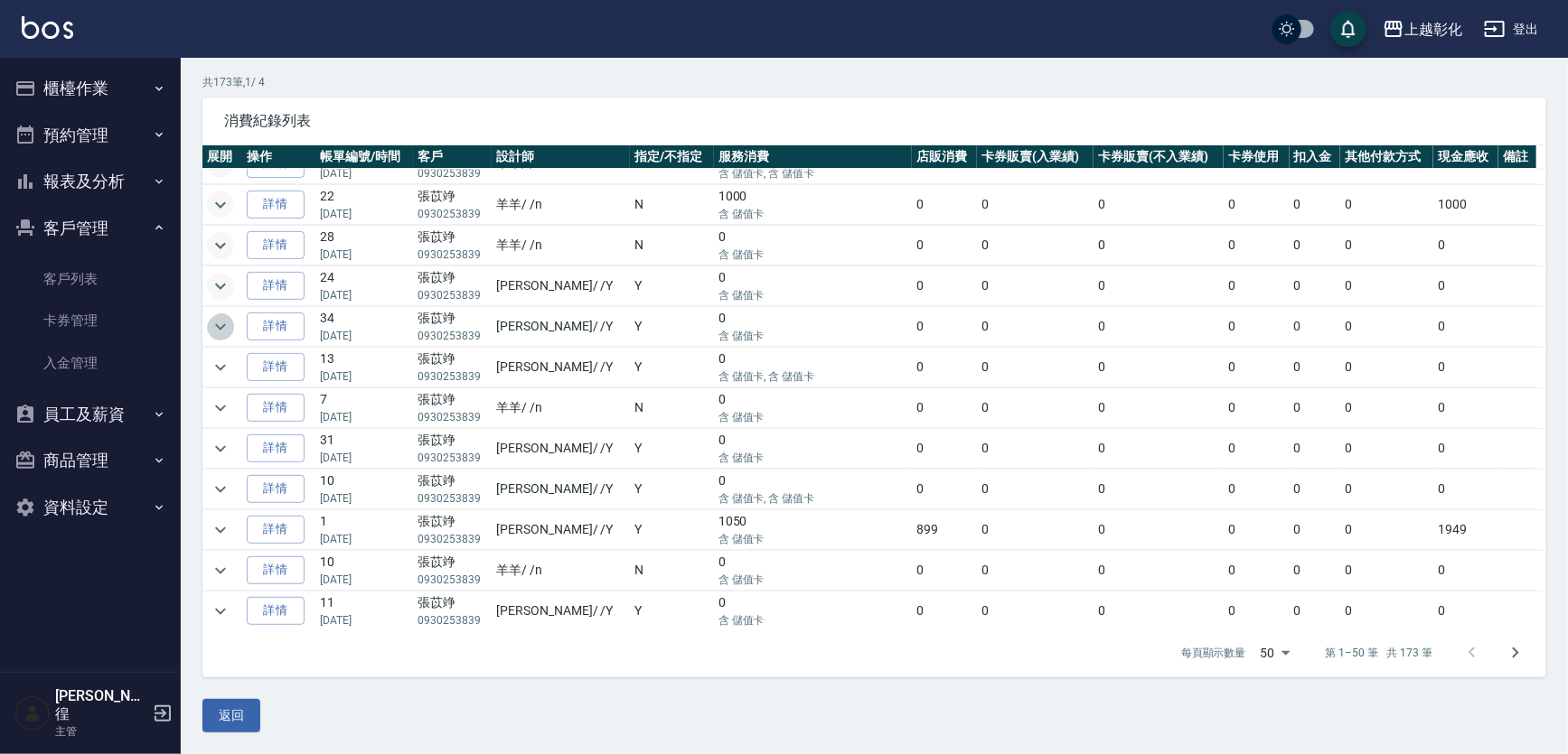
click at [223, 316] on icon "expand row" at bounding box center [221, 326] width 21 height 21
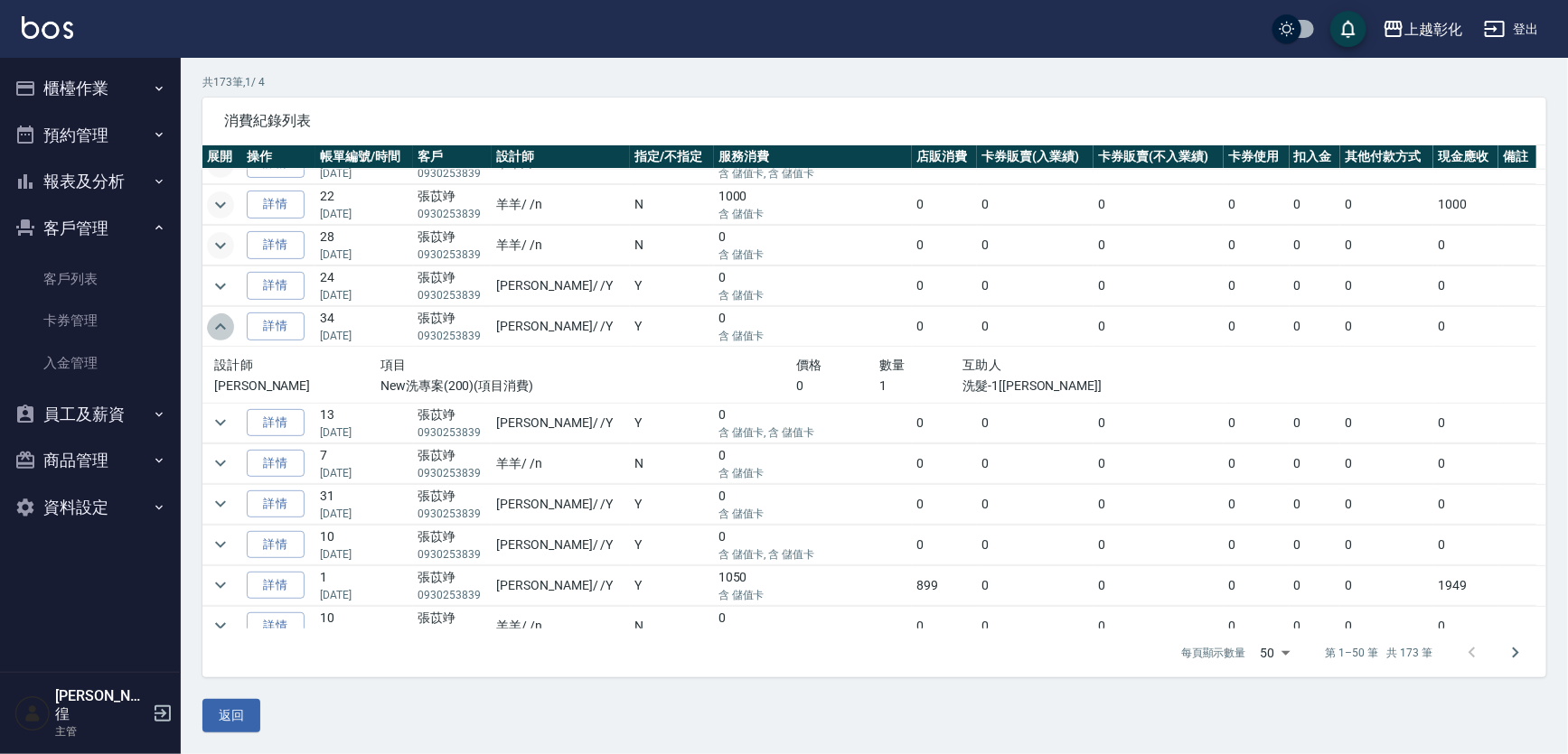
click at [224, 324] on icon "expand row" at bounding box center [221, 326] width 21 height 21
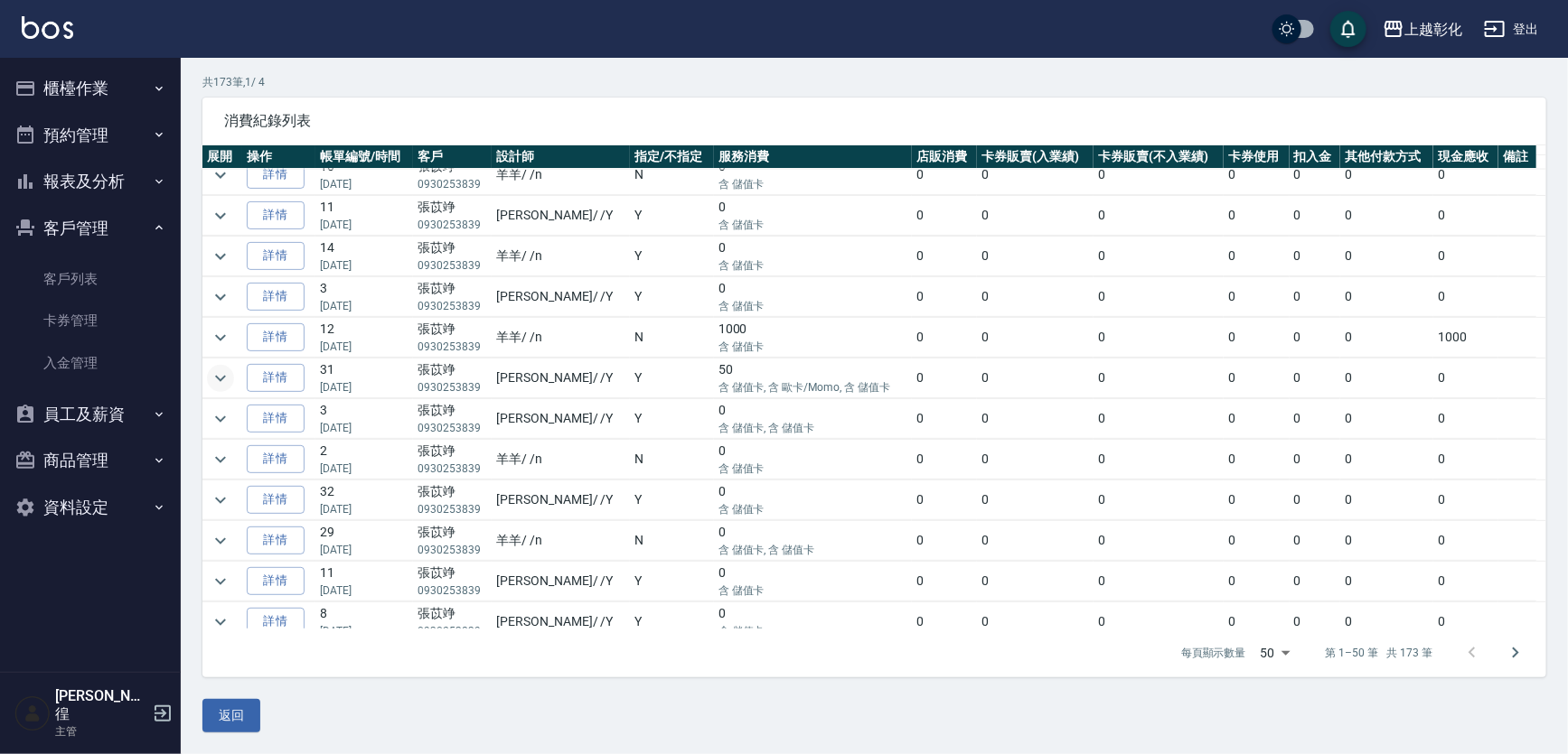
scroll to position [1559, 0]
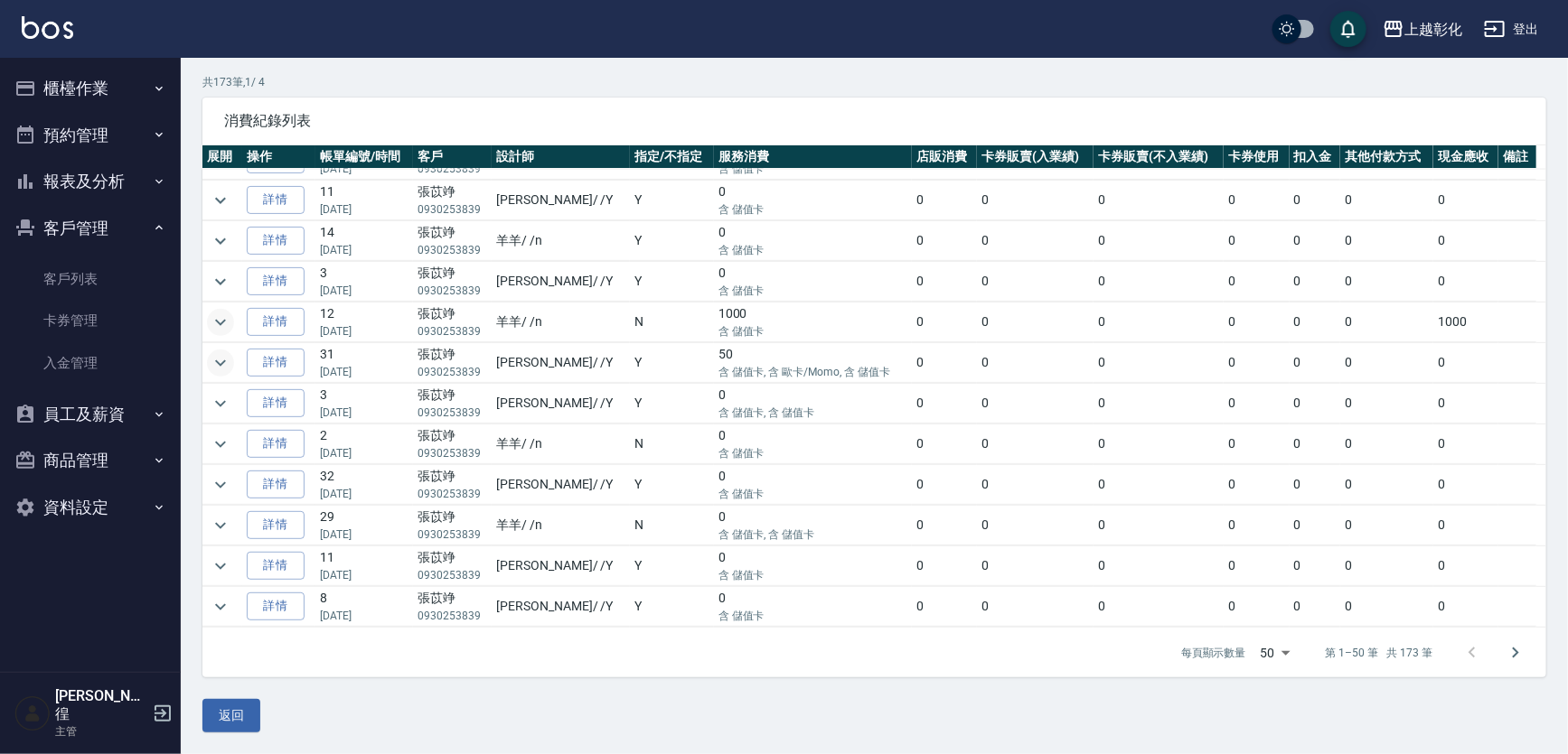
click at [211, 312] on icon "expand row" at bounding box center [221, 323] width 21 height 21
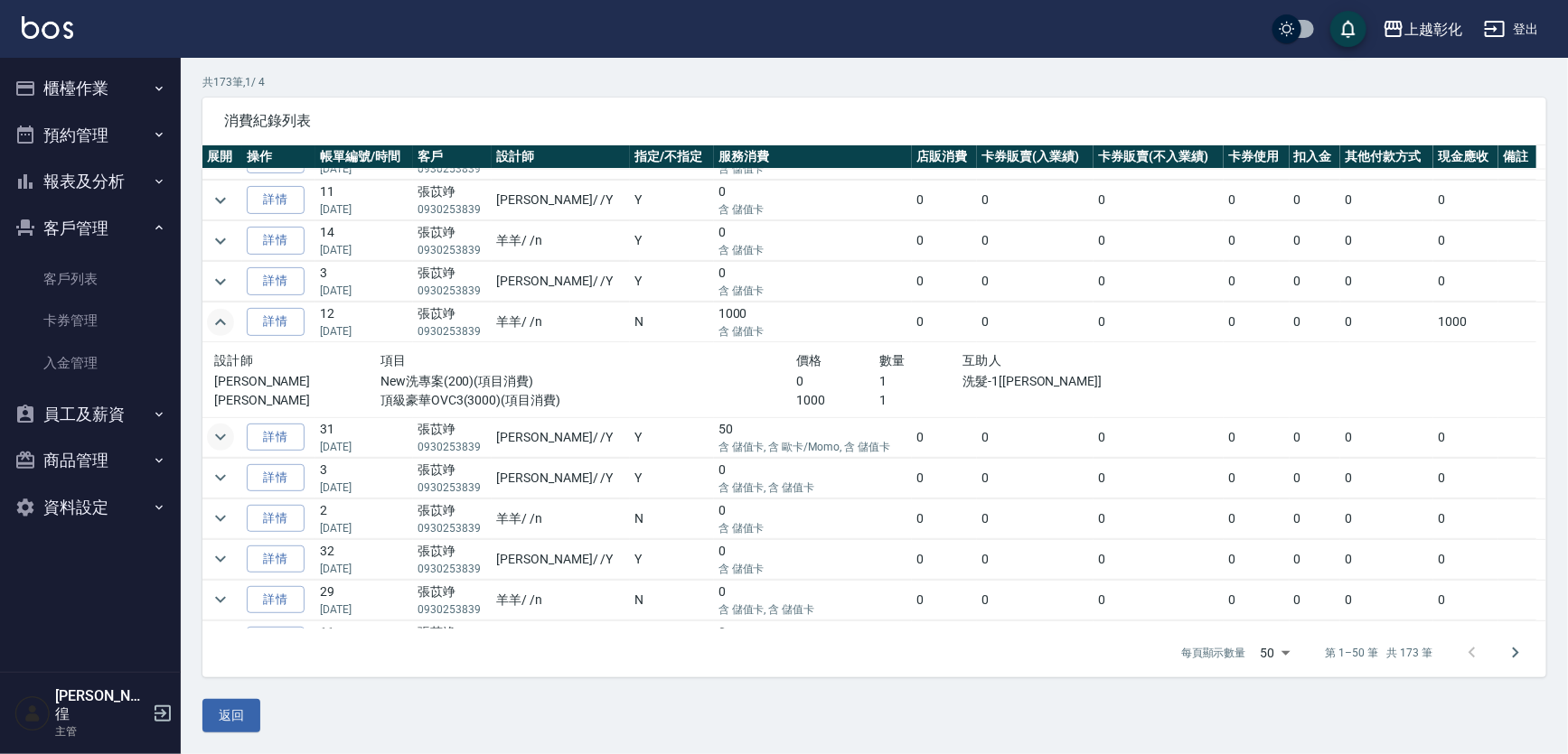
click at [211, 312] on icon "expand row" at bounding box center [221, 323] width 21 height 21
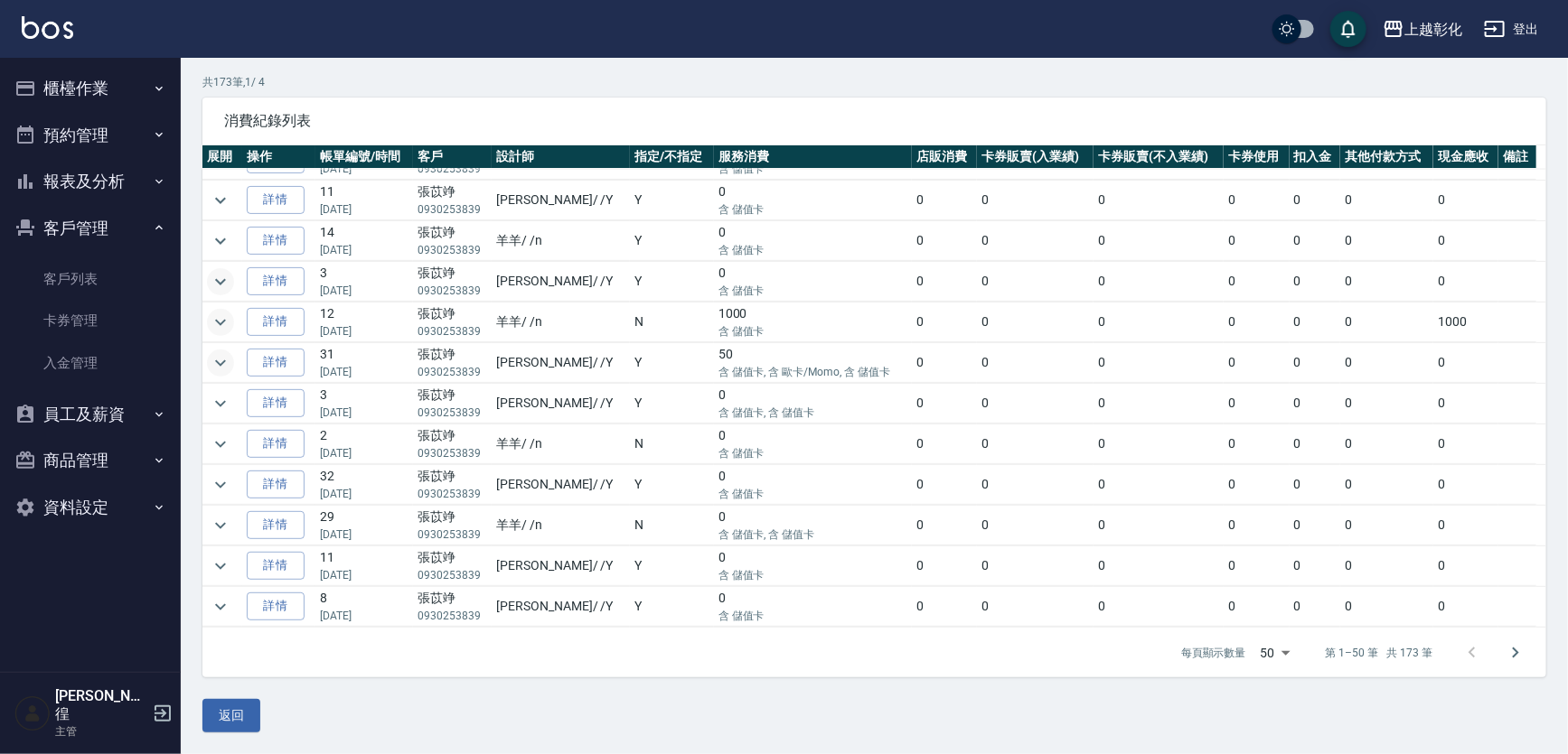
click at [229, 271] on icon "expand row" at bounding box center [221, 282] width 21 height 21
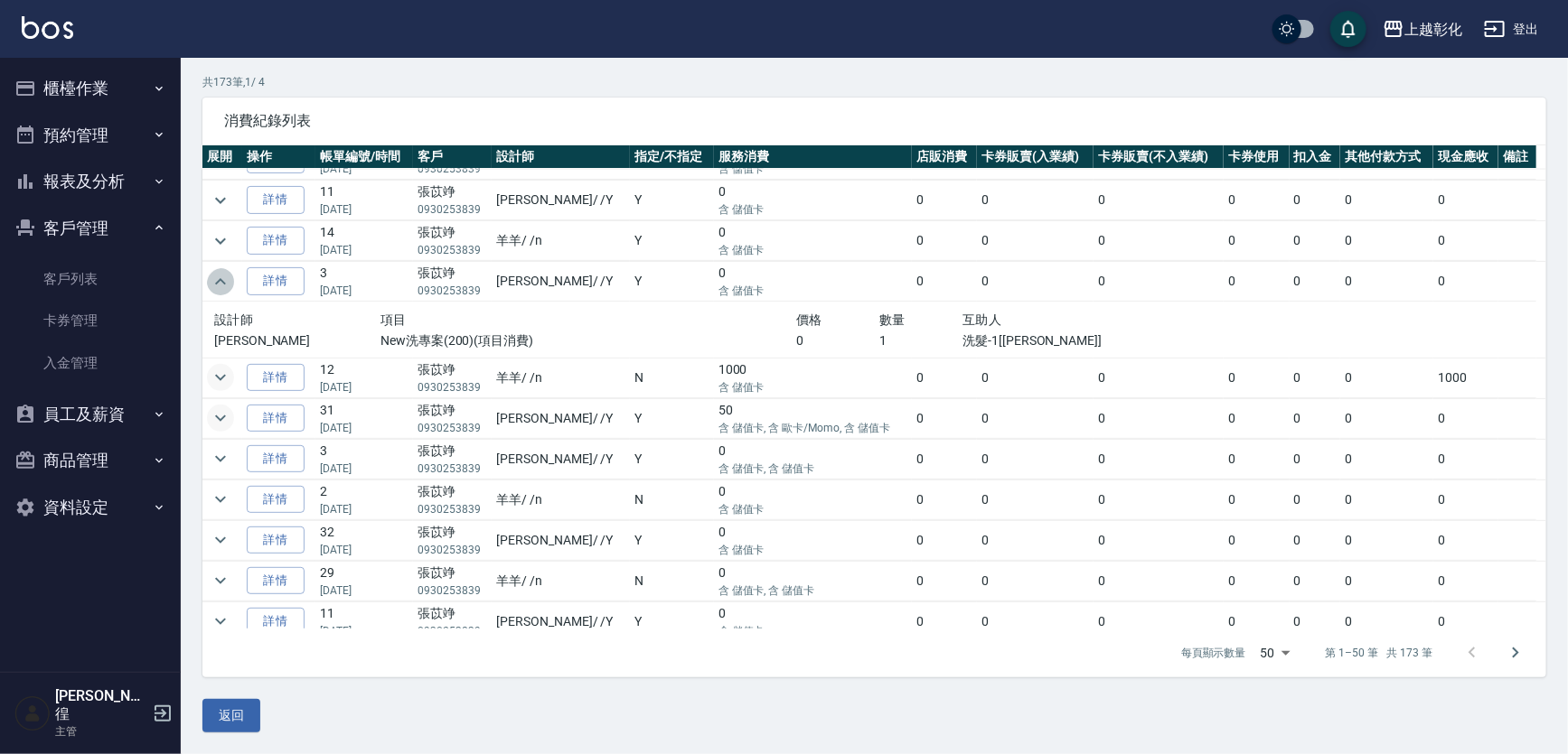
click at [229, 271] on icon "expand row" at bounding box center [221, 282] width 21 height 21
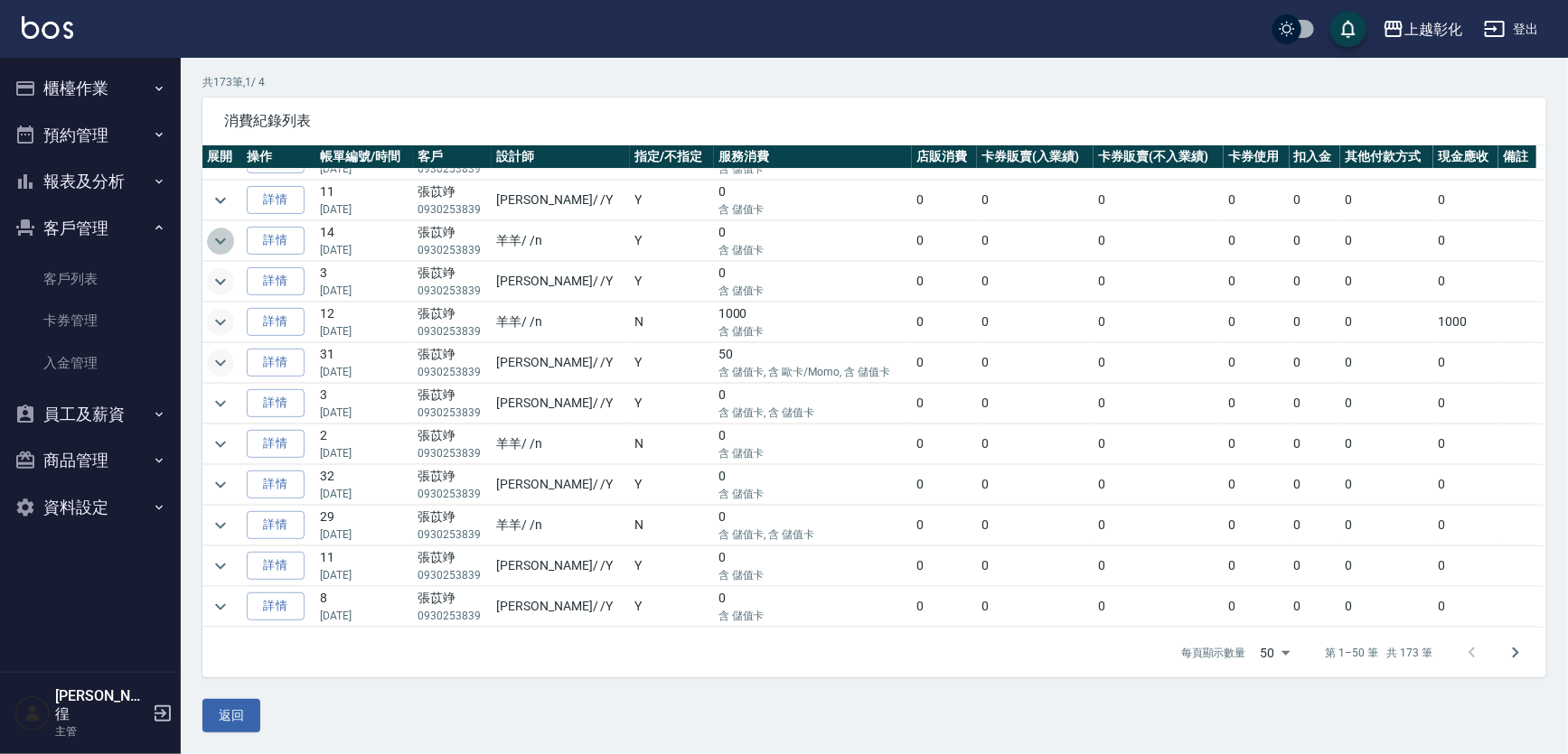
click at [223, 230] on icon "expand row" at bounding box center [221, 241] width 21 height 21
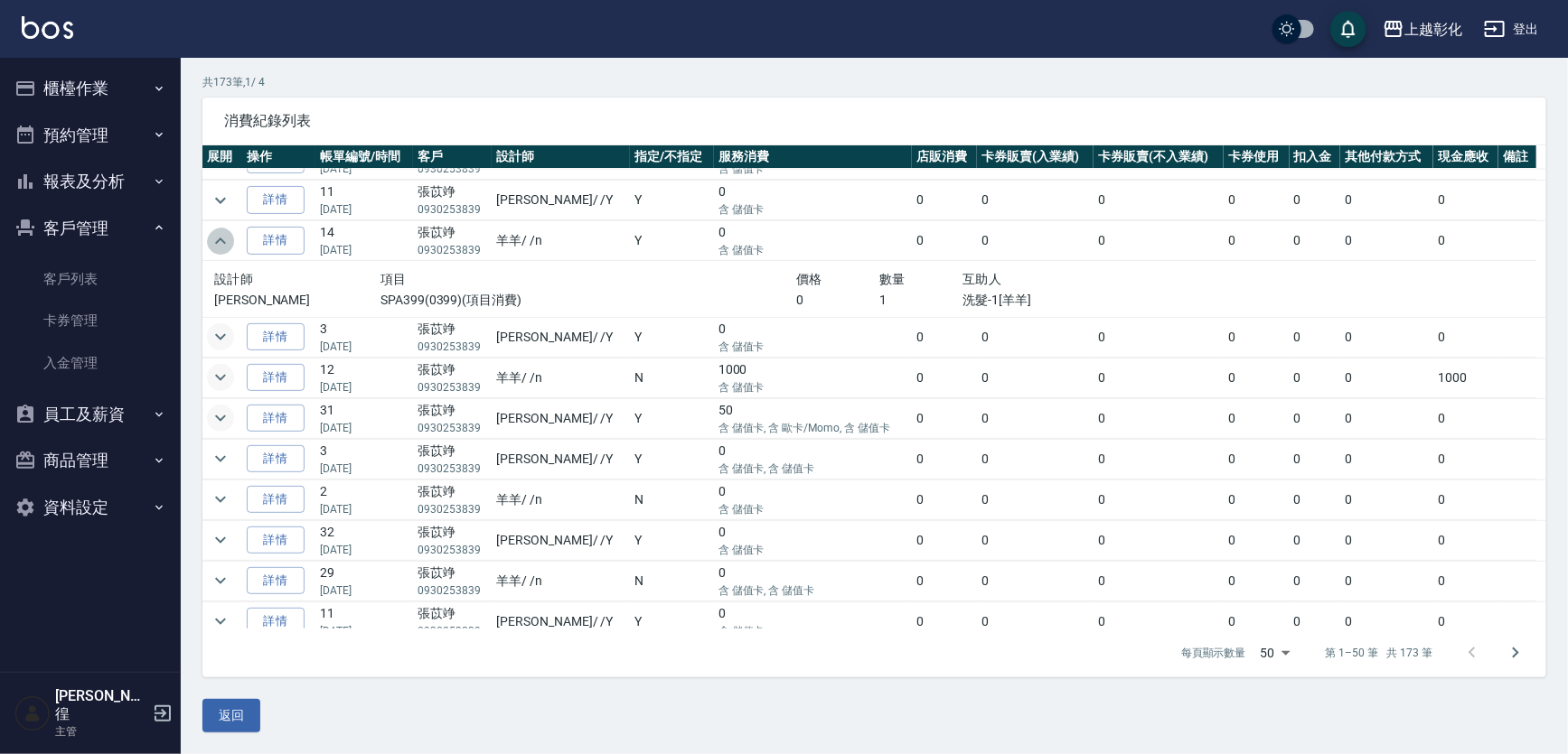
click at [223, 230] on icon "expand row" at bounding box center [221, 241] width 21 height 21
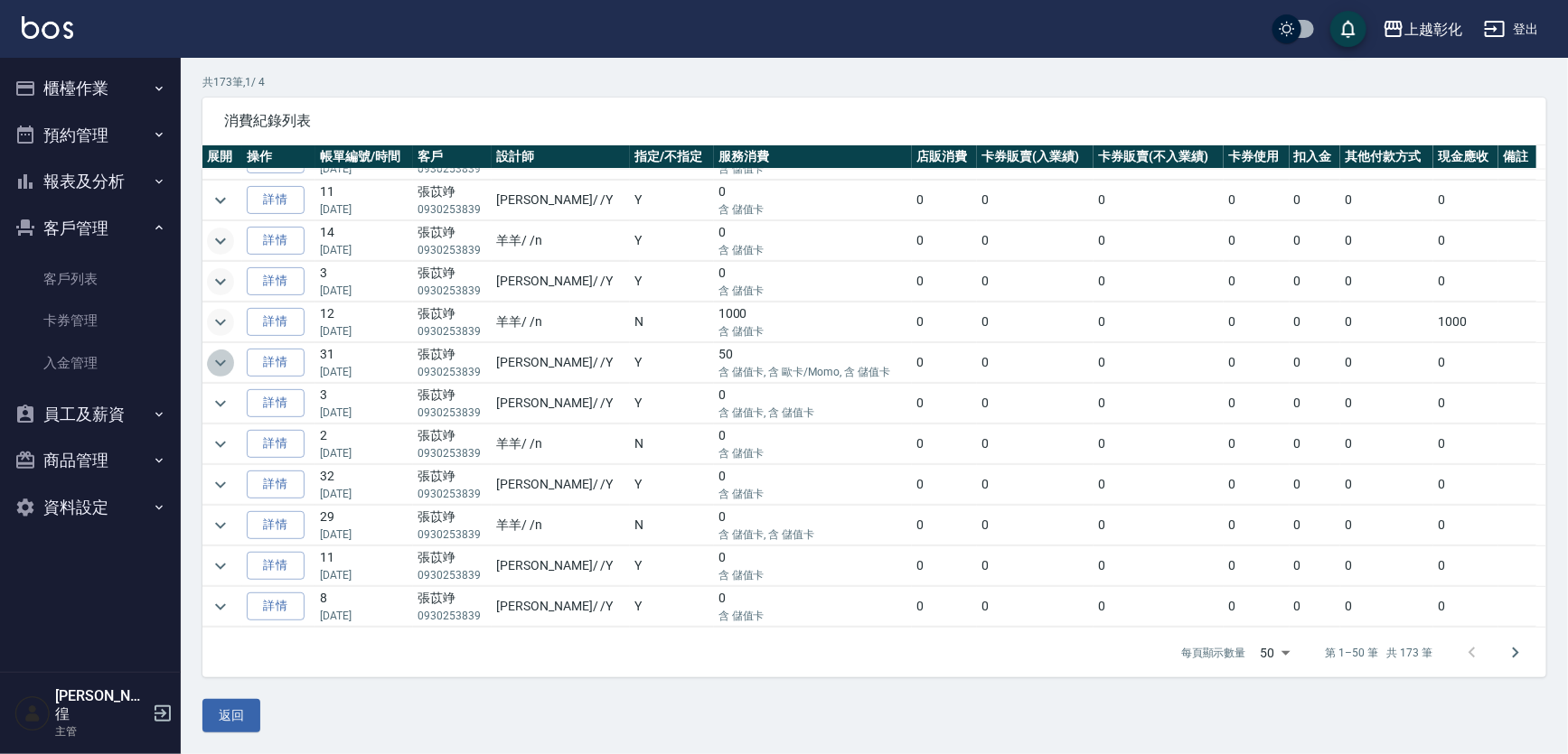
click at [229, 357] on icon "expand row" at bounding box center [221, 363] width 21 height 21
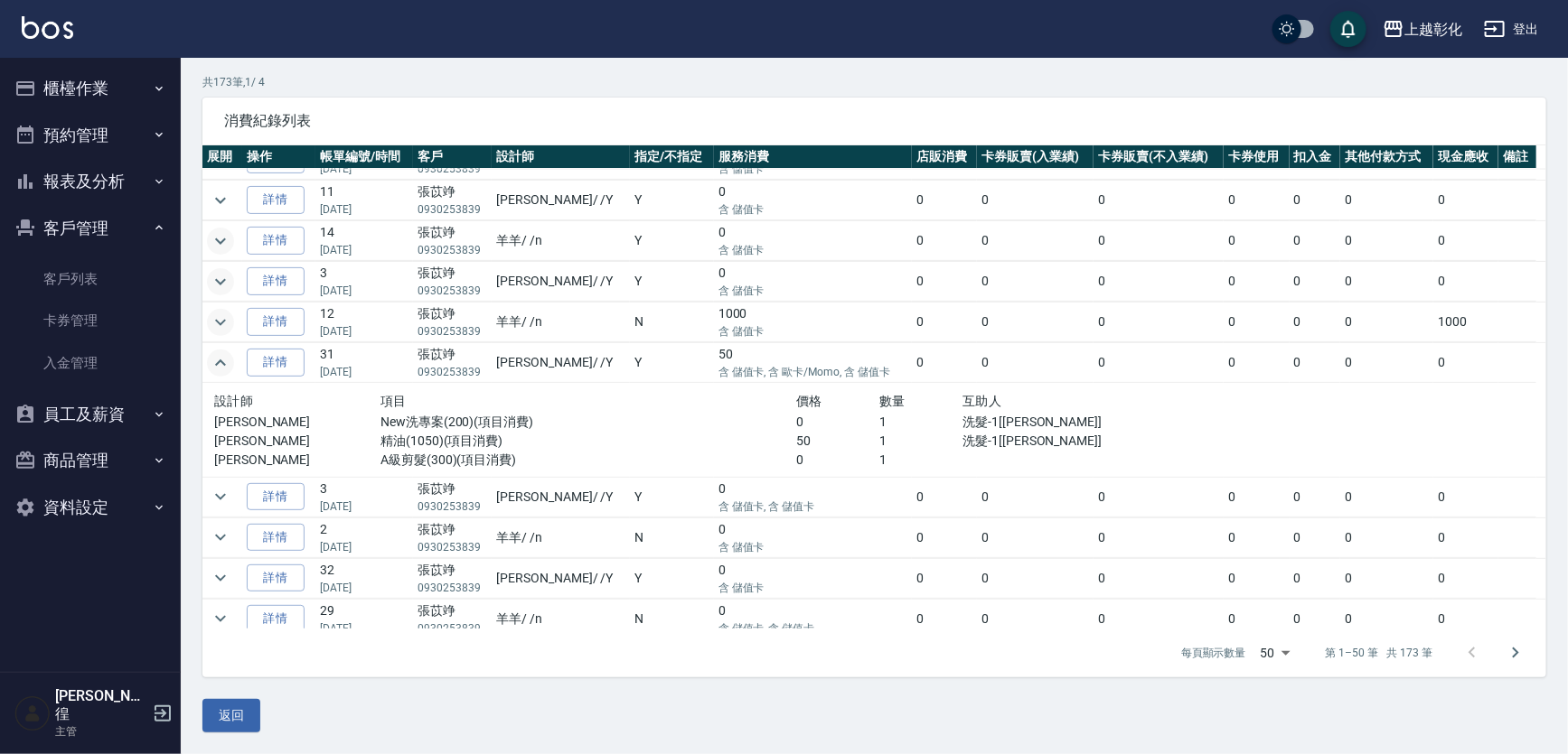
click at [229, 357] on icon "expand row" at bounding box center [221, 363] width 21 height 21
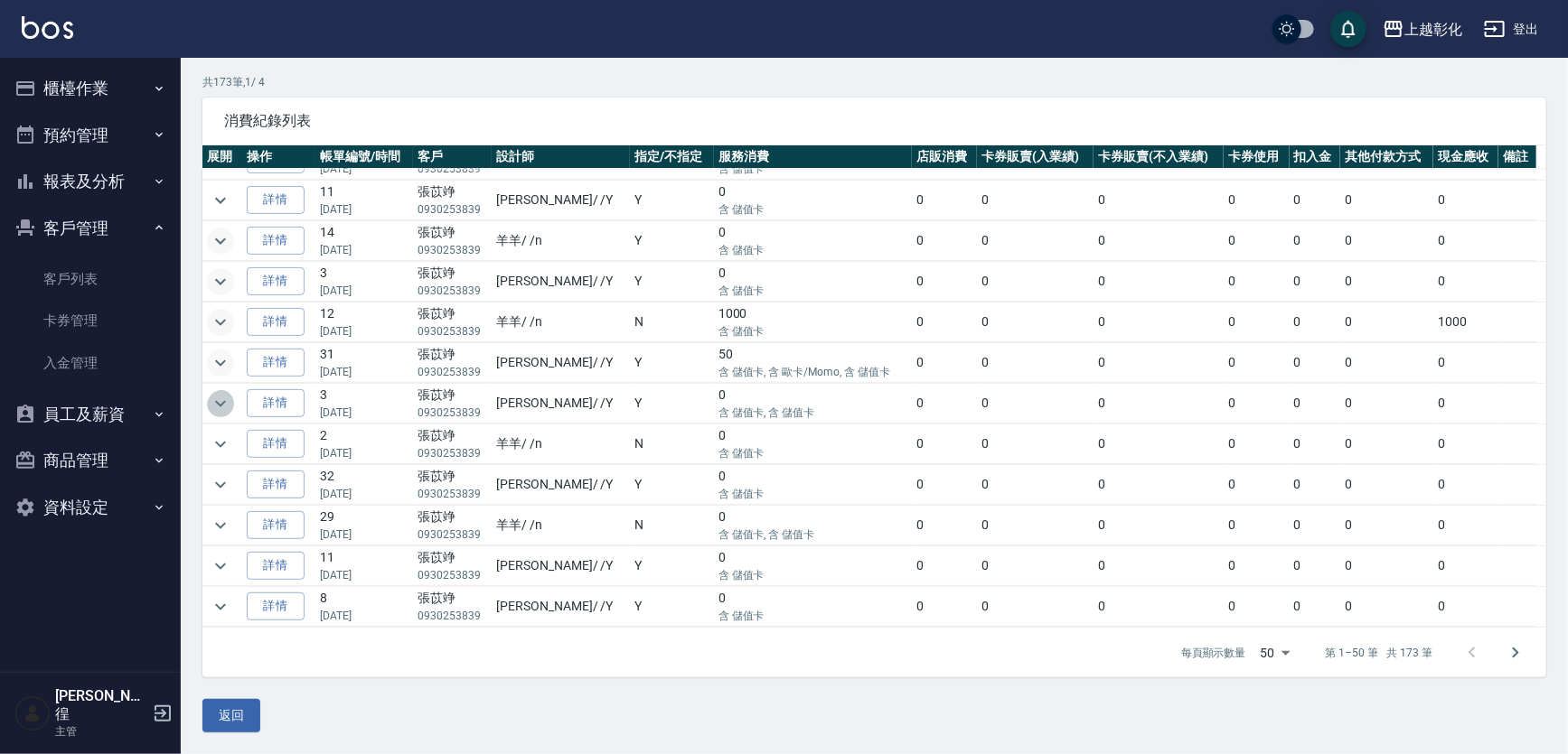
click at [225, 394] on icon "expand row" at bounding box center [221, 403] width 21 height 21
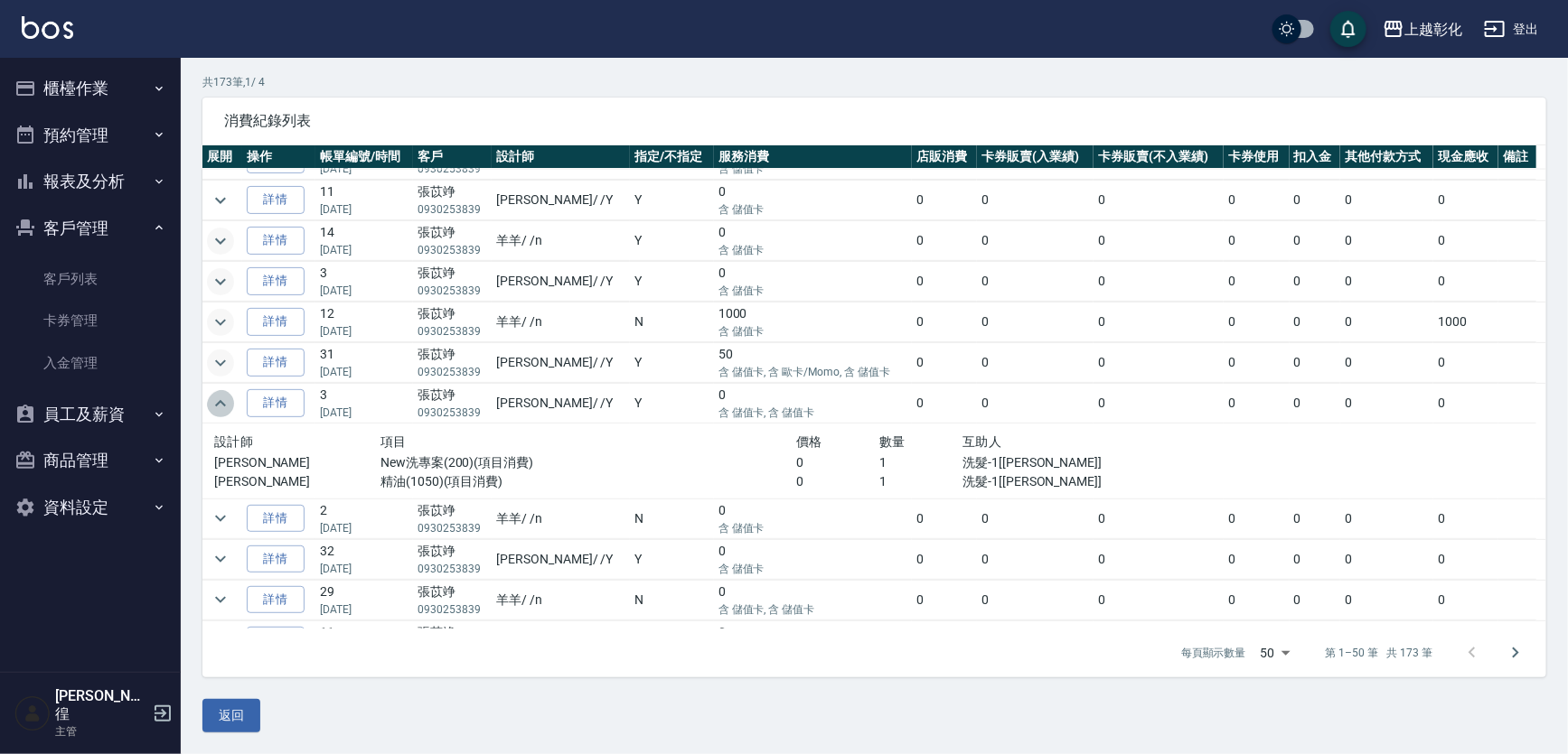
click at [225, 394] on icon "expand row" at bounding box center [221, 403] width 21 height 21
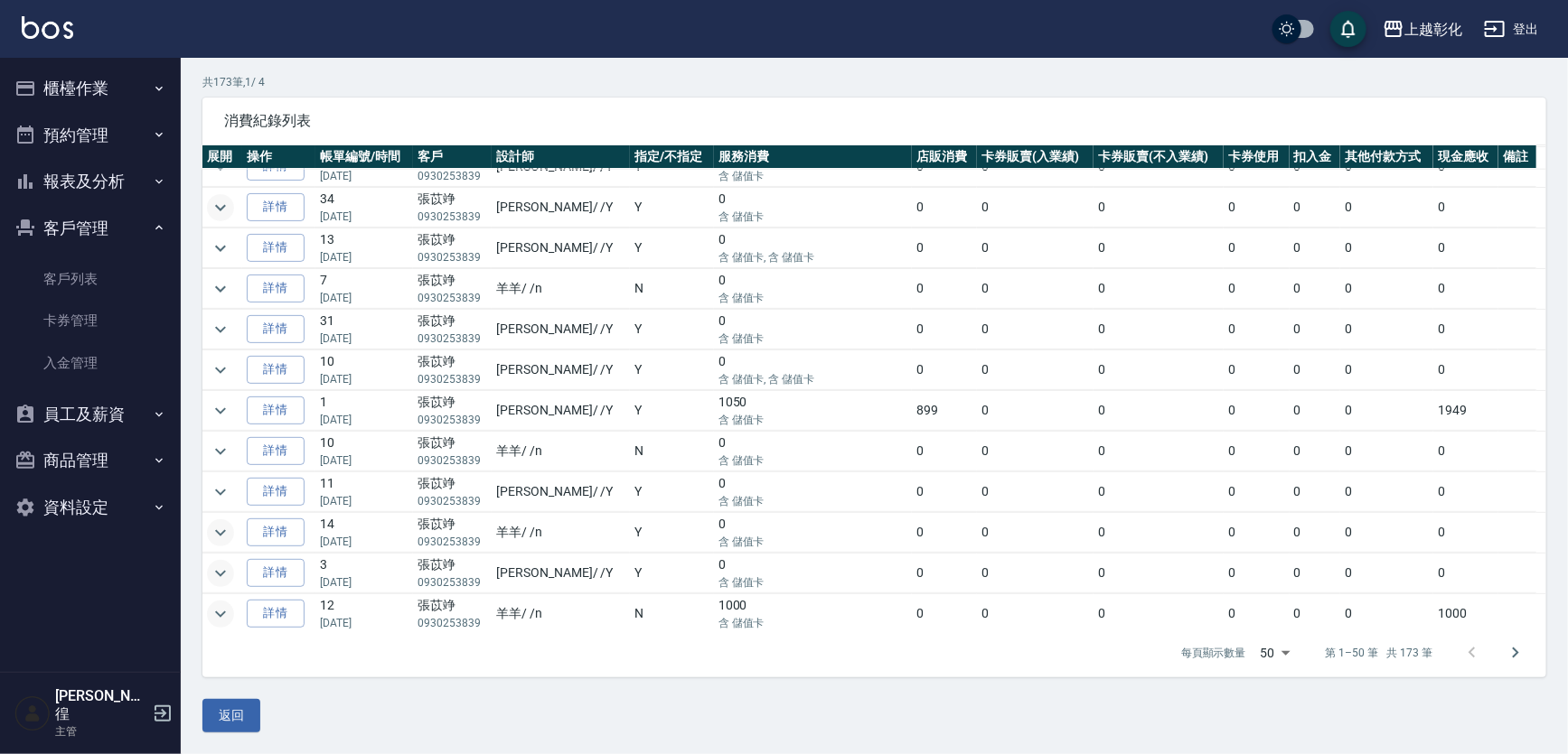
scroll to position [1148, 0]
